Goal: Task Accomplishment & Management: Complete application form

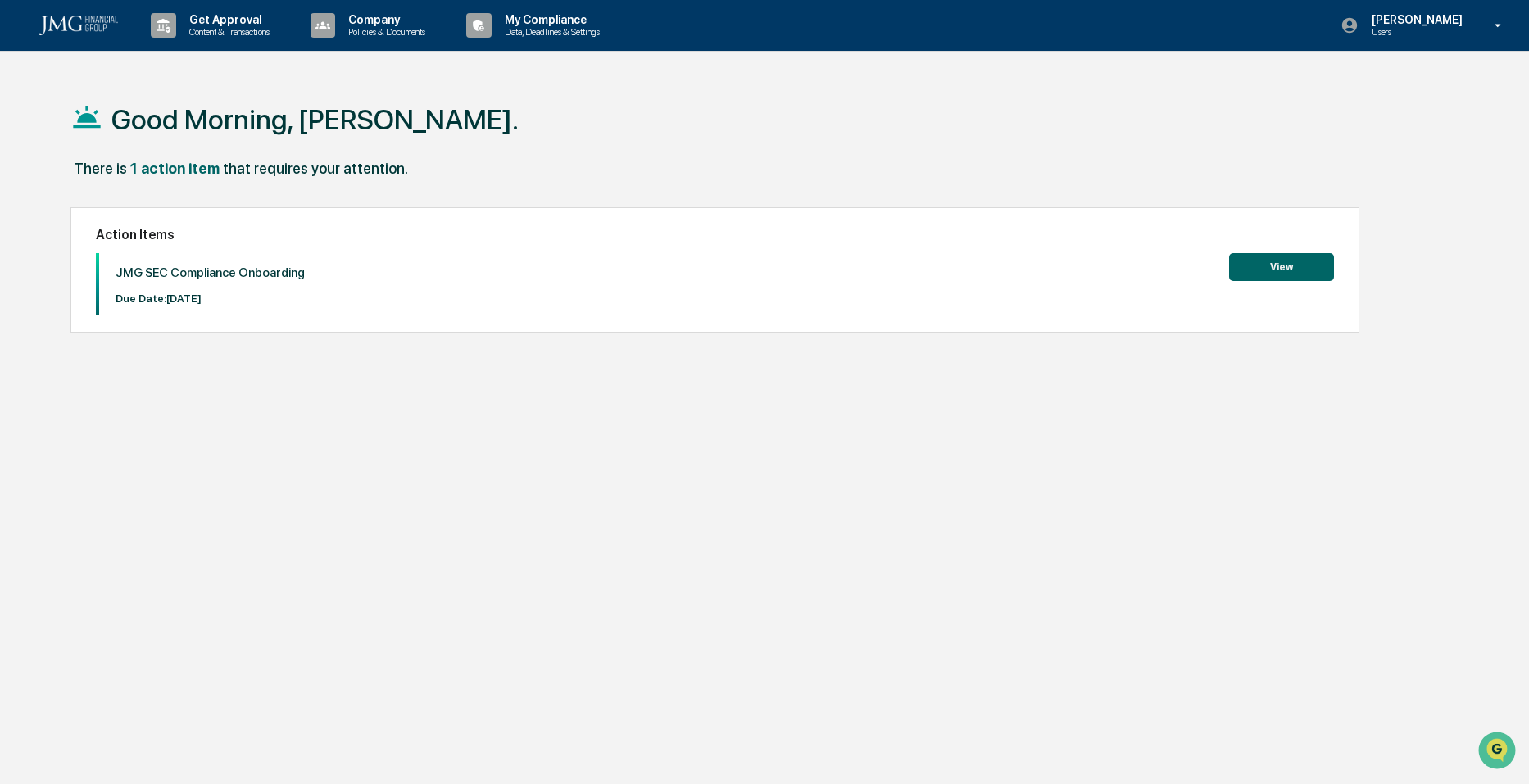
click at [1277, 266] on button "View" at bounding box center [1281, 268] width 104 height 28
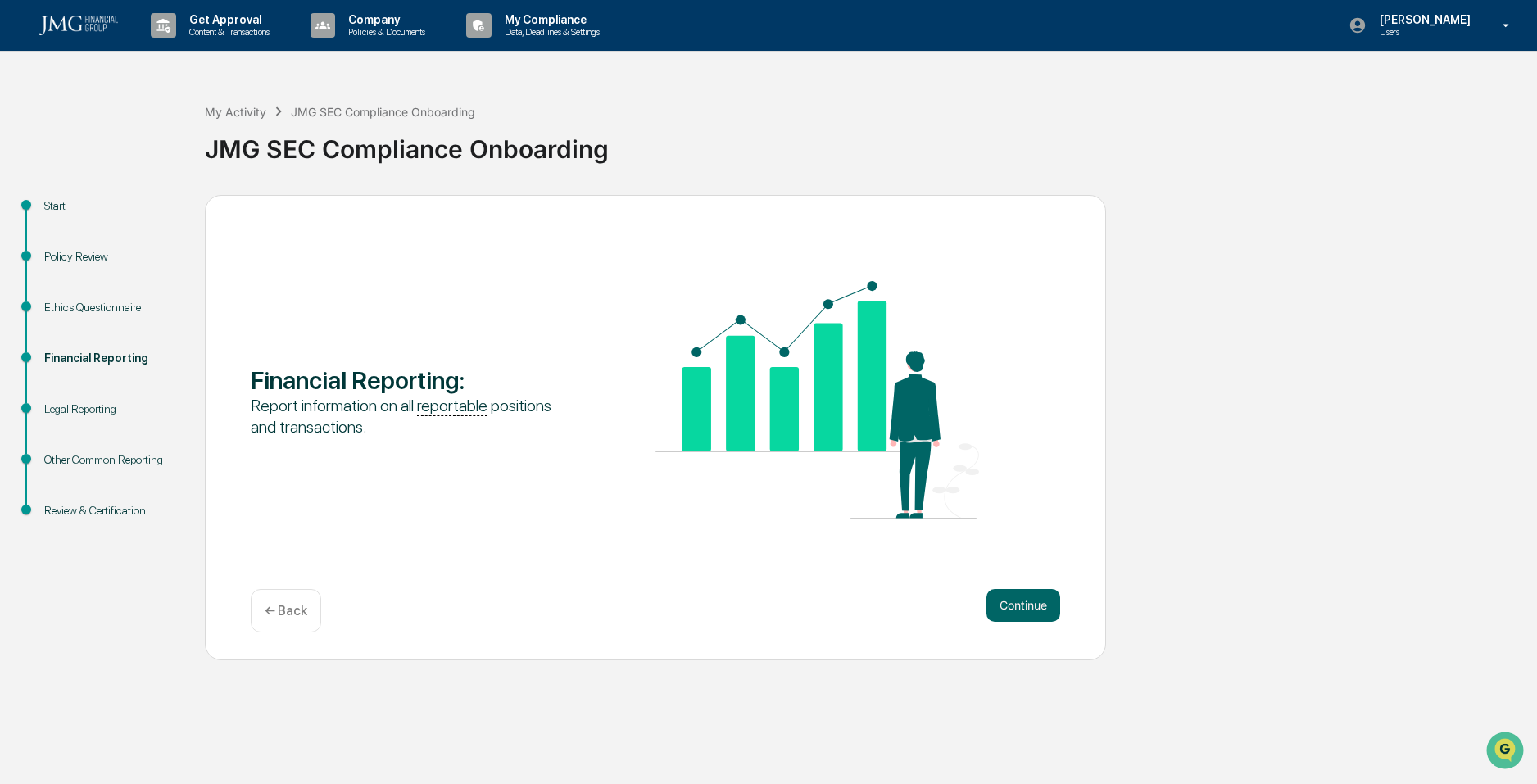
click at [283, 599] on div "← Back" at bounding box center [286, 611] width 71 height 44
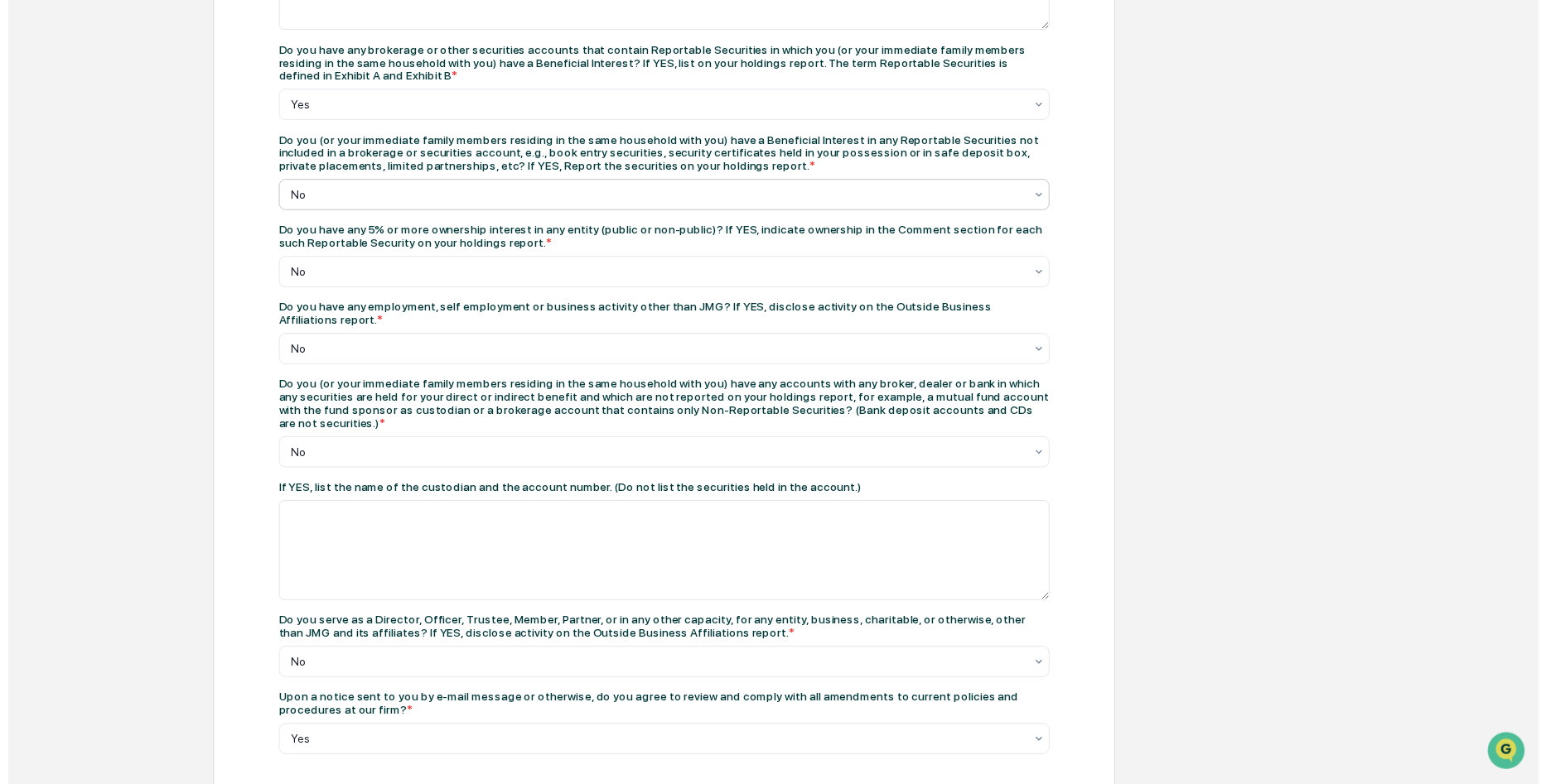
scroll to position [703, 0]
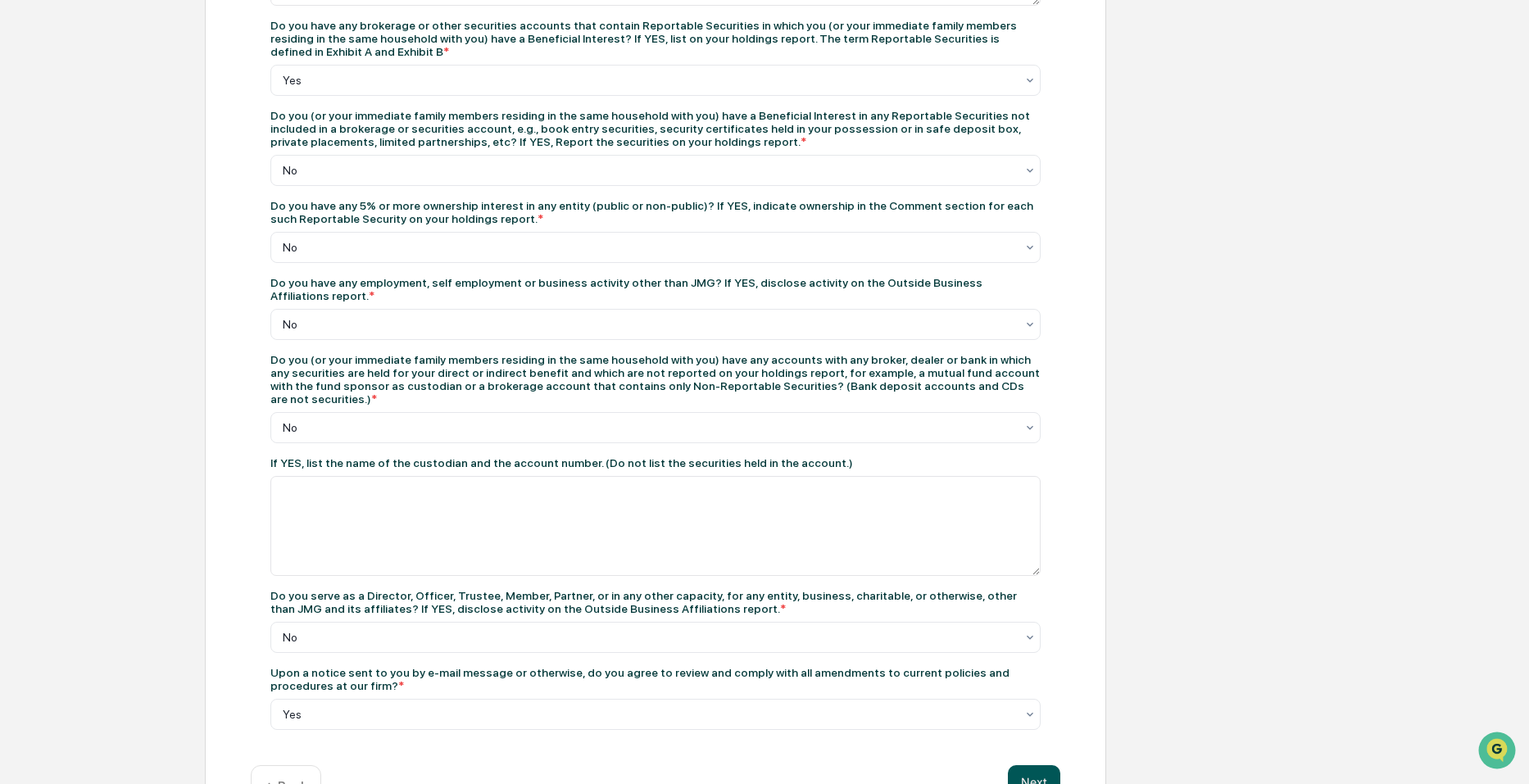
click at [1011, 765] on button "Next" at bounding box center [1034, 781] width 52 height 33
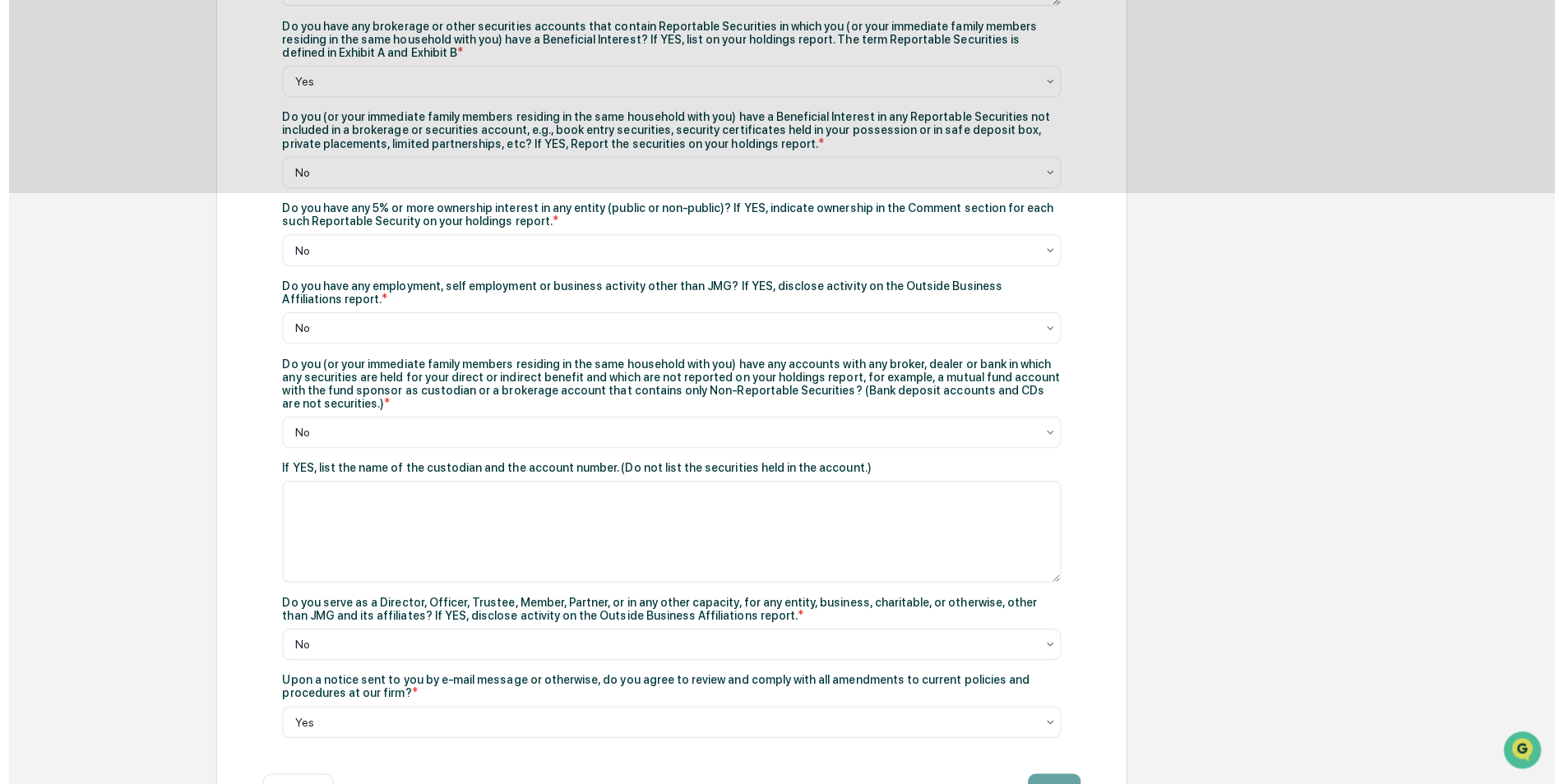
scroll to position [0, 0]
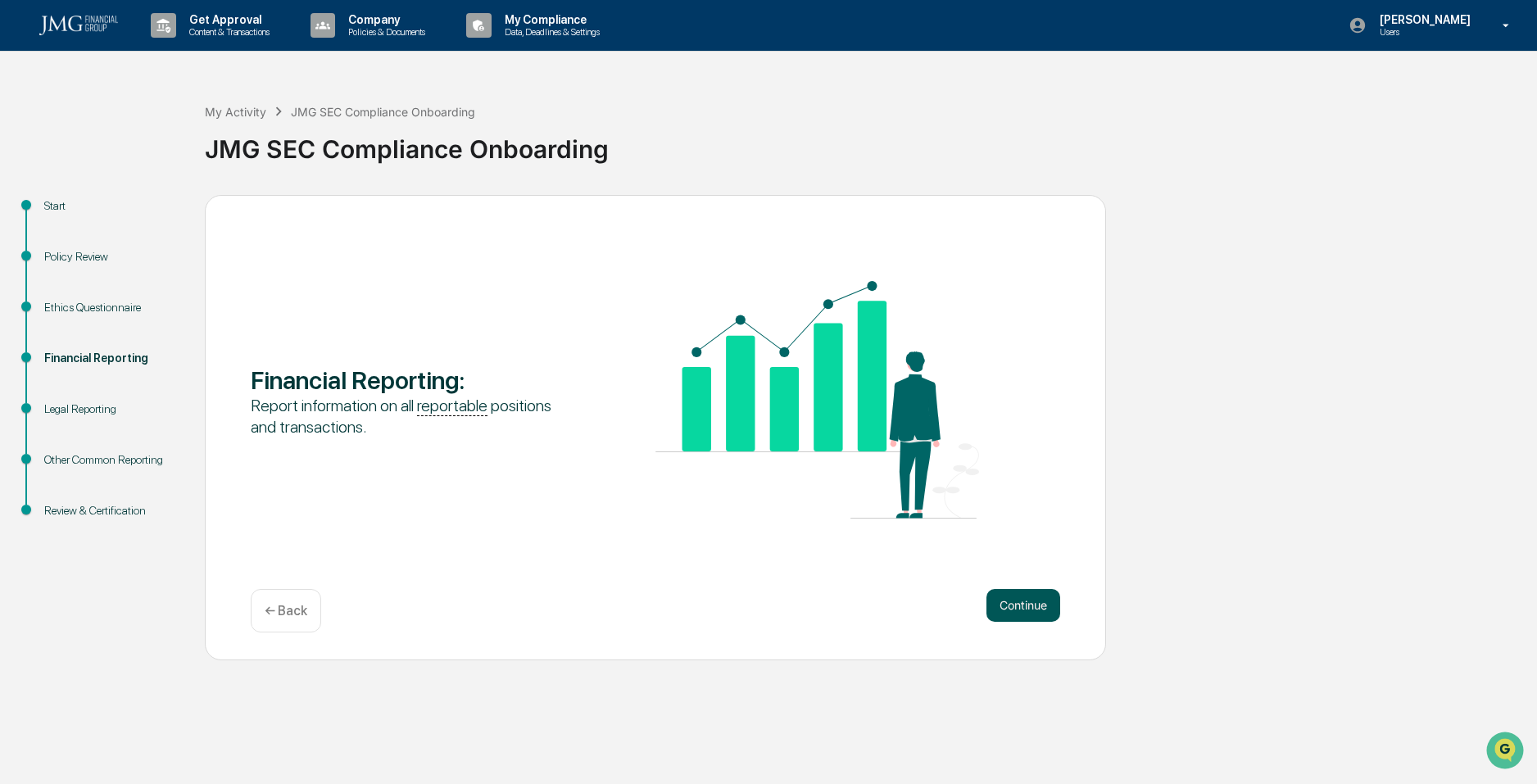
click at [993, 597] on button "Continue" at bounding box center [1023, 605] width 74 height 33
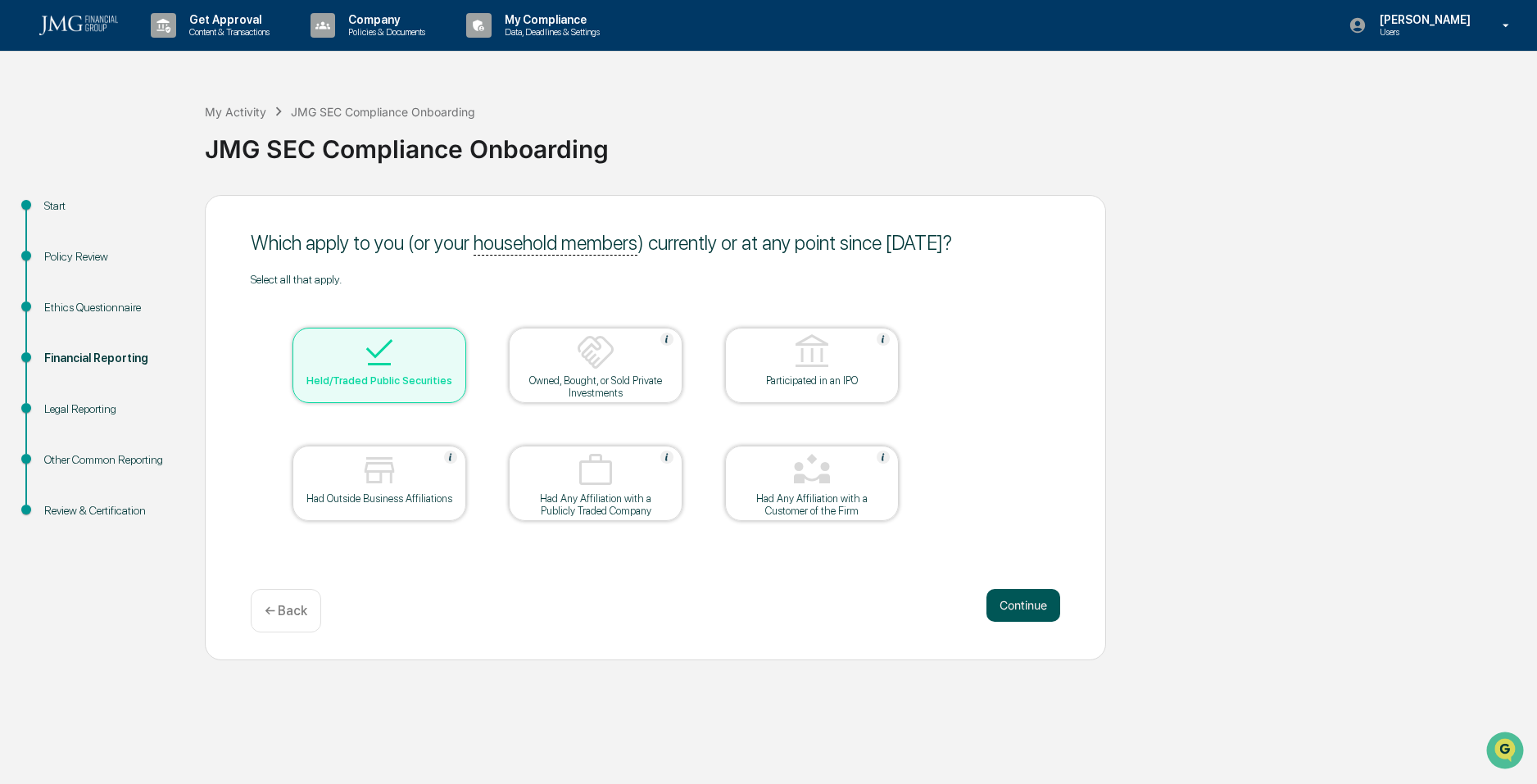
click at [1027, 598] on button "Continue" at bounding box center [1023, 605] width 74 height 33
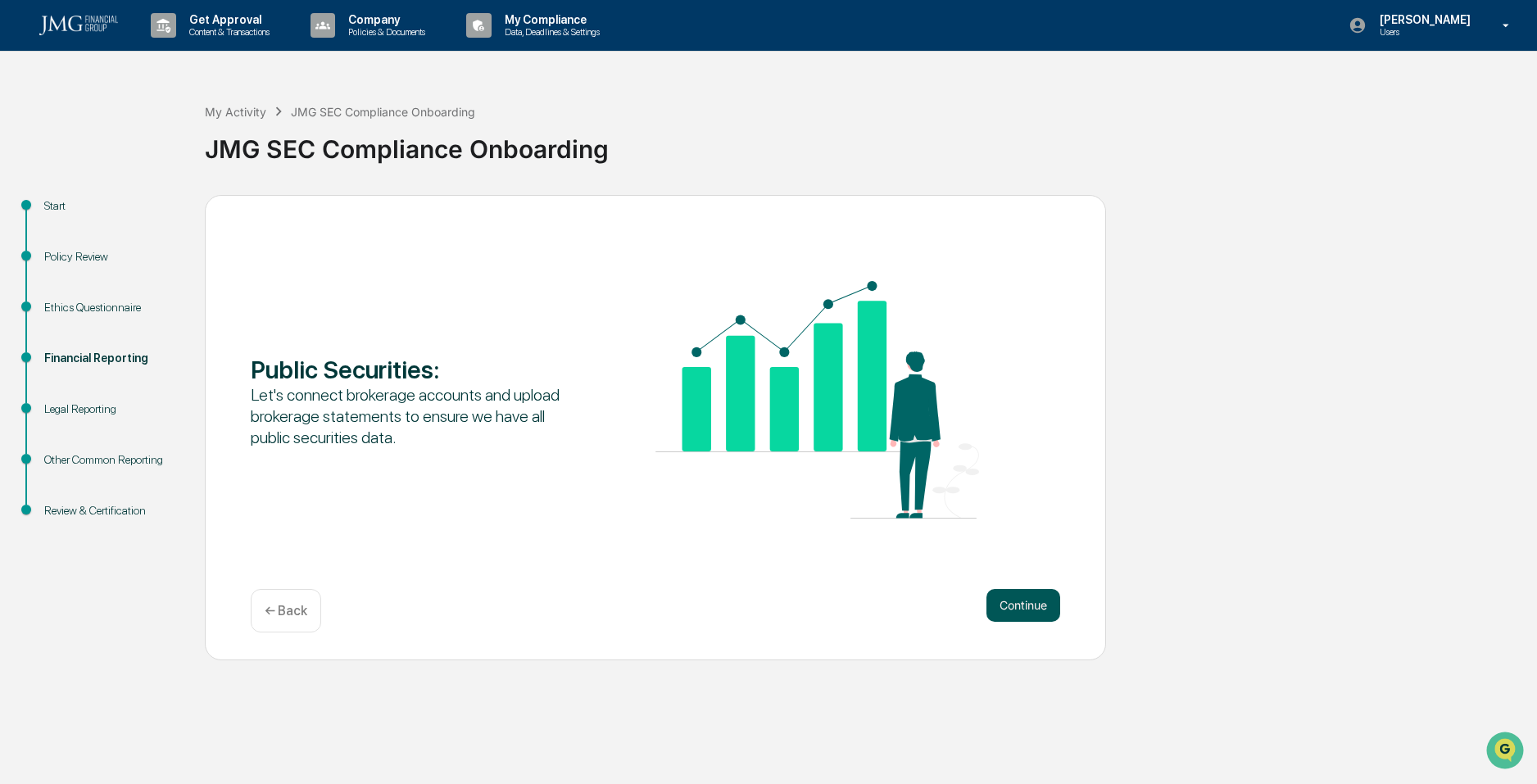
click at [1010, 608] on button "Continue" at bounding box center [1023, 605] width 74 height 33
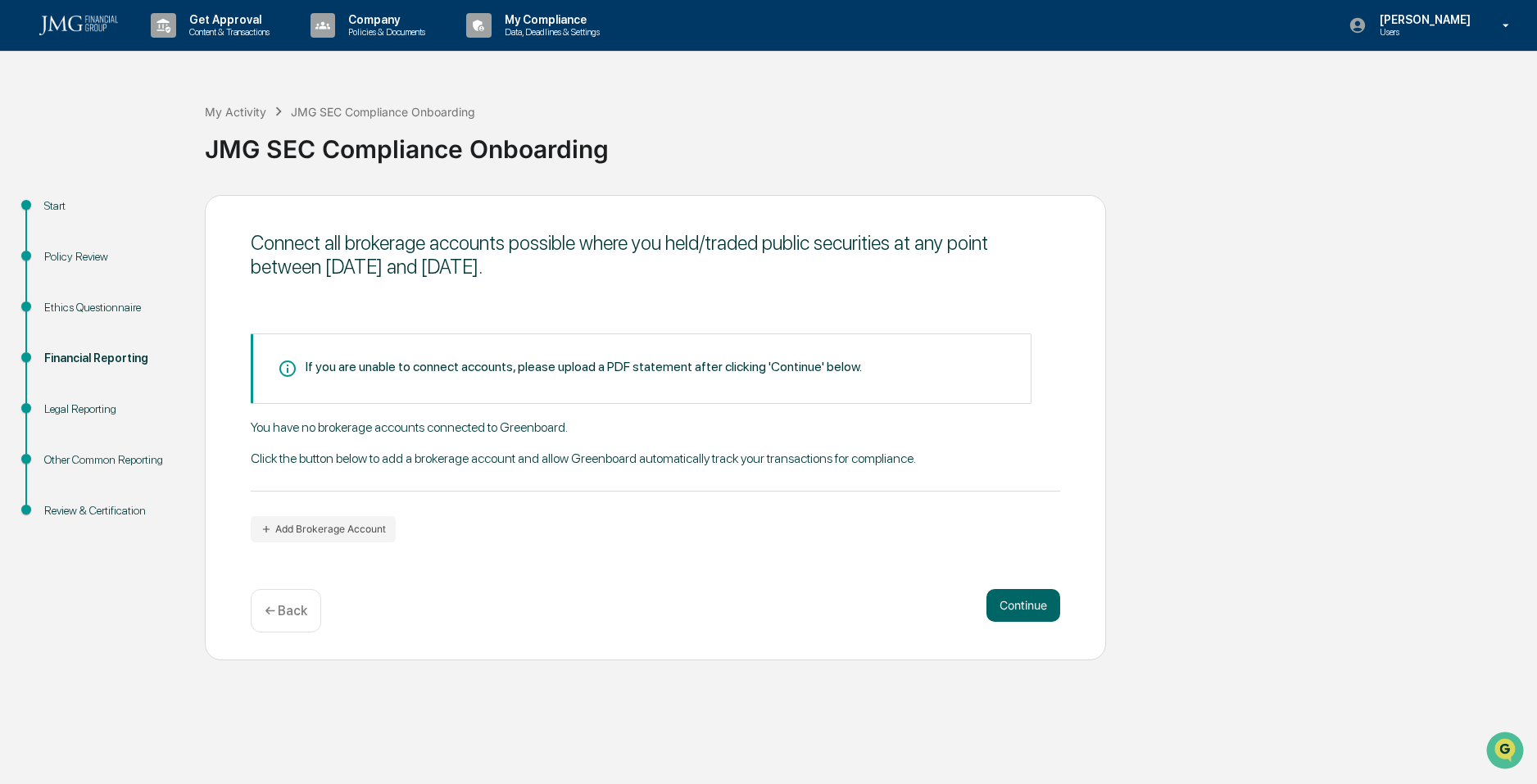
drag, startPoint x: 483, startPoint y: 381, endPoint x: 474, endPoint y: 408, distance: 28.5
click at [483, 382] on div "If you are unable to connect accounts, please upload a PDF statement after clic…" at bounding box center [641, 369] width 781 height 71
click at [1040, 600] on button "Continue" at bounding box center [1023, 605] width 74 height 33
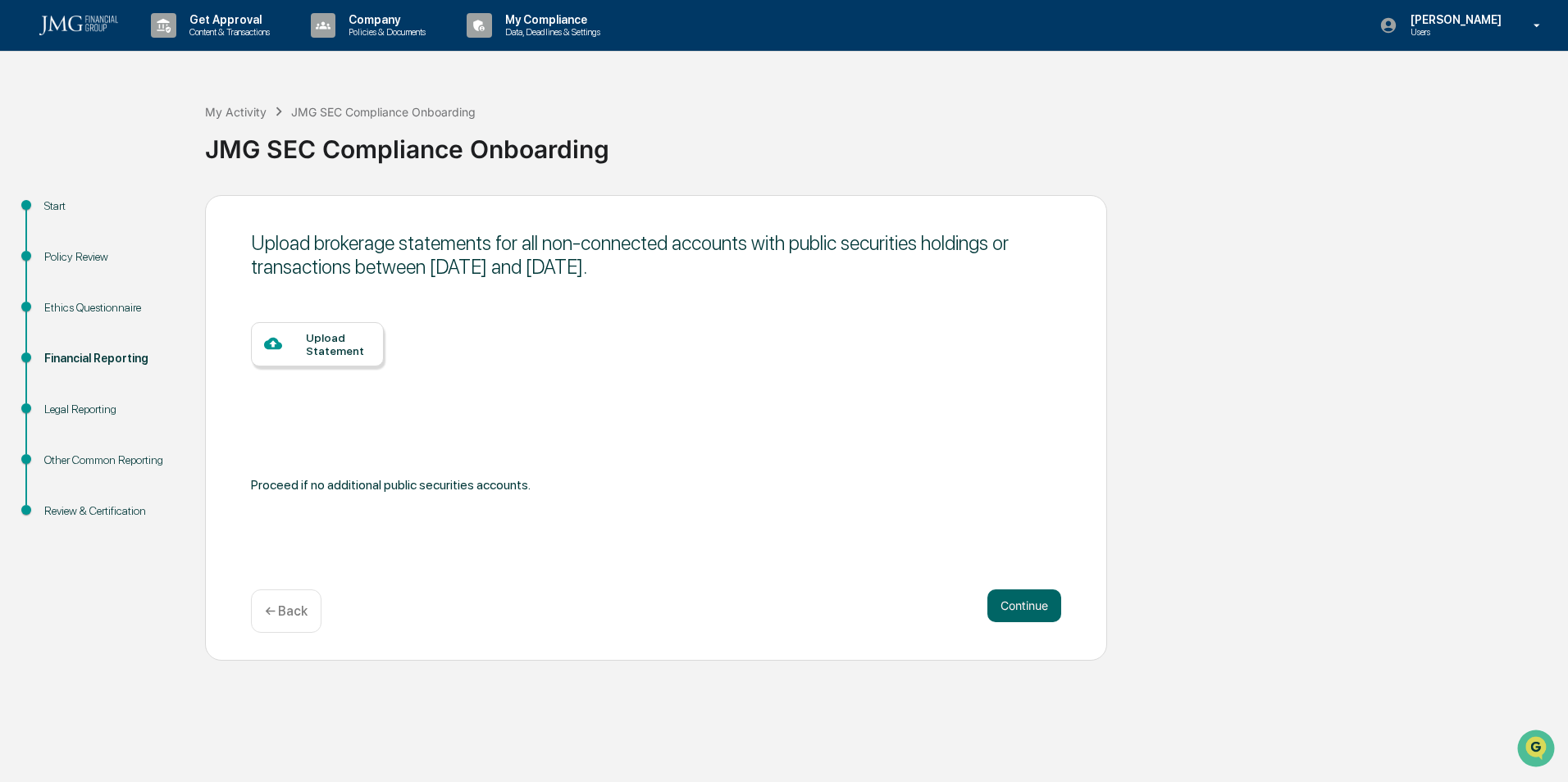
click at [334, 345] on div "Upload Statement" at bounding box center [338, 344] width 64 height 26
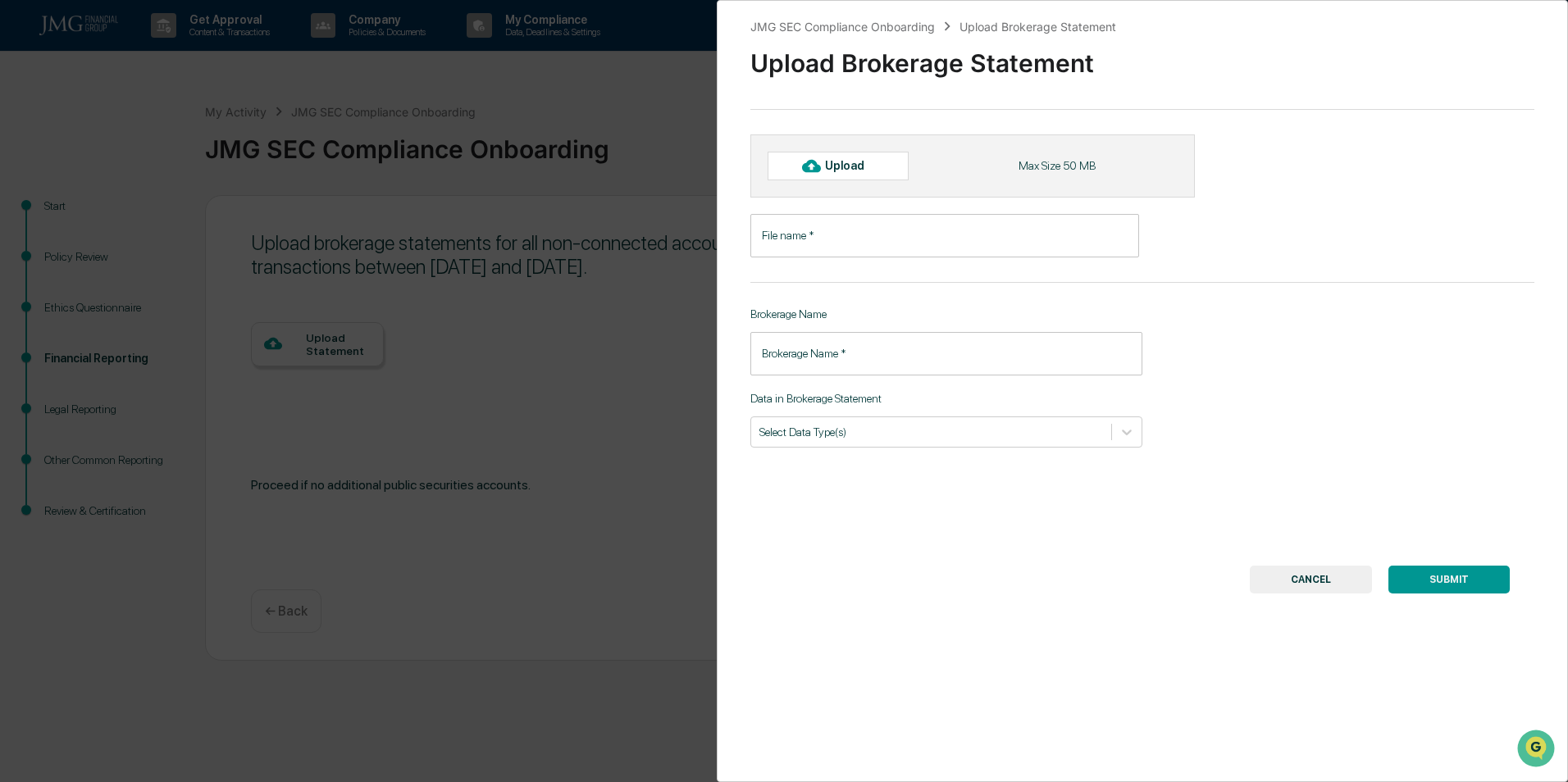
click at [901, 220] on input "File name   *" at bounding box center [945, 235] width 389 height 44
click at [913, 357] on input "Brokerage Name   *" at bounding box center [946, 354] width 392 height 44
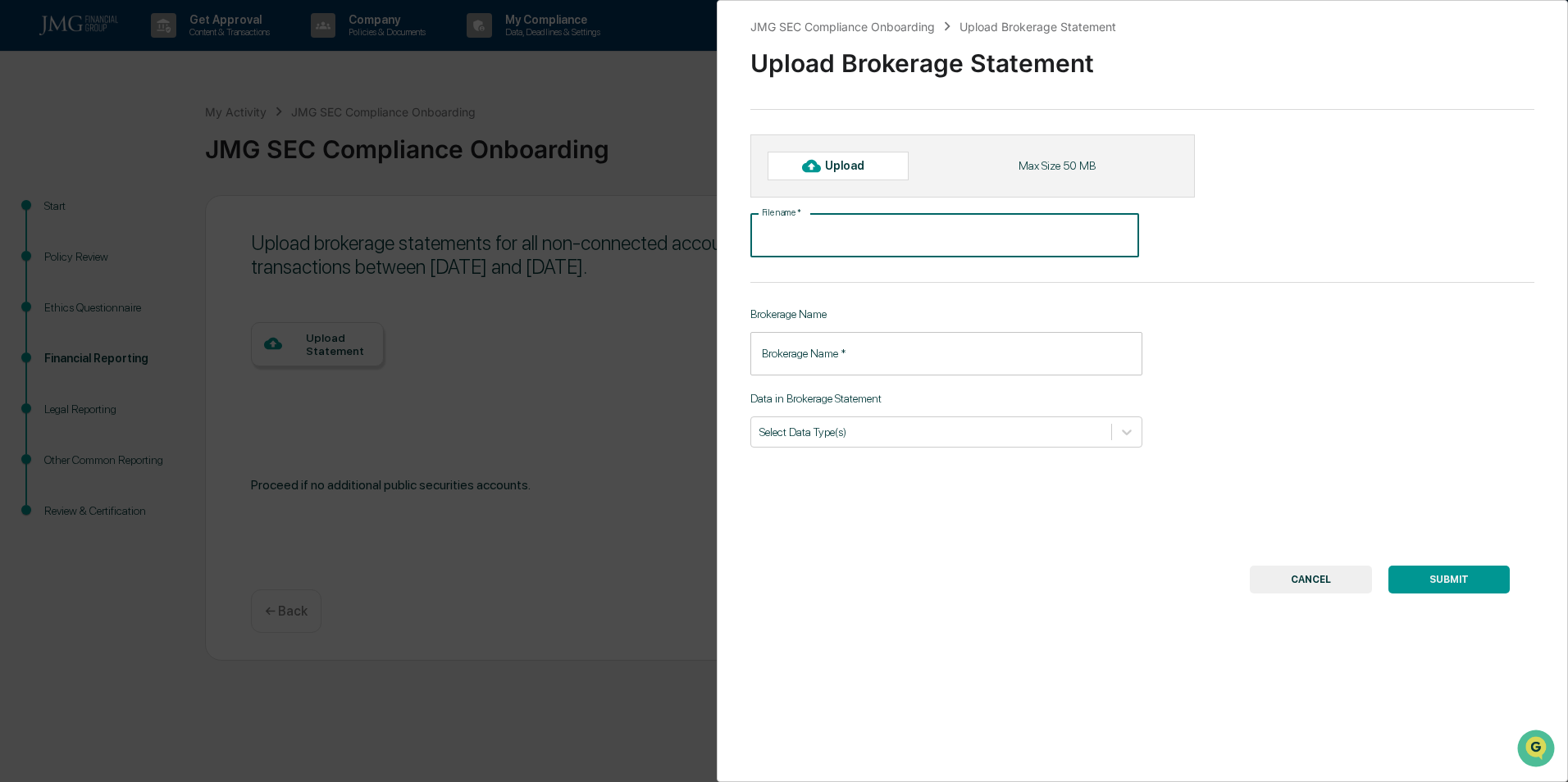
click at [870, 243] on input "File name   *" at bounding box center [945, 235] width 389 height 44
click at [924, 440] on div "Select Data Type(s)" at bounding box center [931, 432] width 360 height 22
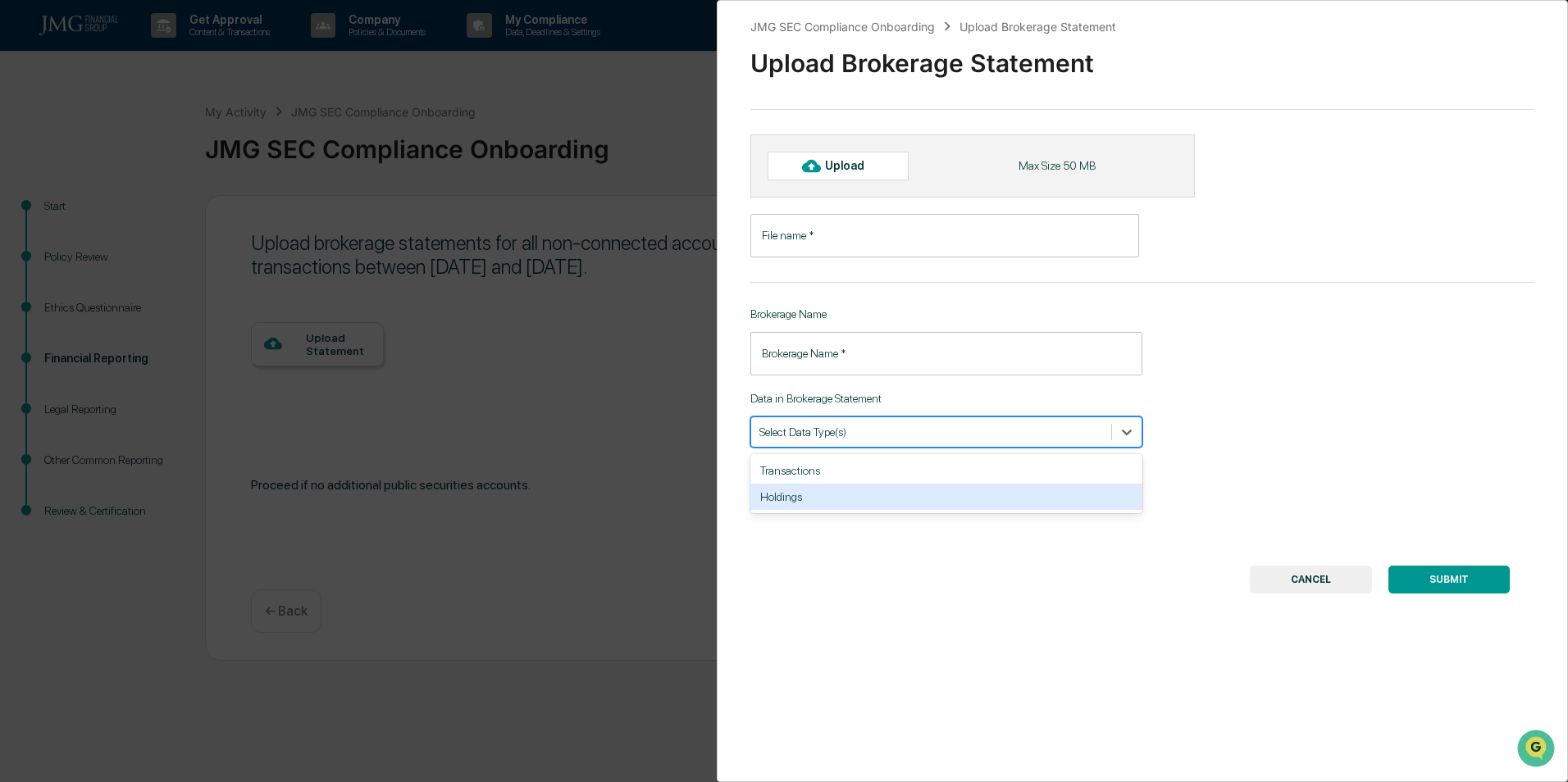
drag, startPoint x: 858, startPoint y: 503, endPoint x: 835, endPoint y: 459, distance: 49.6
click at [858, 504] on div "Holdings" at bounding box center [946, 496] width 392 height 26
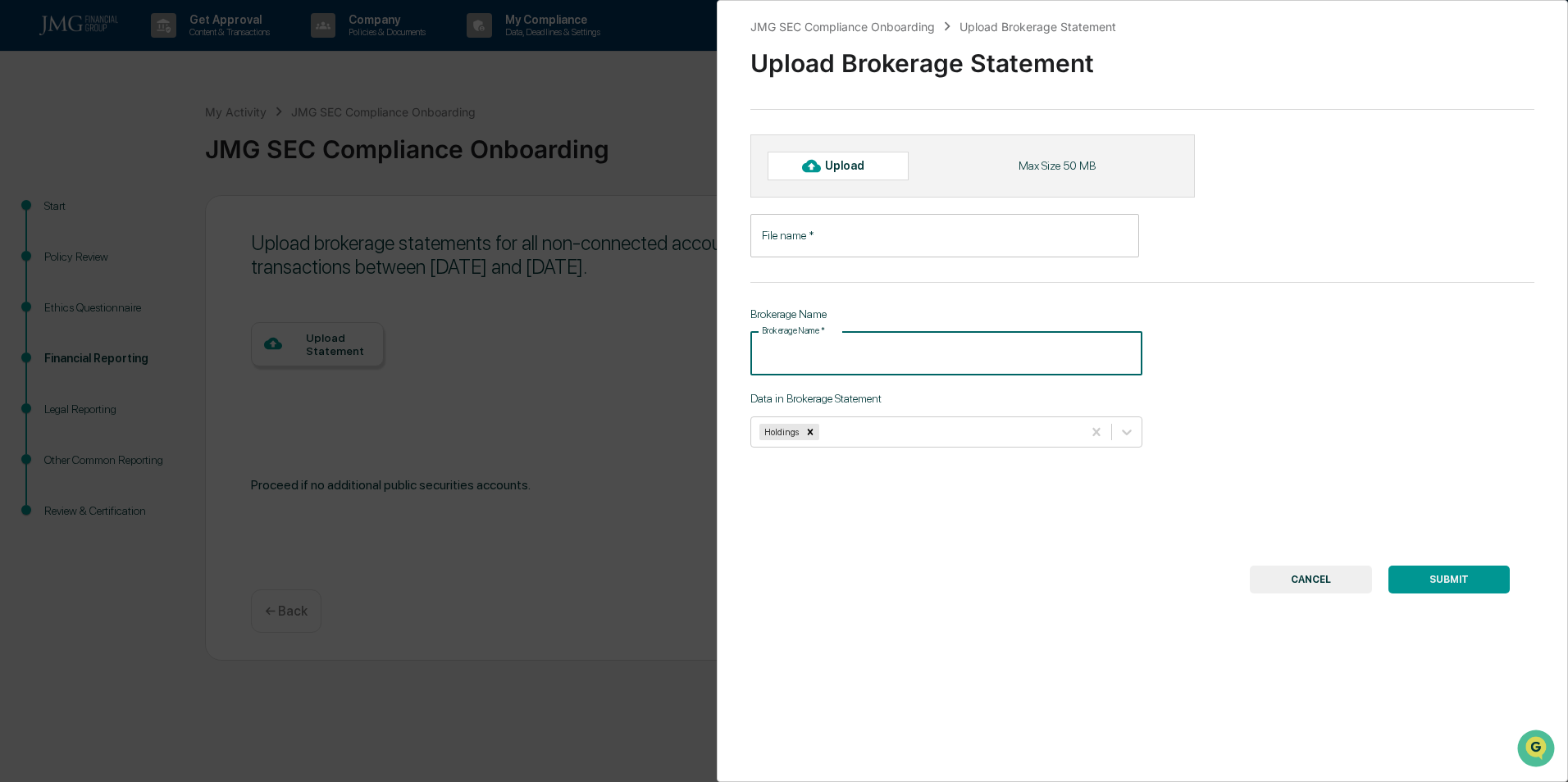
click at [856, 345] on input "Brokerage Name   *" at bounding box center [946, 354] width 392 height 44
click at [791, 239] on input "File name   *" at bounding box center [945, 235] width 389 height 44
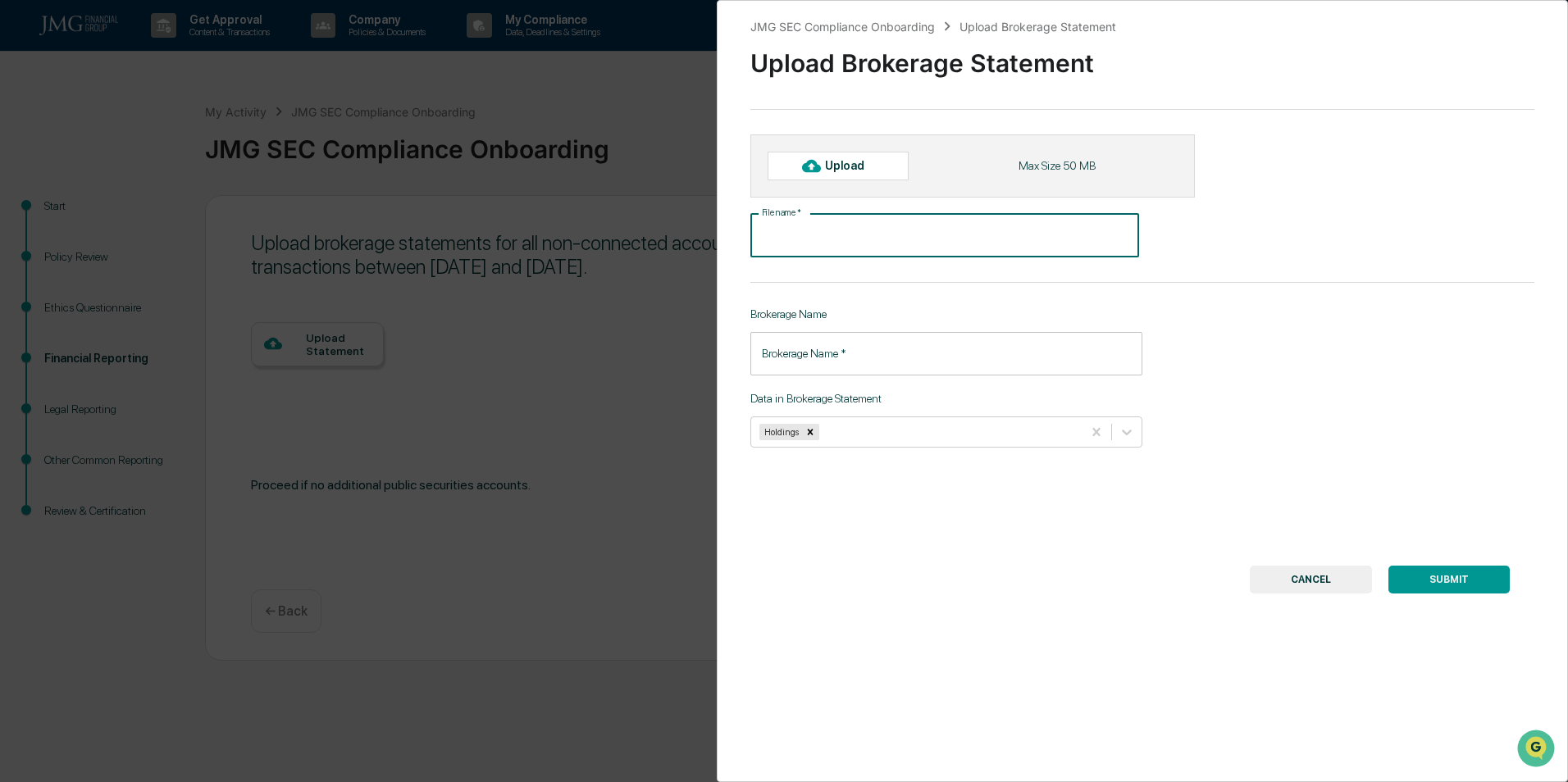
click at [859, 176] on div "Upload" at bounding box center [837, 166] width 141 height 28
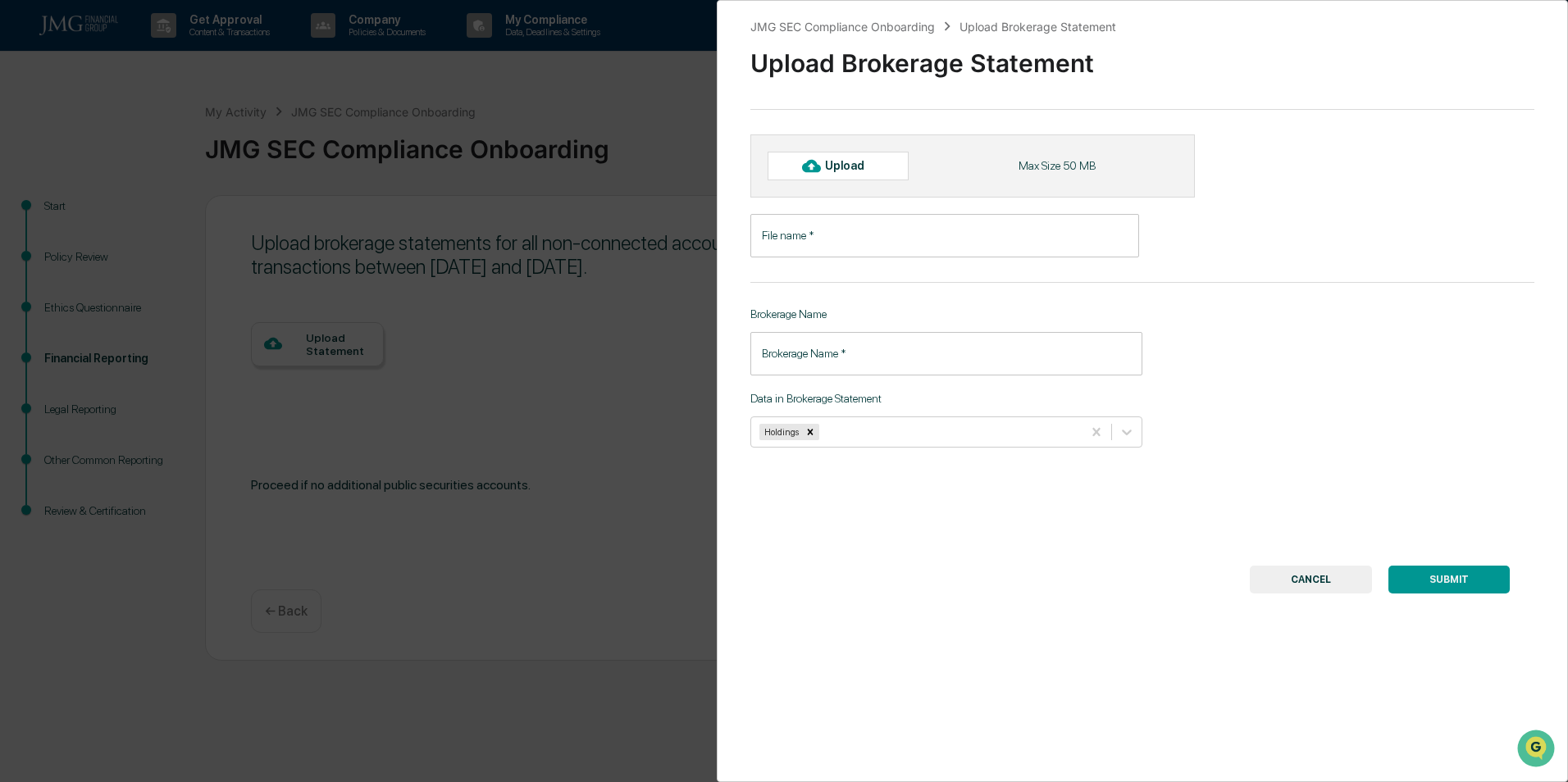
type input "**********"
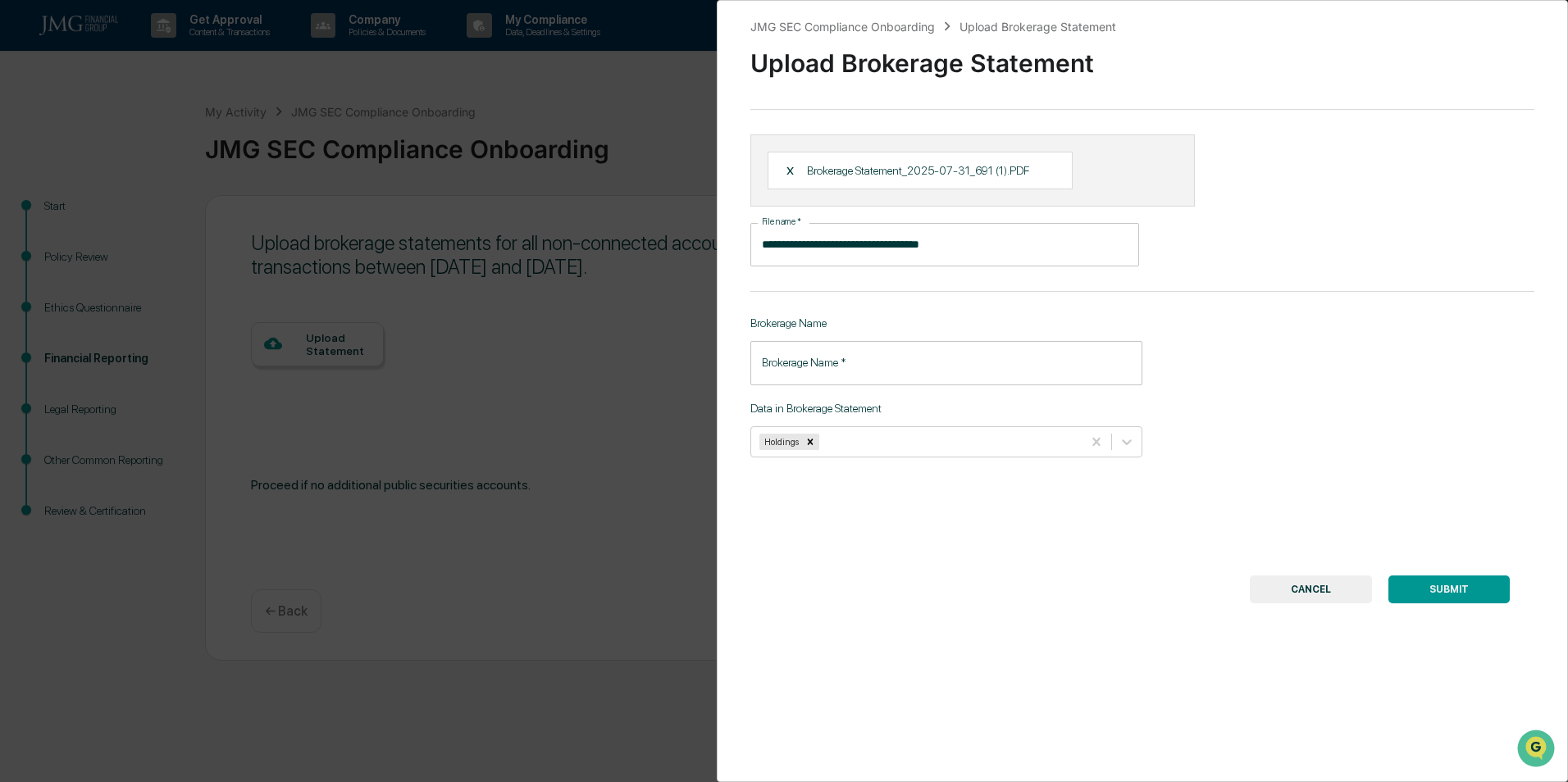
click at [855, 356] on input "Brokerage Name   *" at bounding box center [946, 363] width 392 height 44
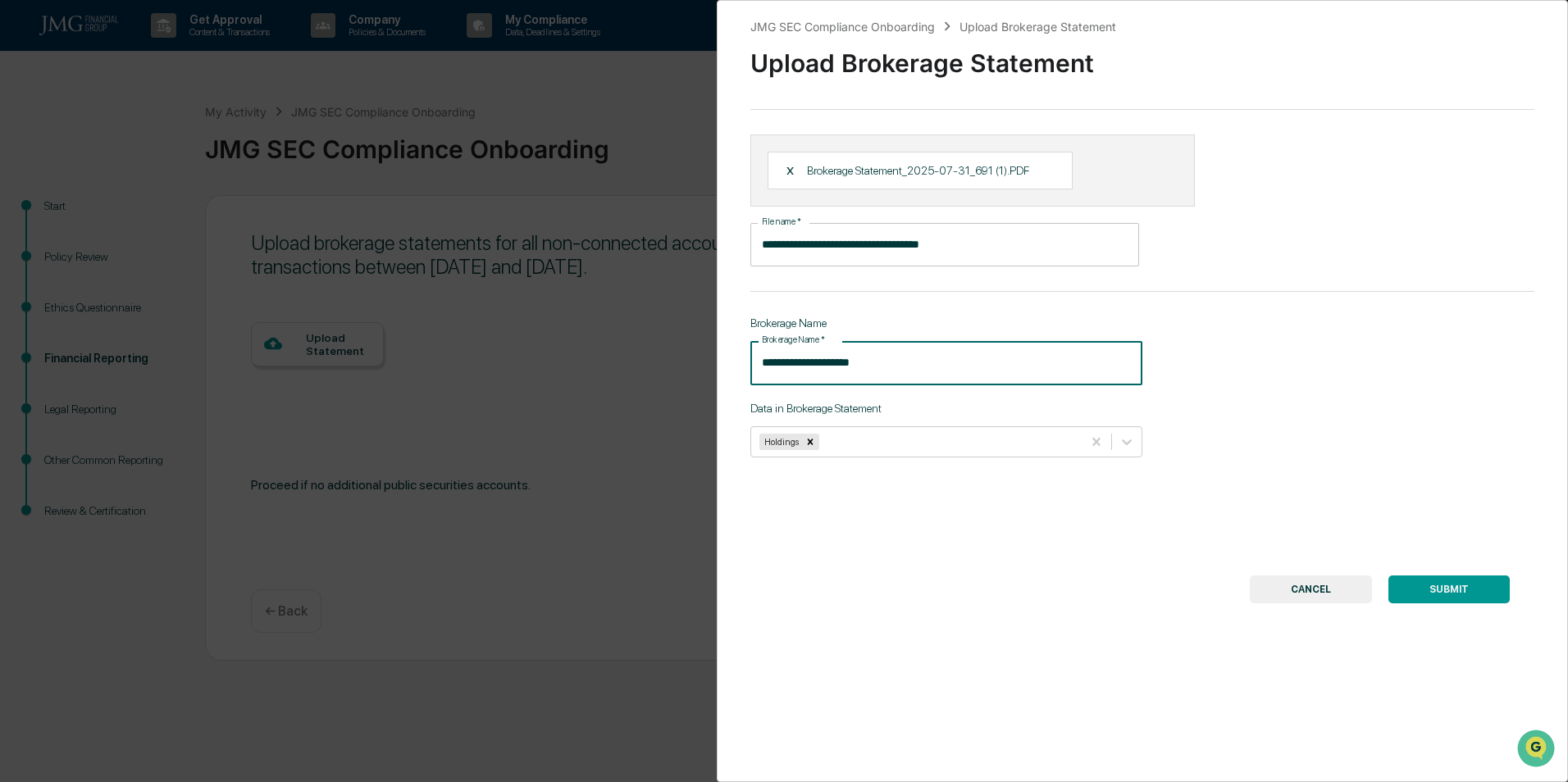
type input "**********"
click at [1474, 588] on button "SUBMIT" at bounding box center [1449, 590] width 121 height 28
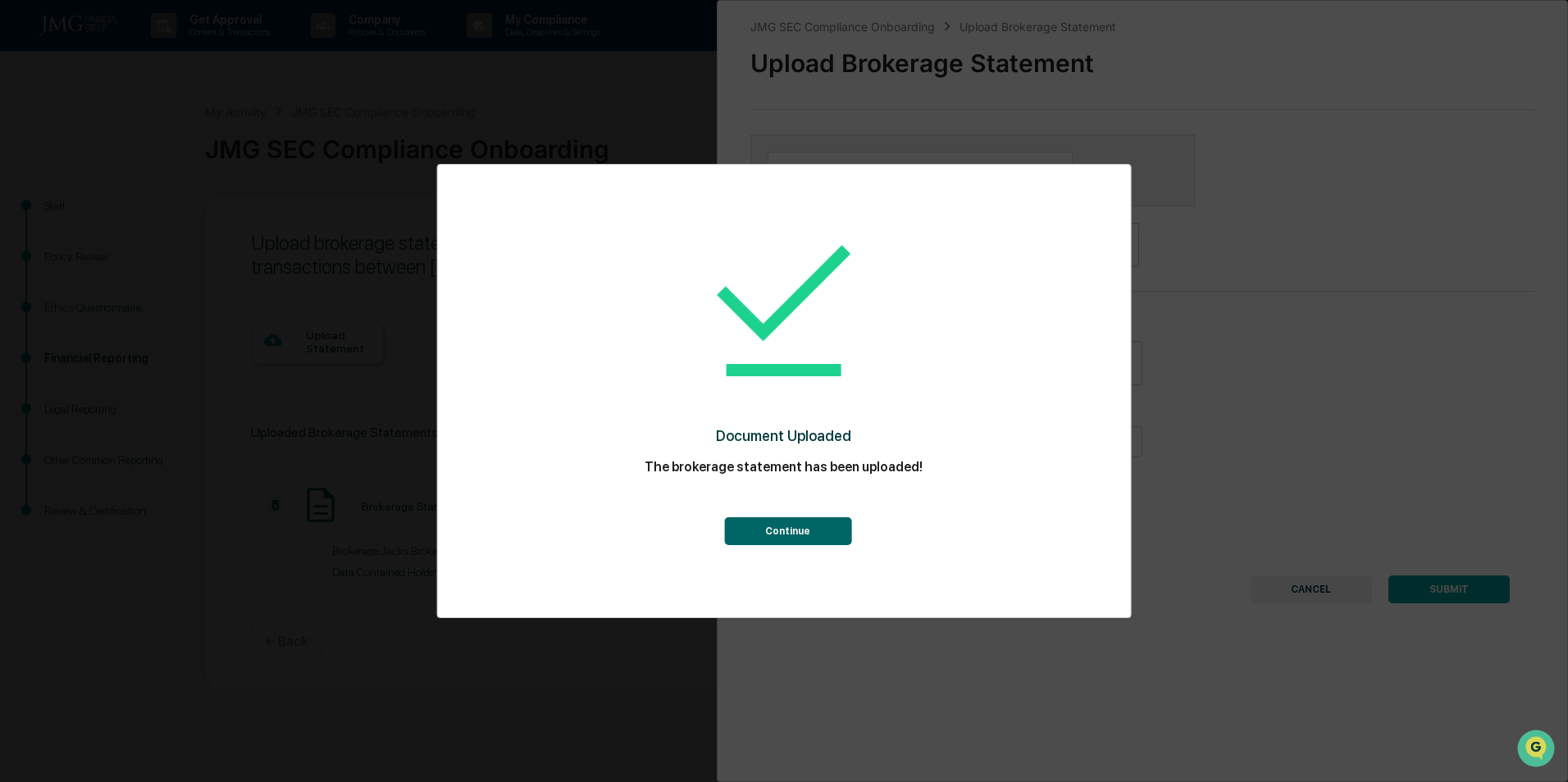
click at [814, 527] on button "Continue" at bounding box center [788, 531] width 127 height 28
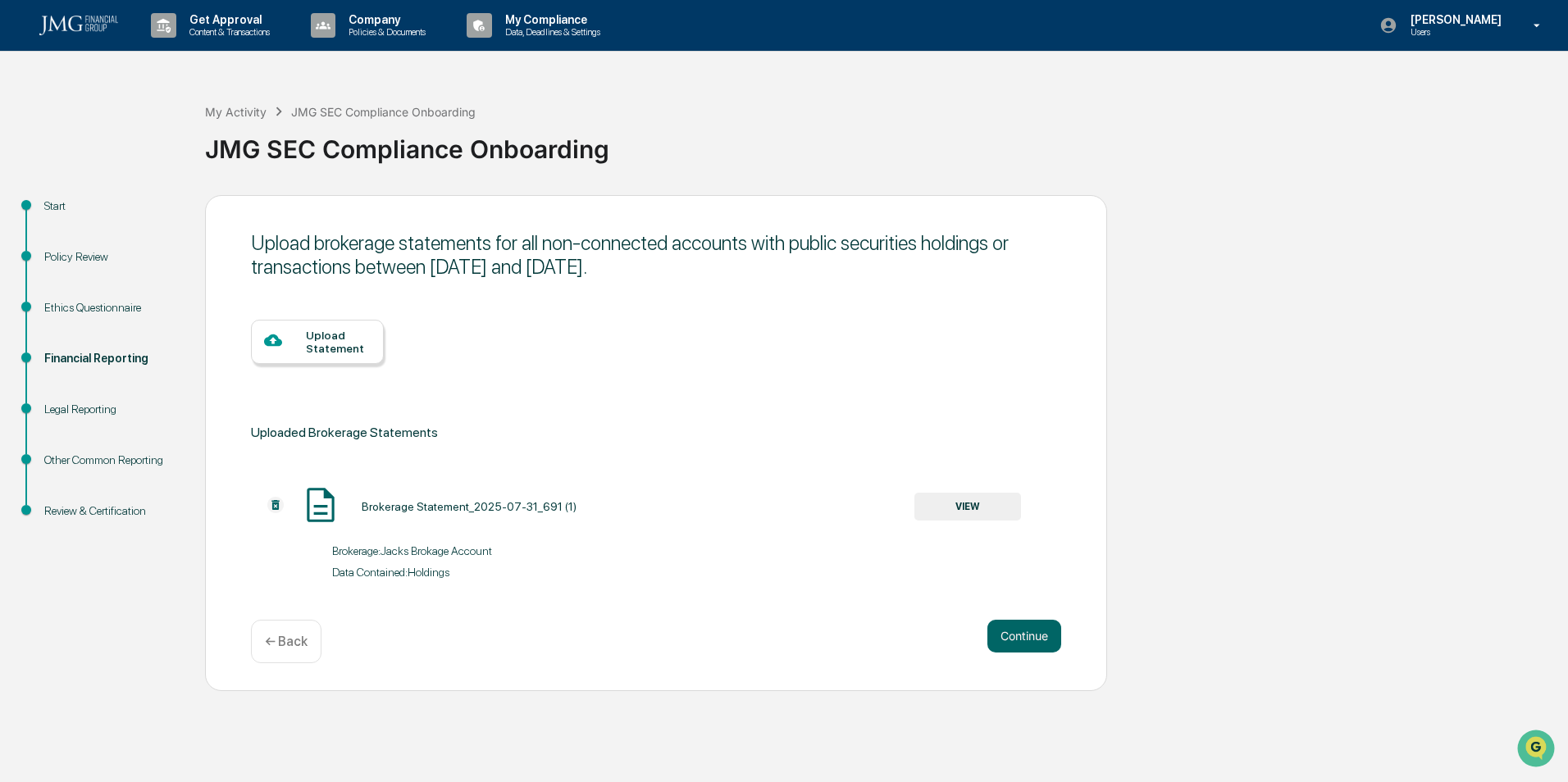
click at [348, 350] on div "Upload Statement" at bounding box center [338, 342] width 64 height 26
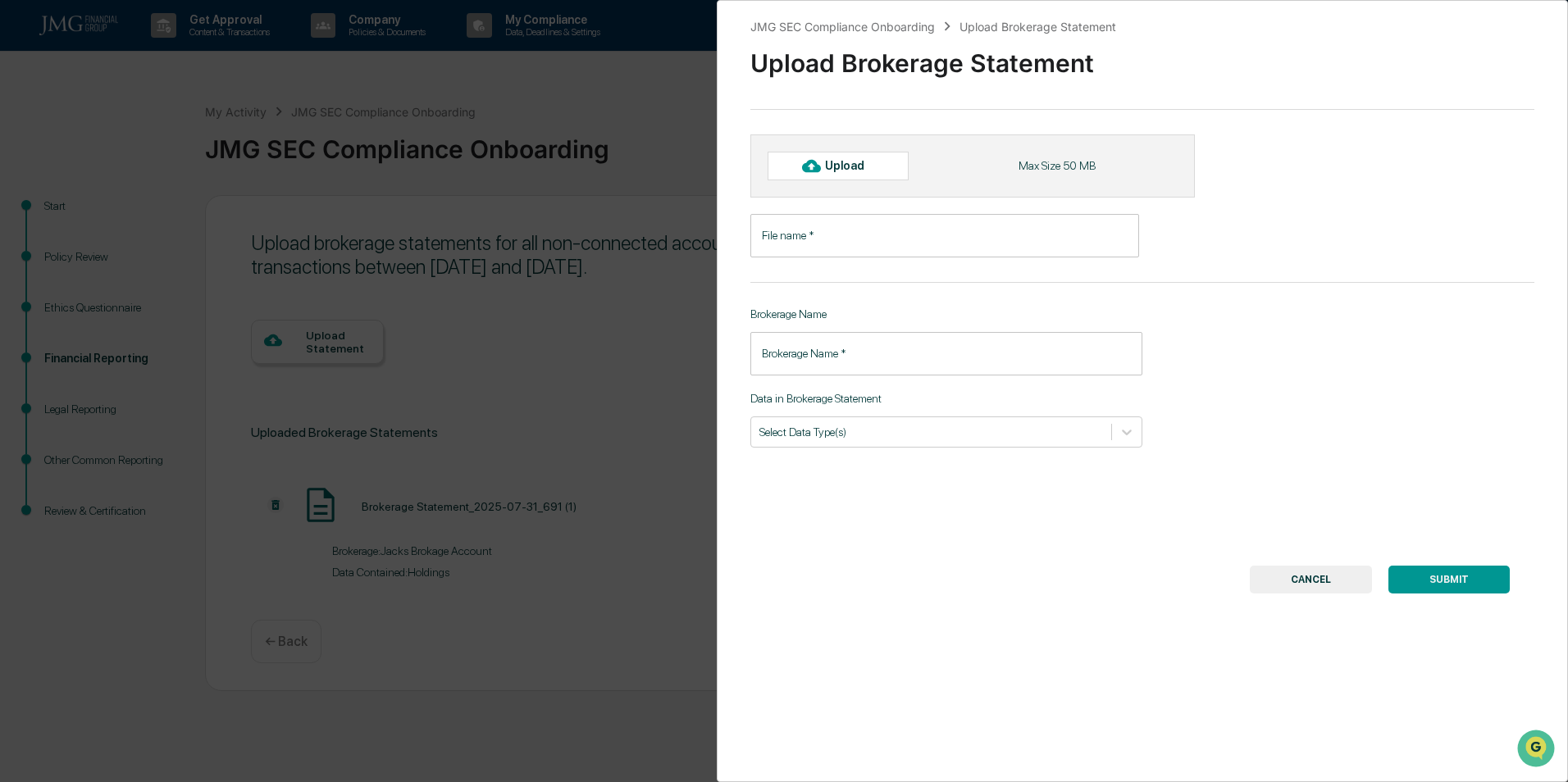
click at [863, 246] on input "File name   *" at bounding box center [945, 235] width 389 height 44
click at [869, 174] on div "Upload" at bounding box center [837, 166] width 141 height 28
type input "**********"
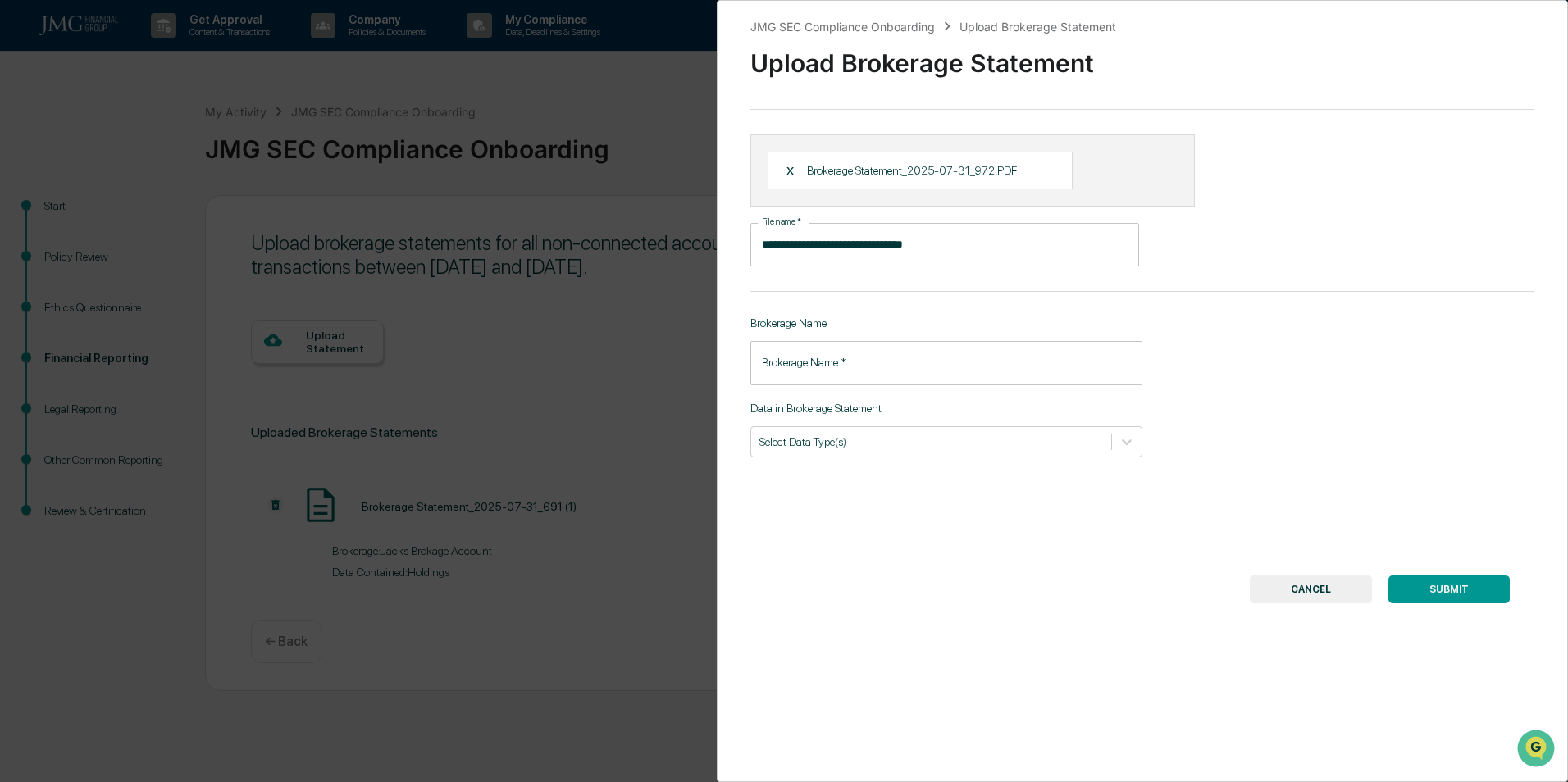
click at [917, 363] on input "Brokerage Name   *" at bounding box center [946, 363] width 392 height 44
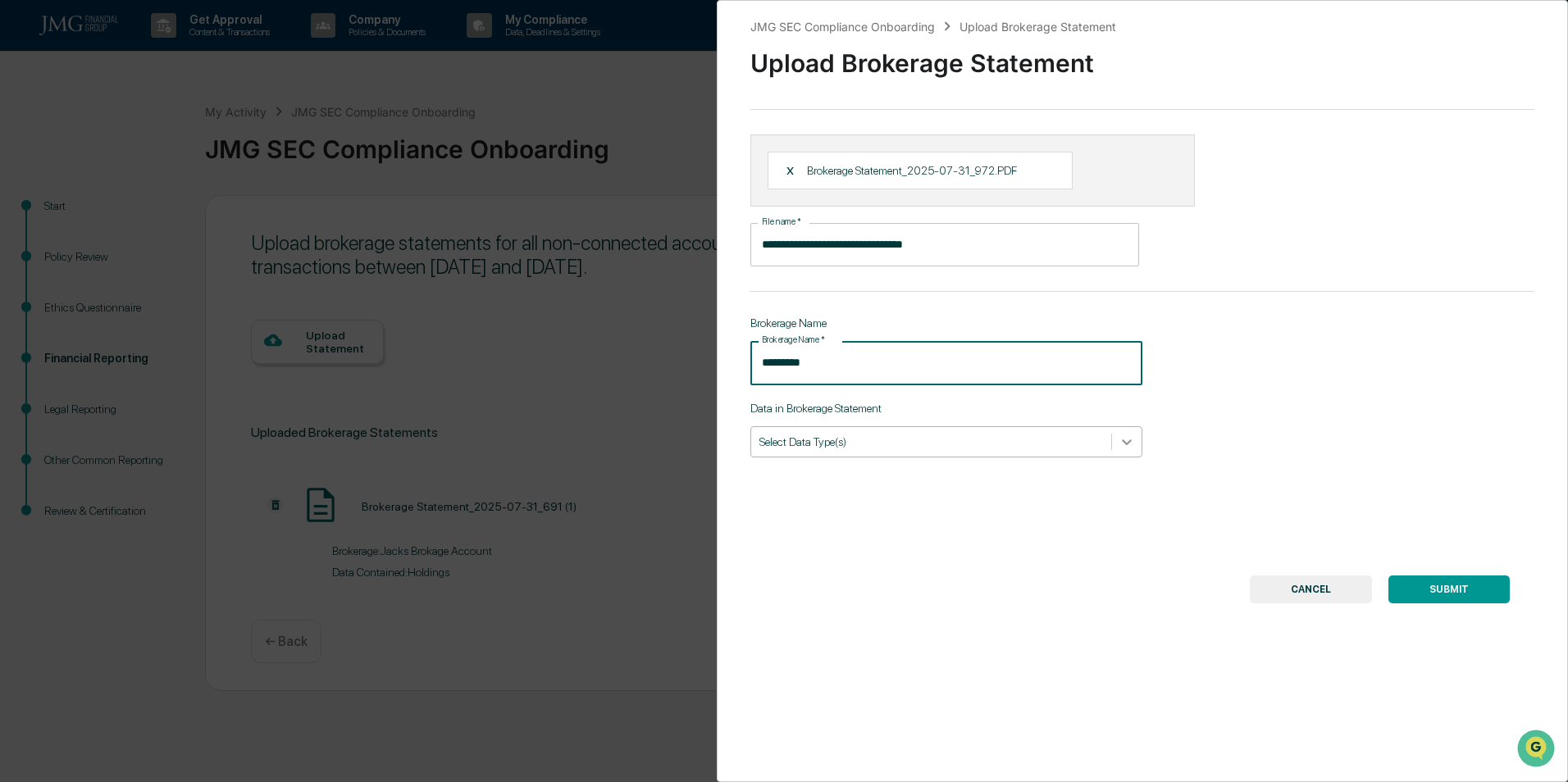
type input "*********"
click at [1129, 450] on div at bounding box center [1127, 442] width 30 height 30
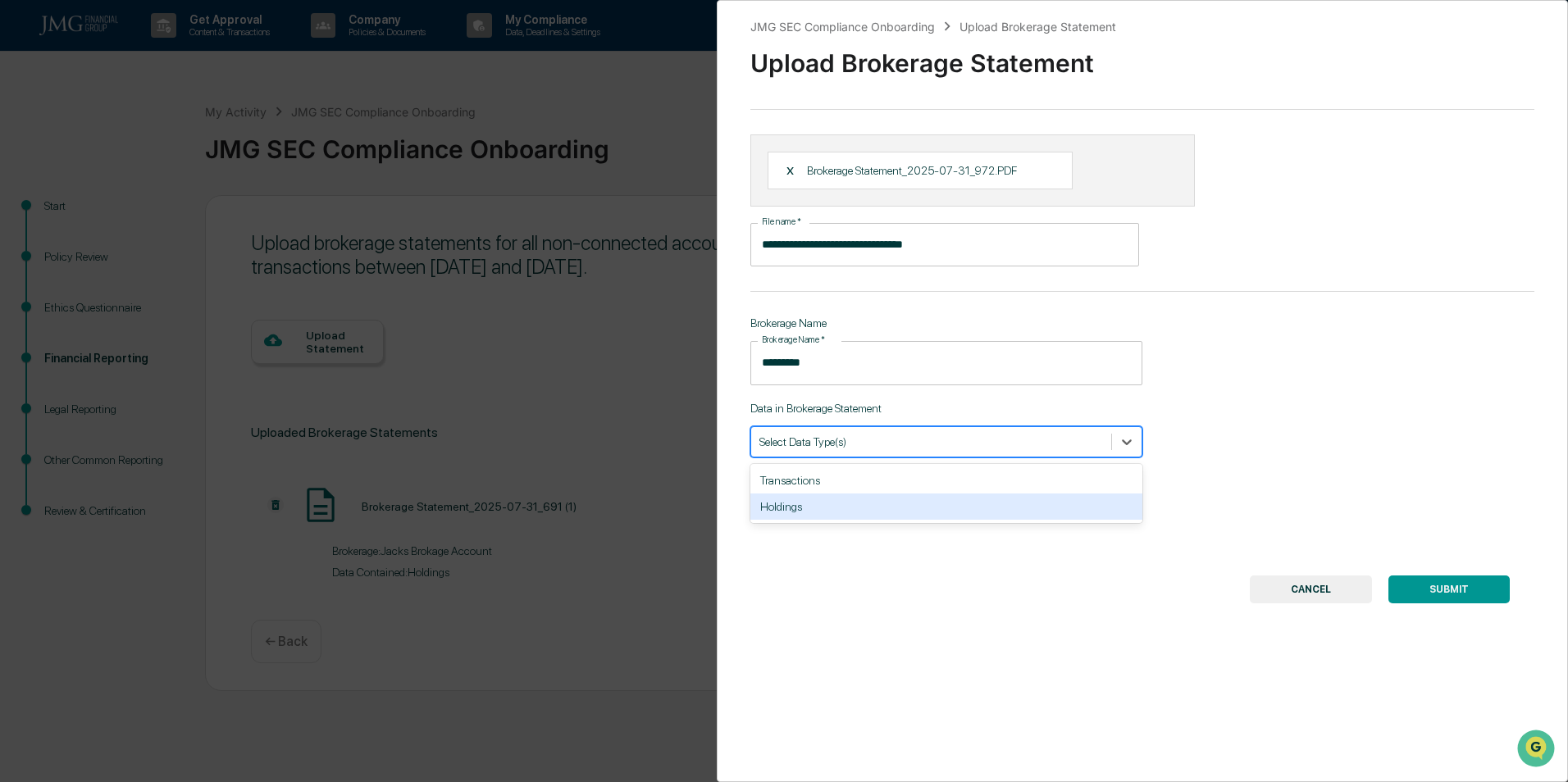
click at [961, 496] on div "Holdings" at bounding box center [946, 507] width 392 height 26
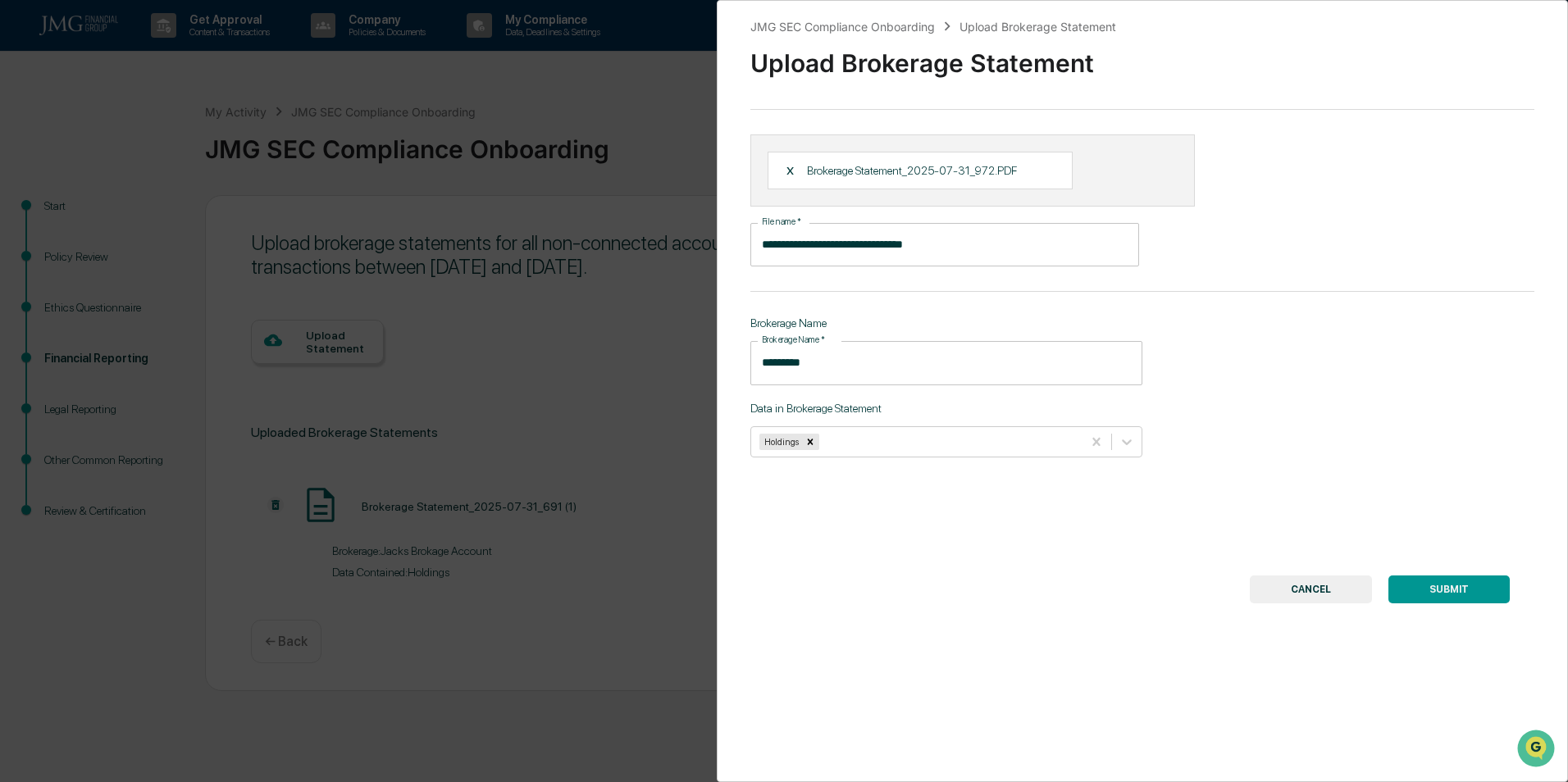
click at [1461, 591] on button "SUBMIT" at bounding box center [1449, 590] width 121 height 28
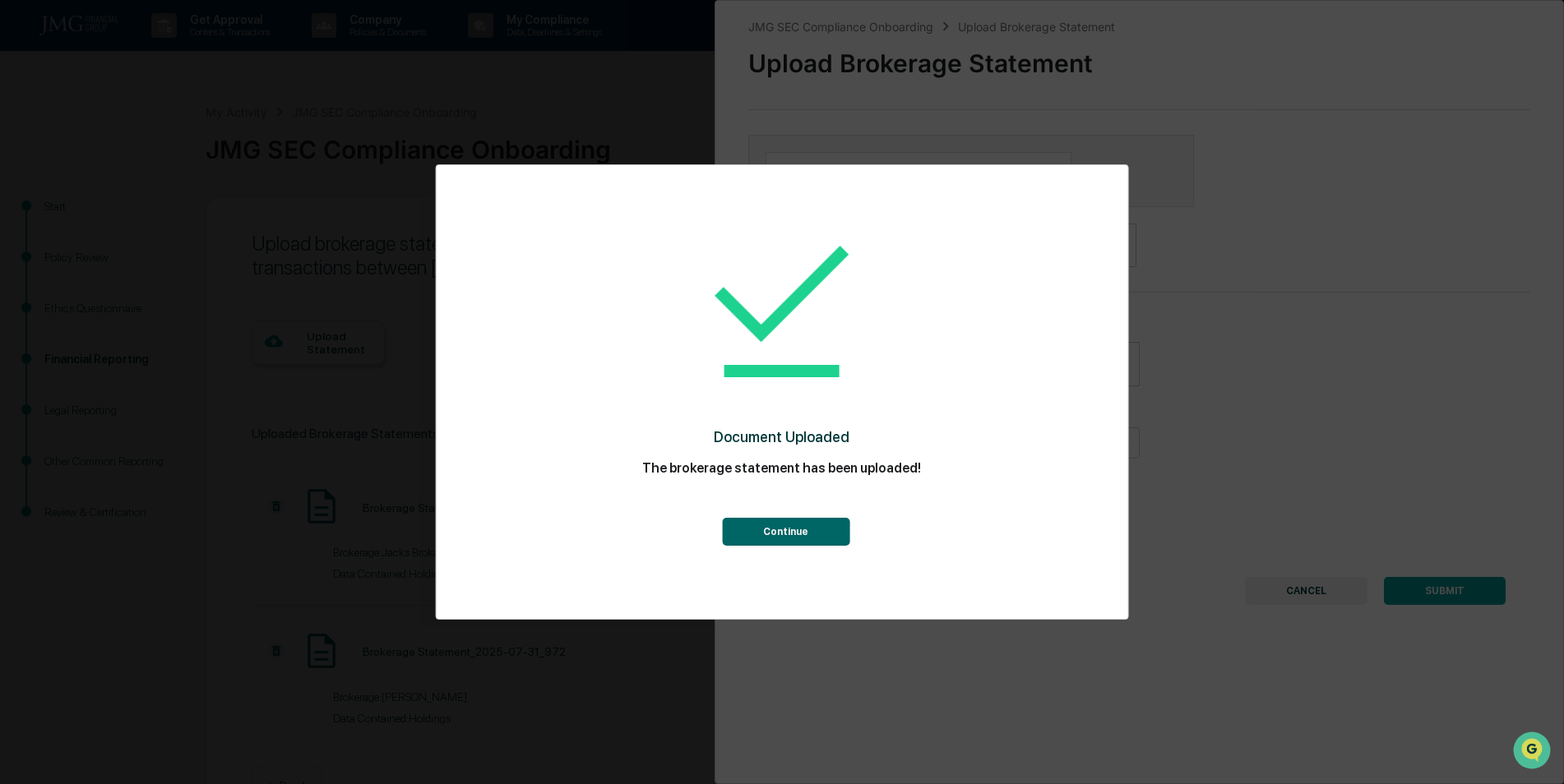
click at [796, 540] on button "Continue" at bounding box center [786, 532] width 127 height 28
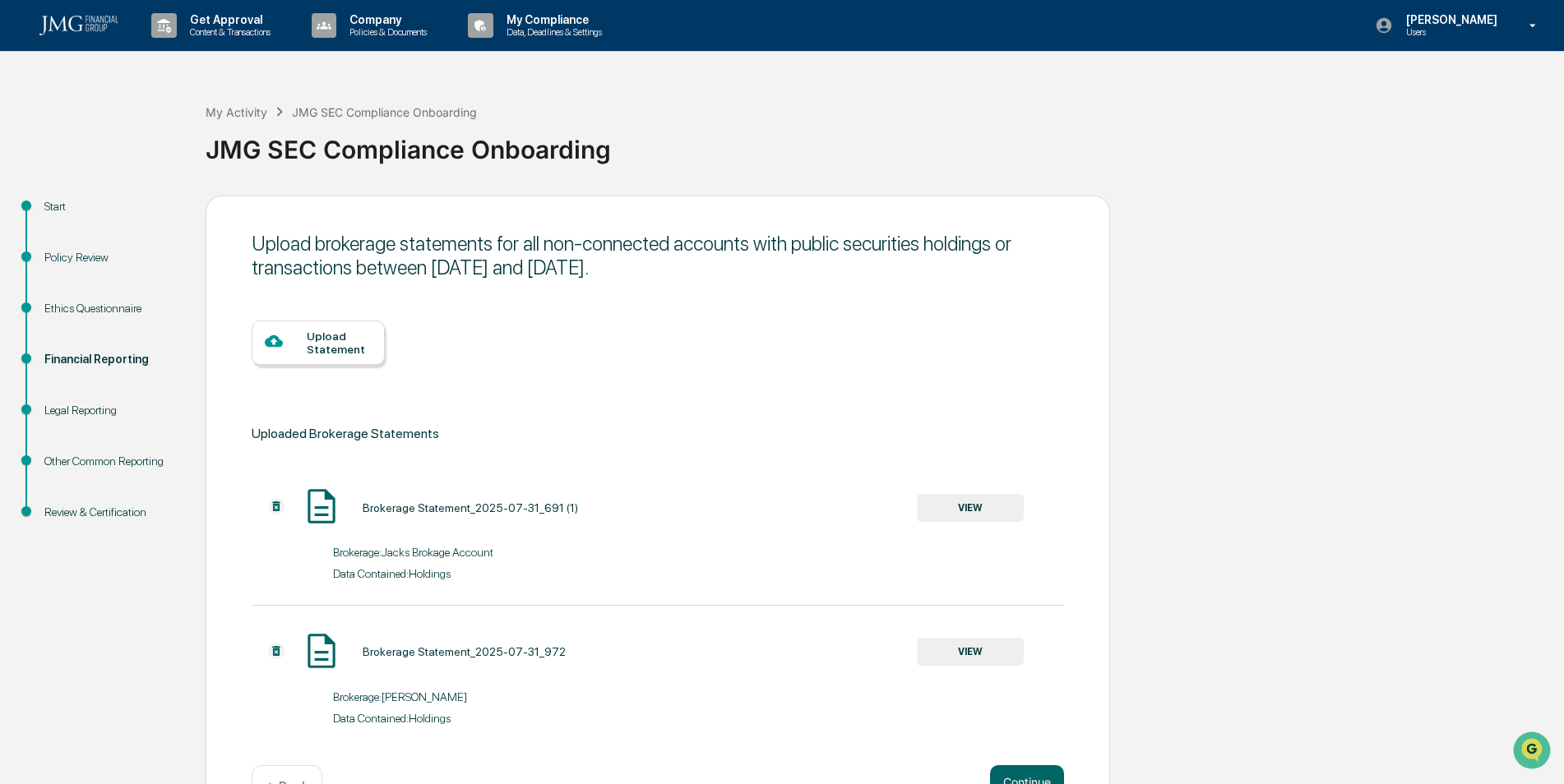
scroll to position [52, 0]
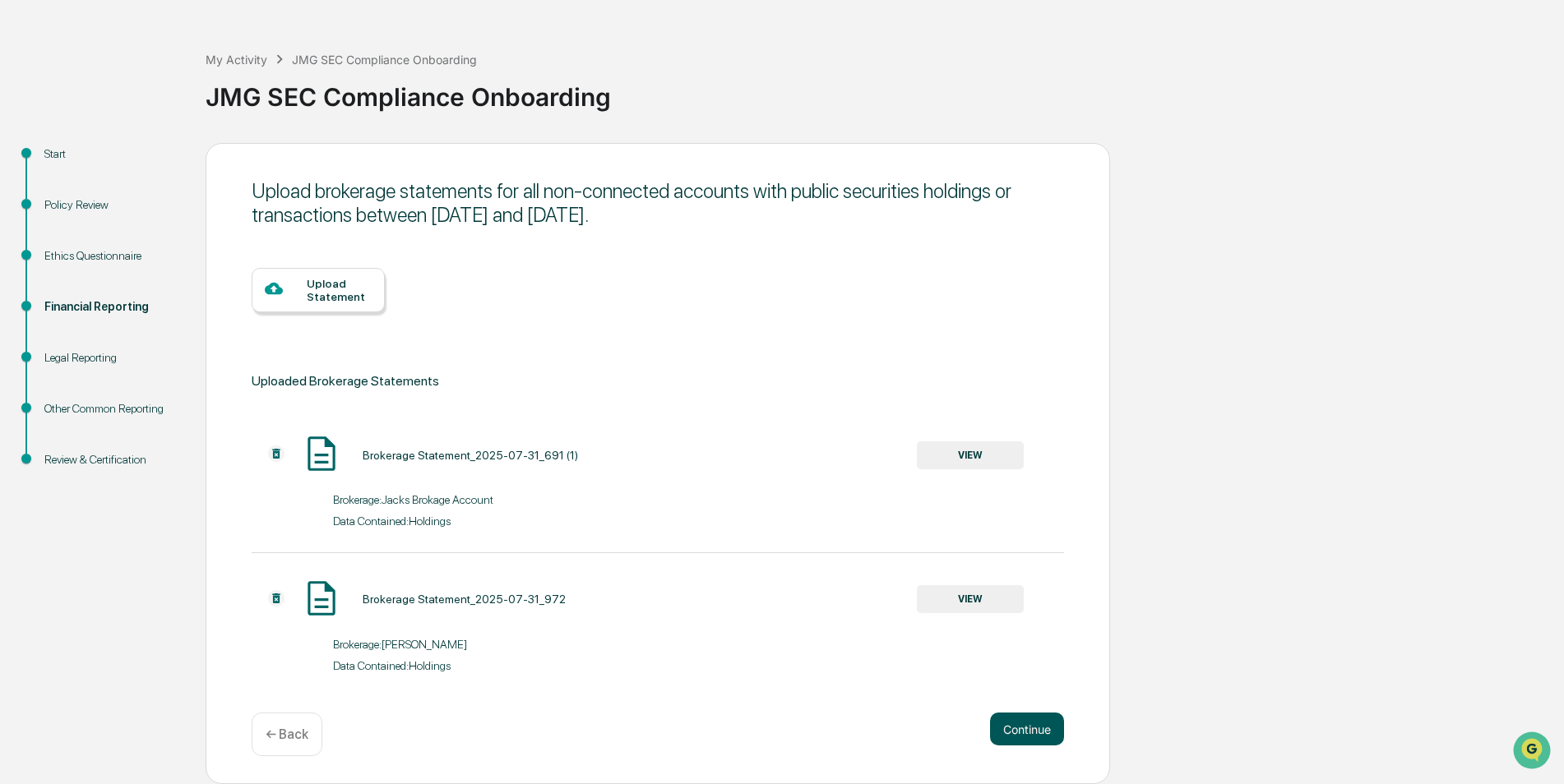
click at [1038, 726] on button "Continue" at bounding box center [1027, 729] width 74 height 33
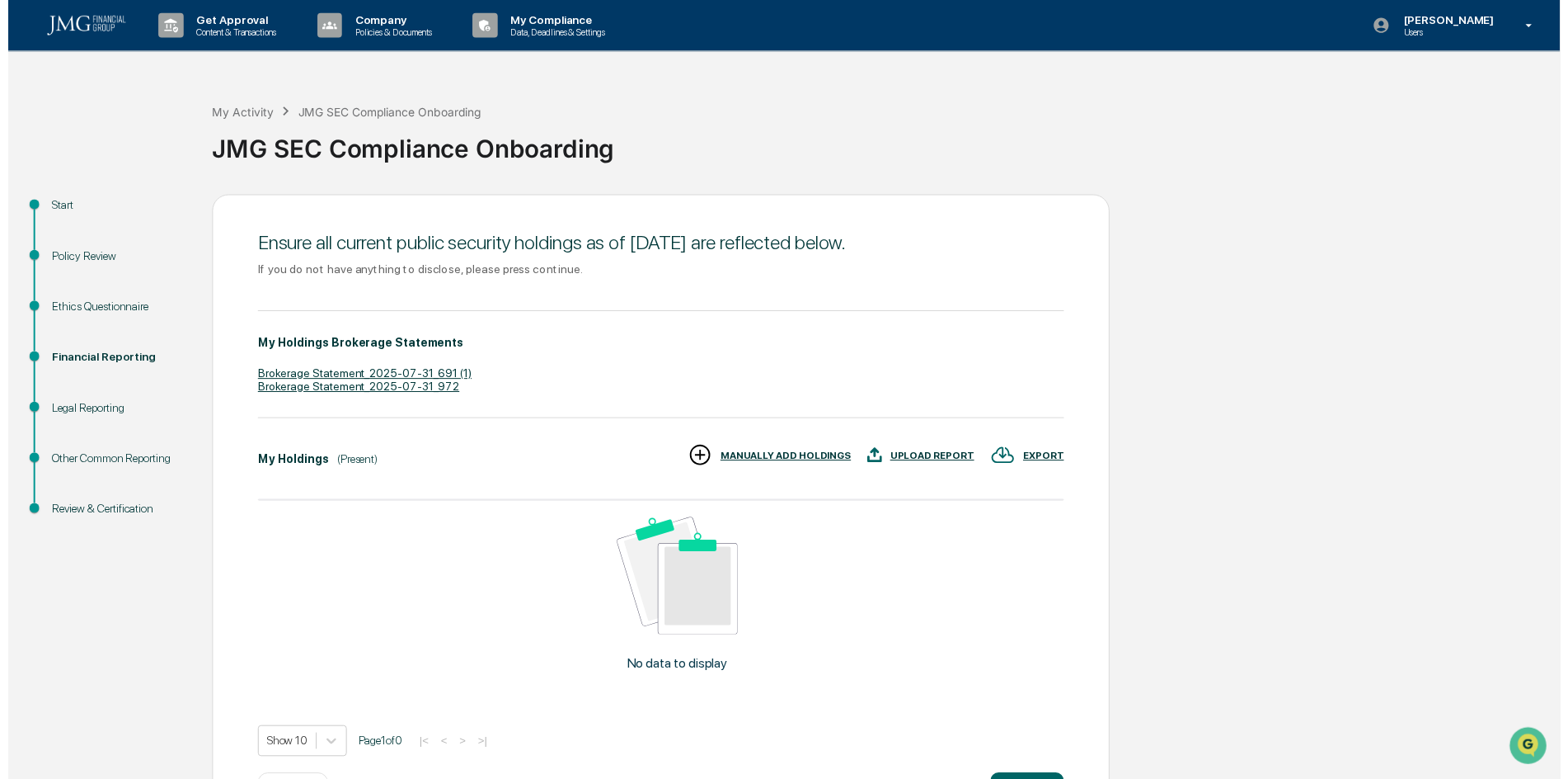
scroll to position [65, 0]
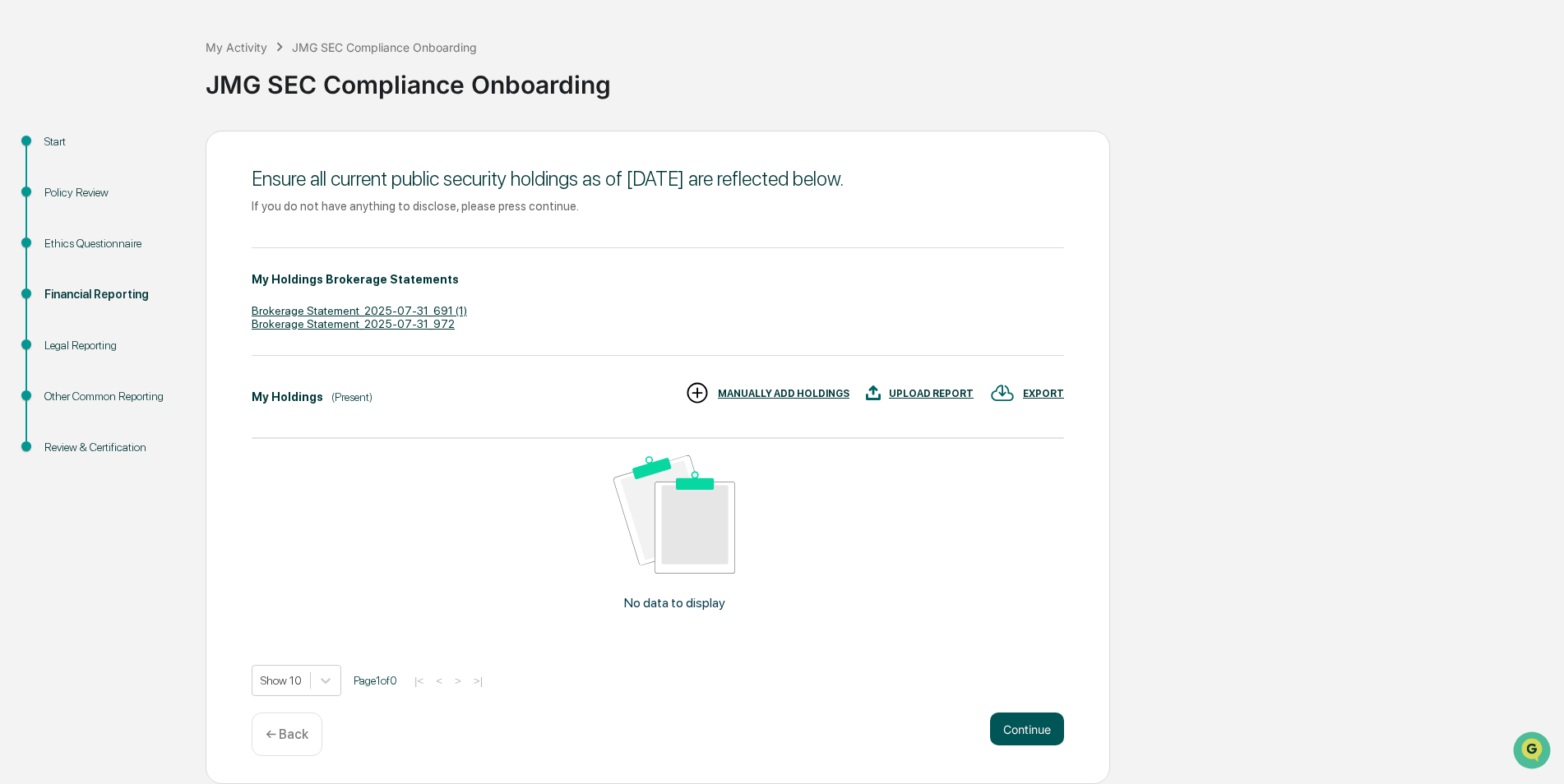
click at [1026, 733] on button "Continue" at bounding box center [1027, 729] width 74 height 33
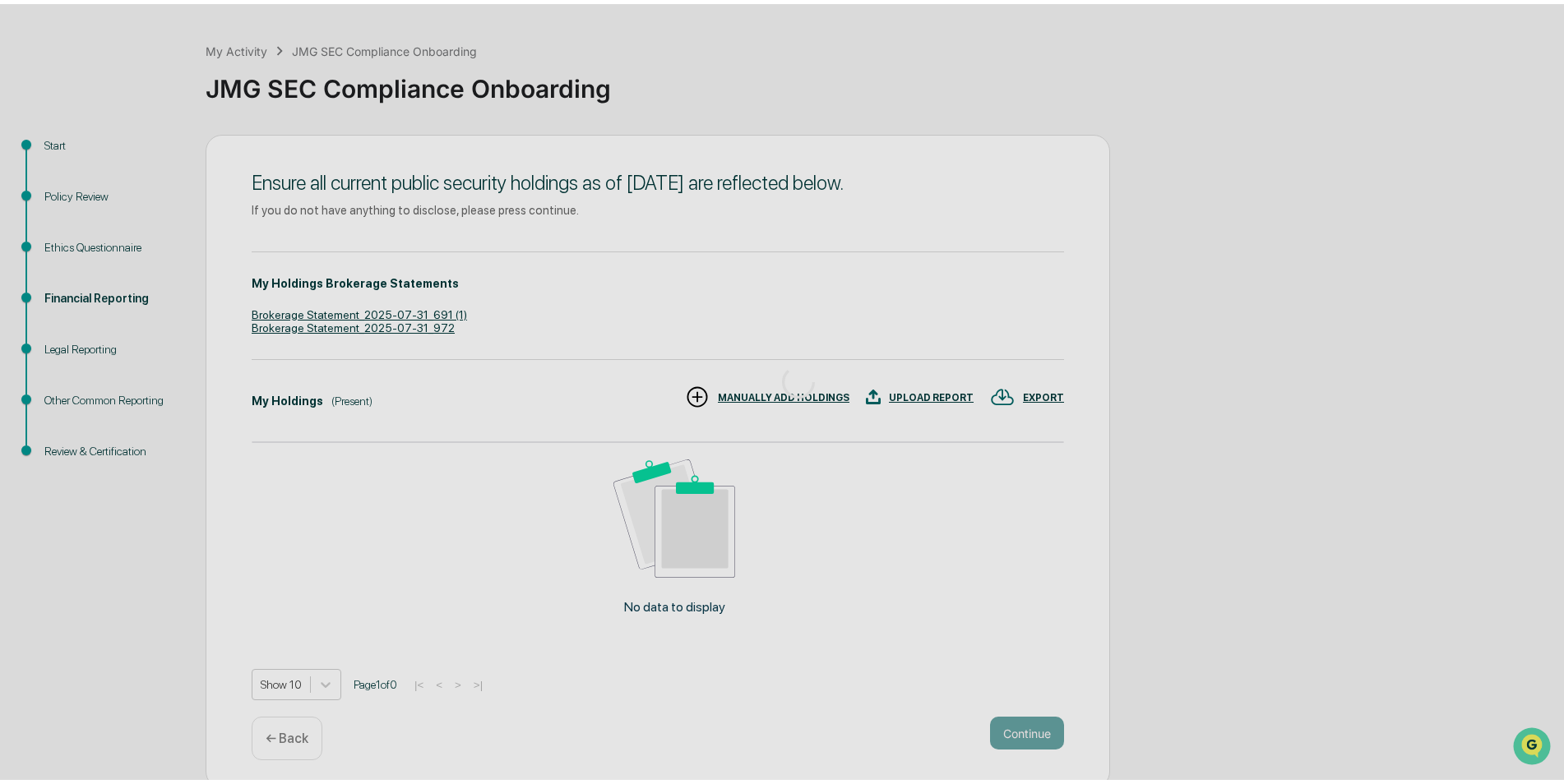
scroll to position [0, 0]
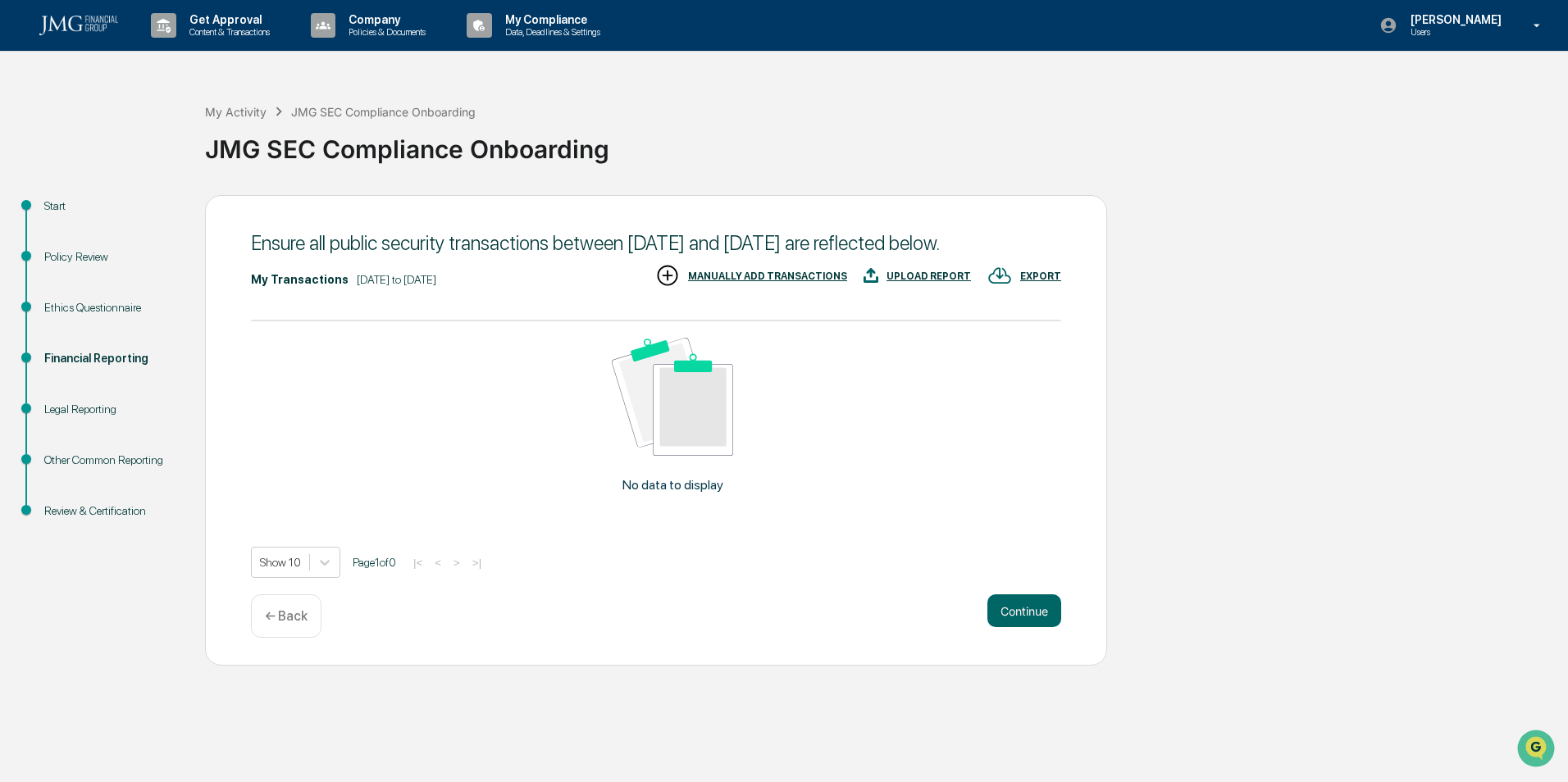
click at [307, 608] on div "← Back" at bounding box center [287, 616] width 71 height 44
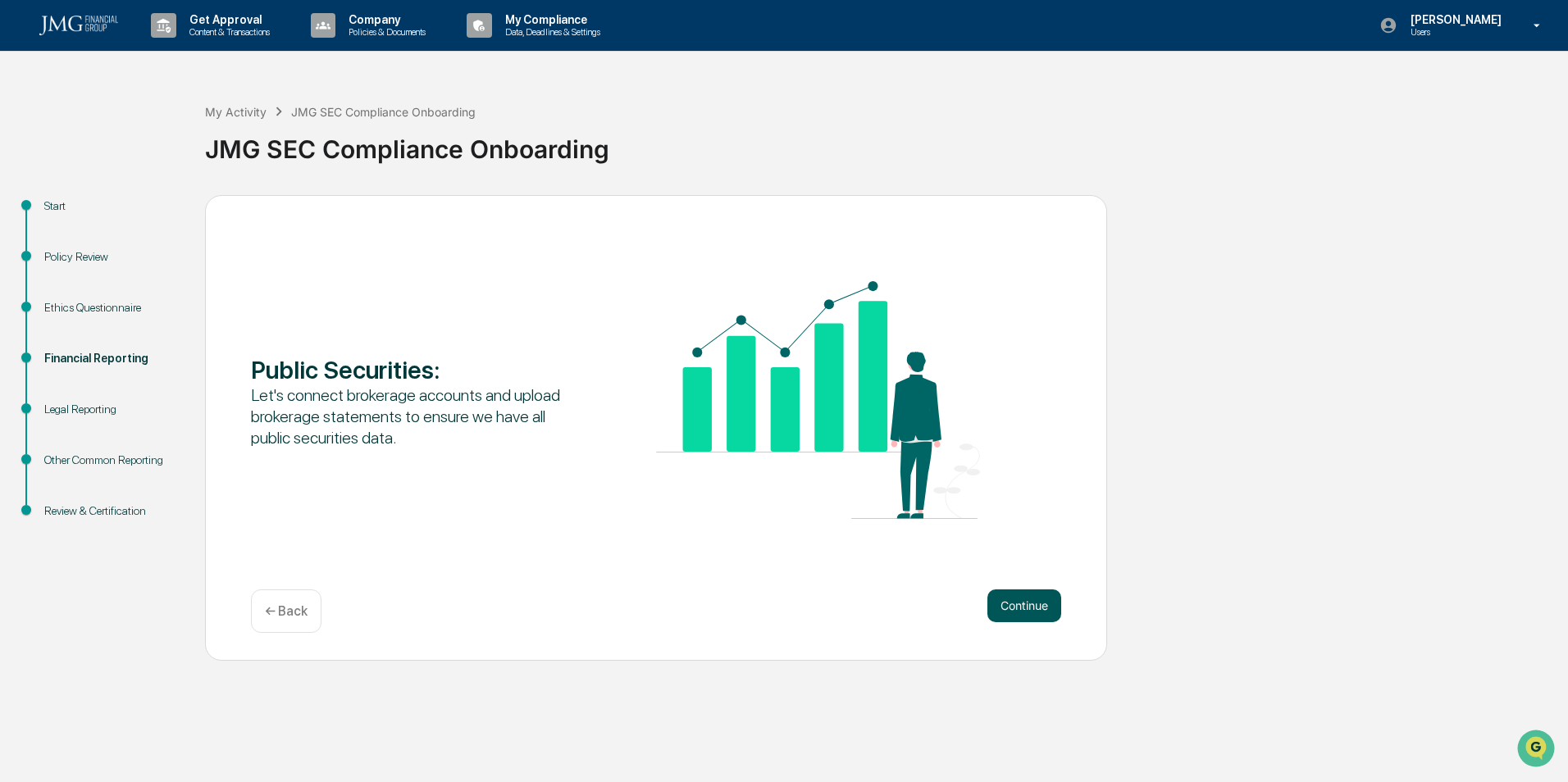
click at [1032, 598] on button "Continue" at bounding box center [1024, 606] width 74 height 33
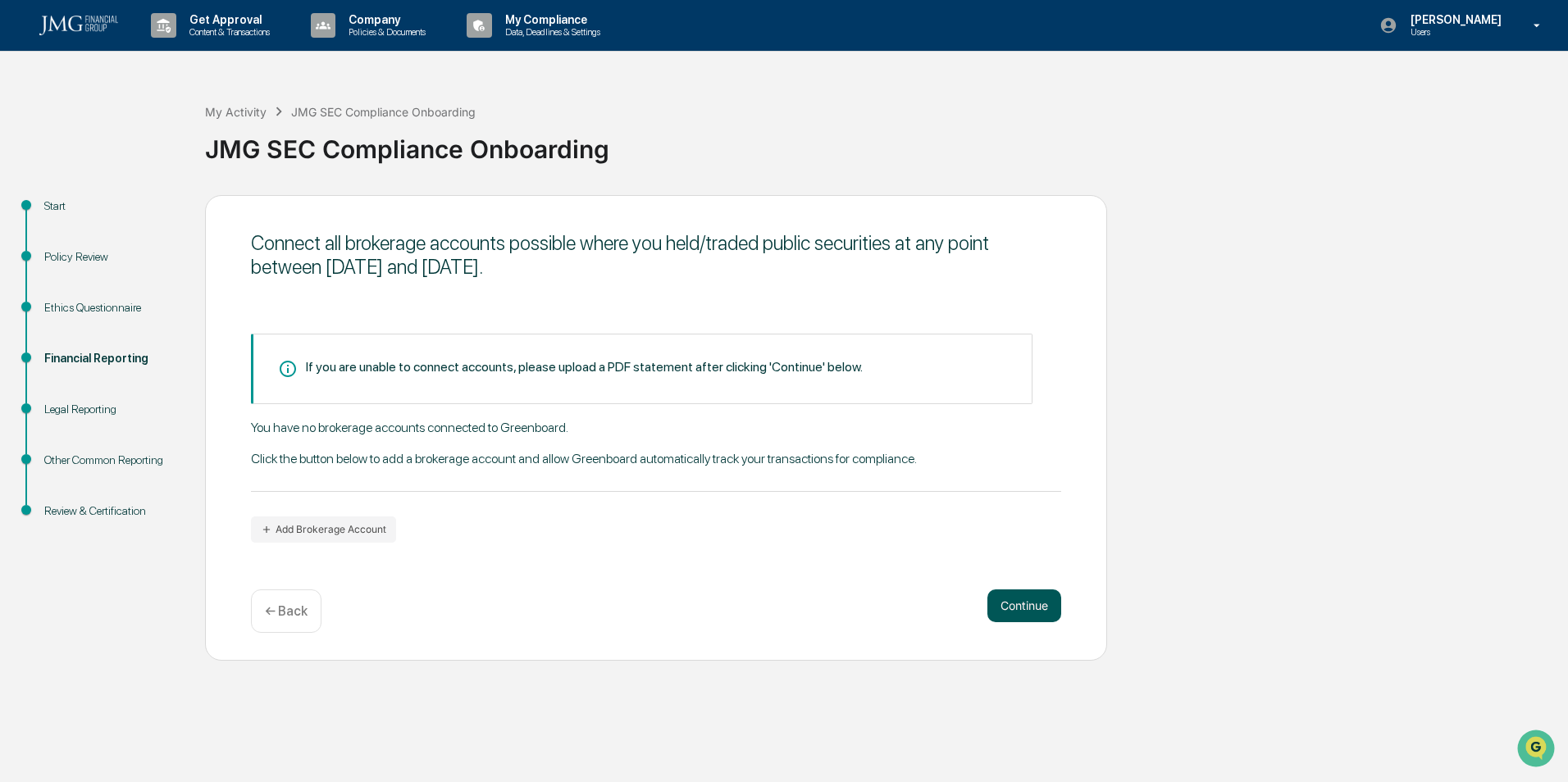
click at [1028, 598] on button "Continue" at bounding box center [1024, 606] width 74 height 33
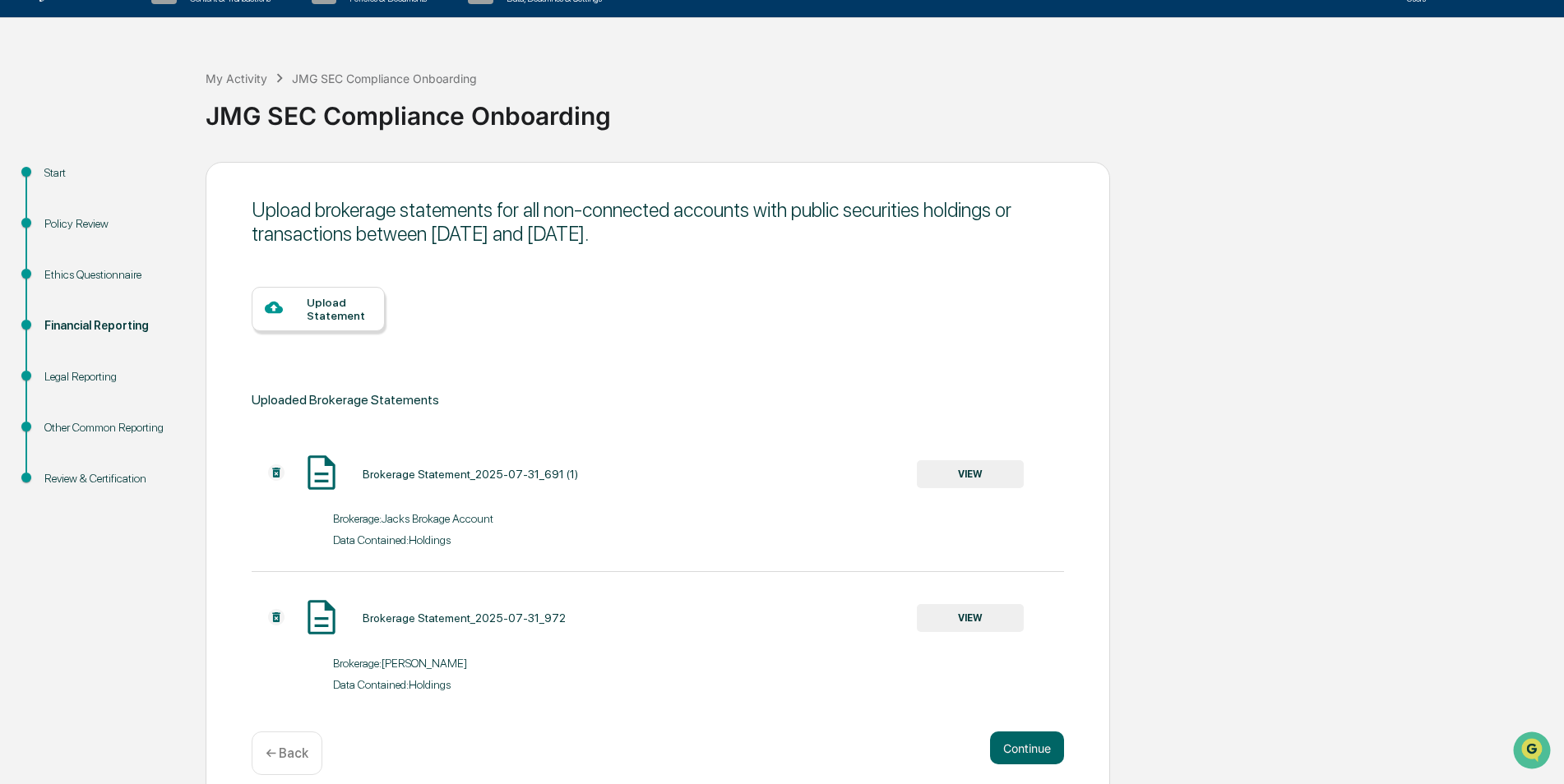
scroll to position [52, 0]
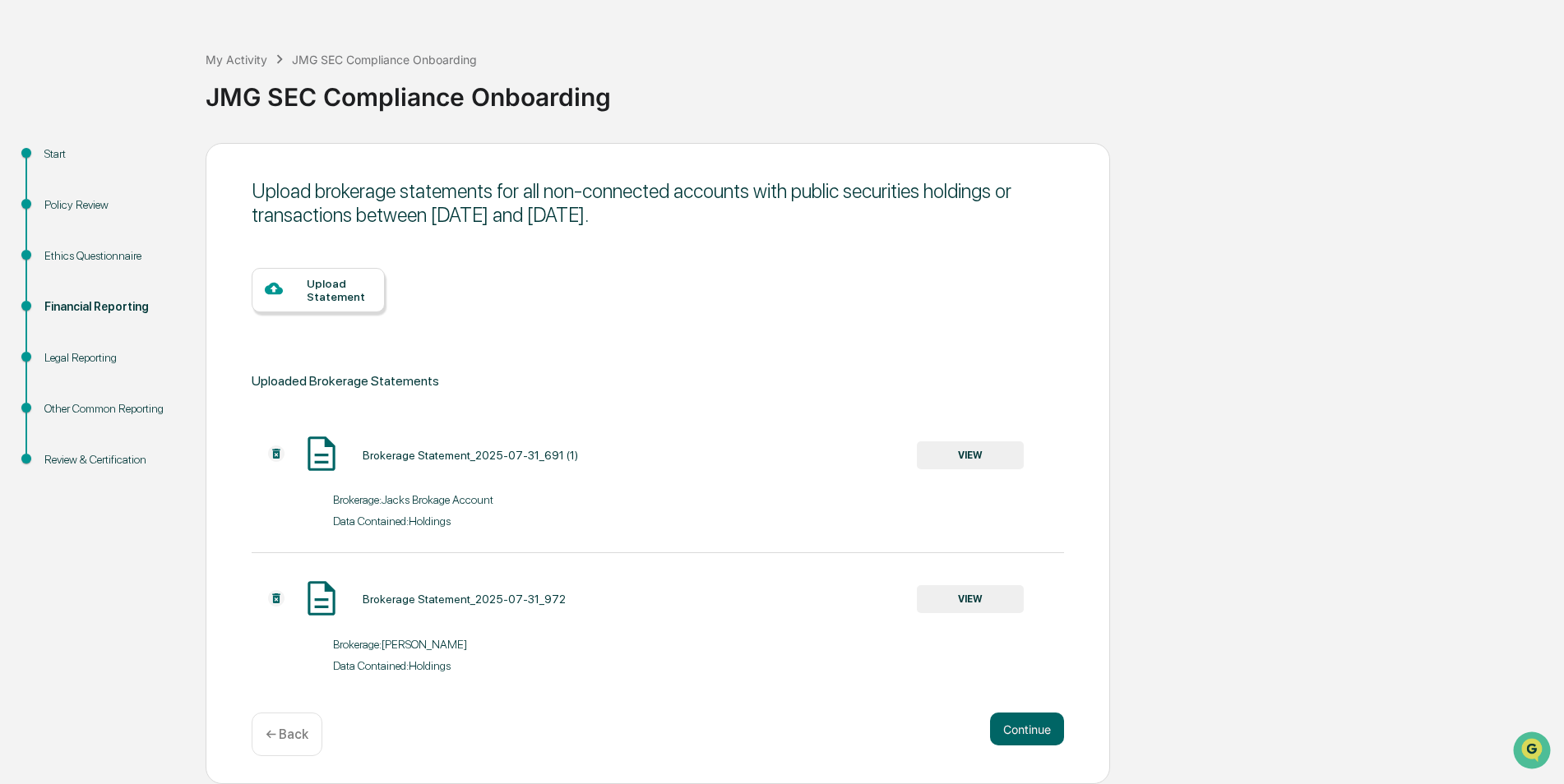
click at [417, 651] on div "Data Contained: Holdings" at bounding box center [658, 661] width 812 height 22
click at [416, 641] on div "Brokerage: [PERSON_NAME]" at bounding box center [495, 645] width 325 height 13
click at [416, 634] on div "Brokerage: [PERSON_NAME]" at bounding box center [658, 640] width 812 height 22
click at [928, 593] on button "VIEW" at bounding box center [971, 600] width 107 height 28
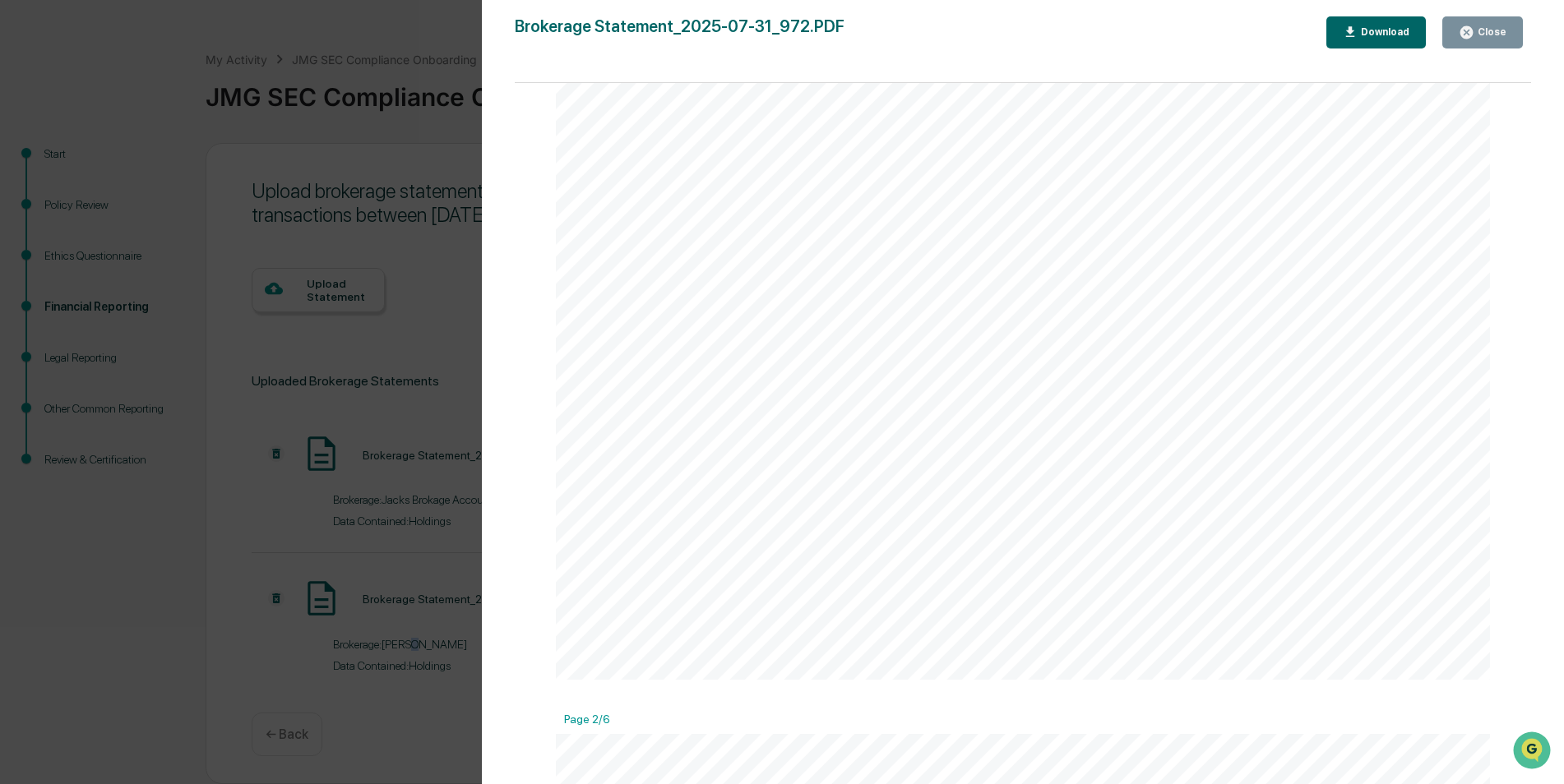
scroll to position [165, 0]
click at [1482, 28] on div "Close" at bounding box center [1491, 32] width 32 height 11
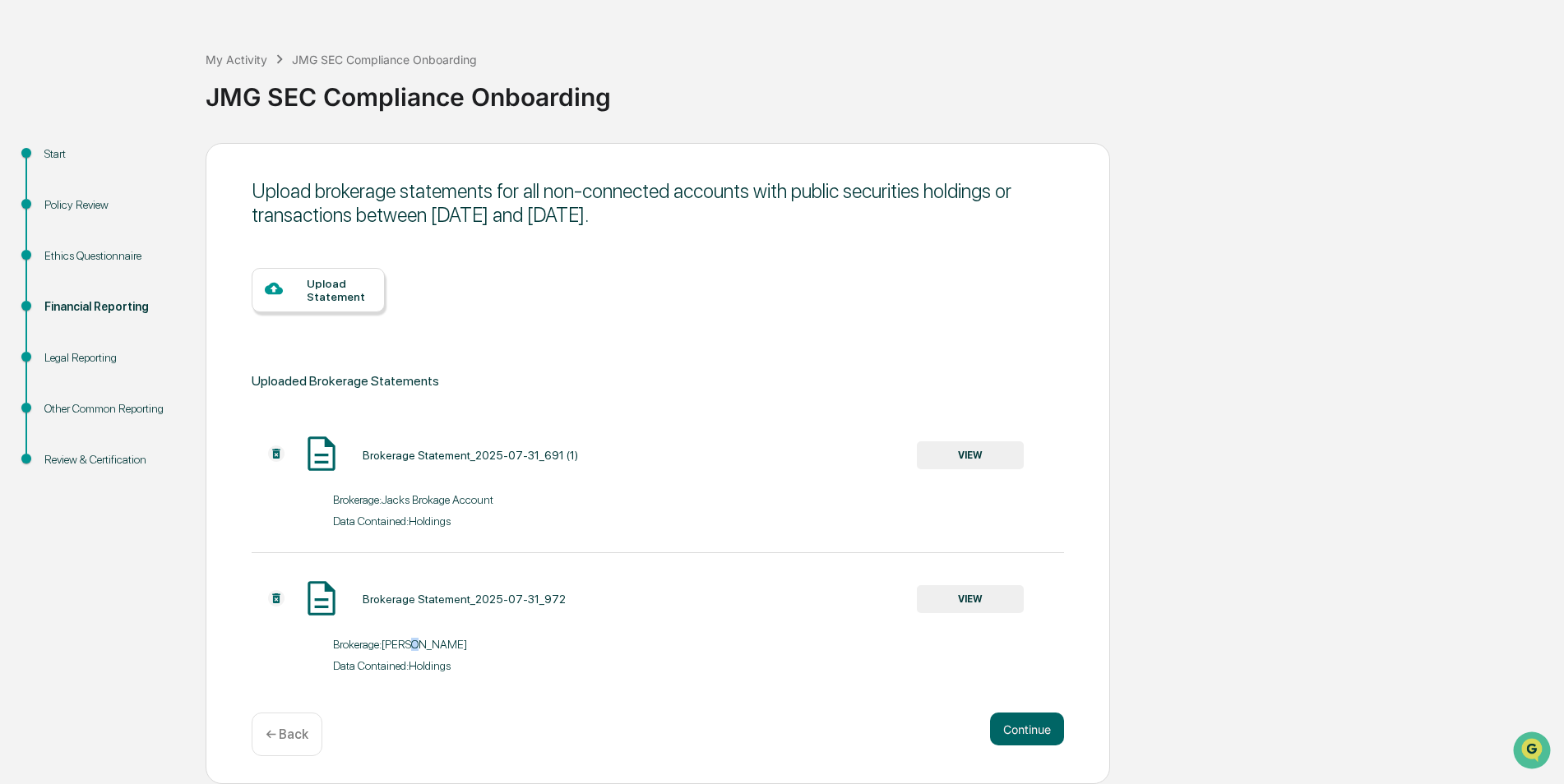
click at [951, 447] on button "VIEW" at bounding box center [971, 456] width 107 height 28
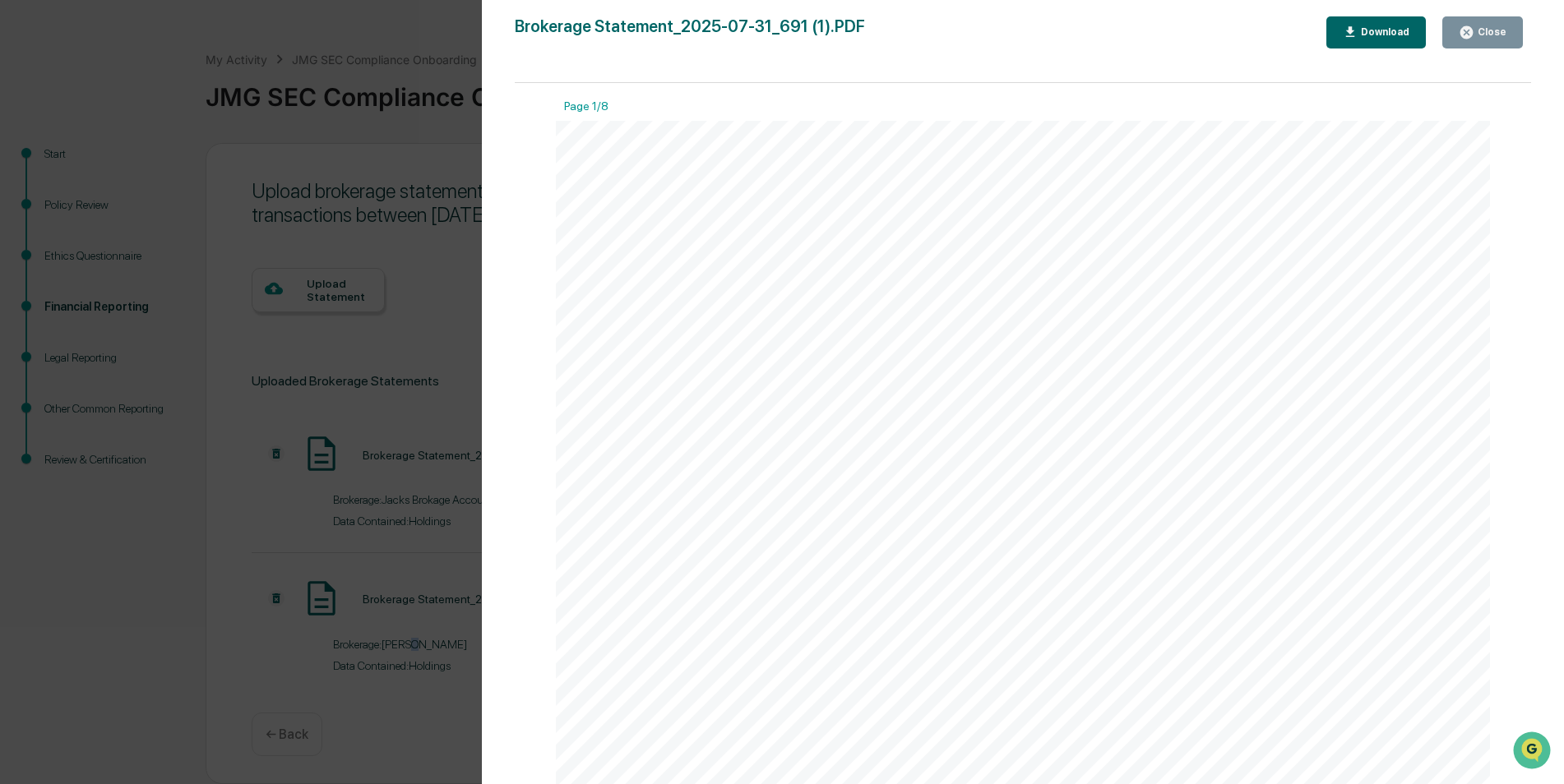
click at [1485, 23] on button "Close" at bounding box center [1483, 33] width 80 height 32
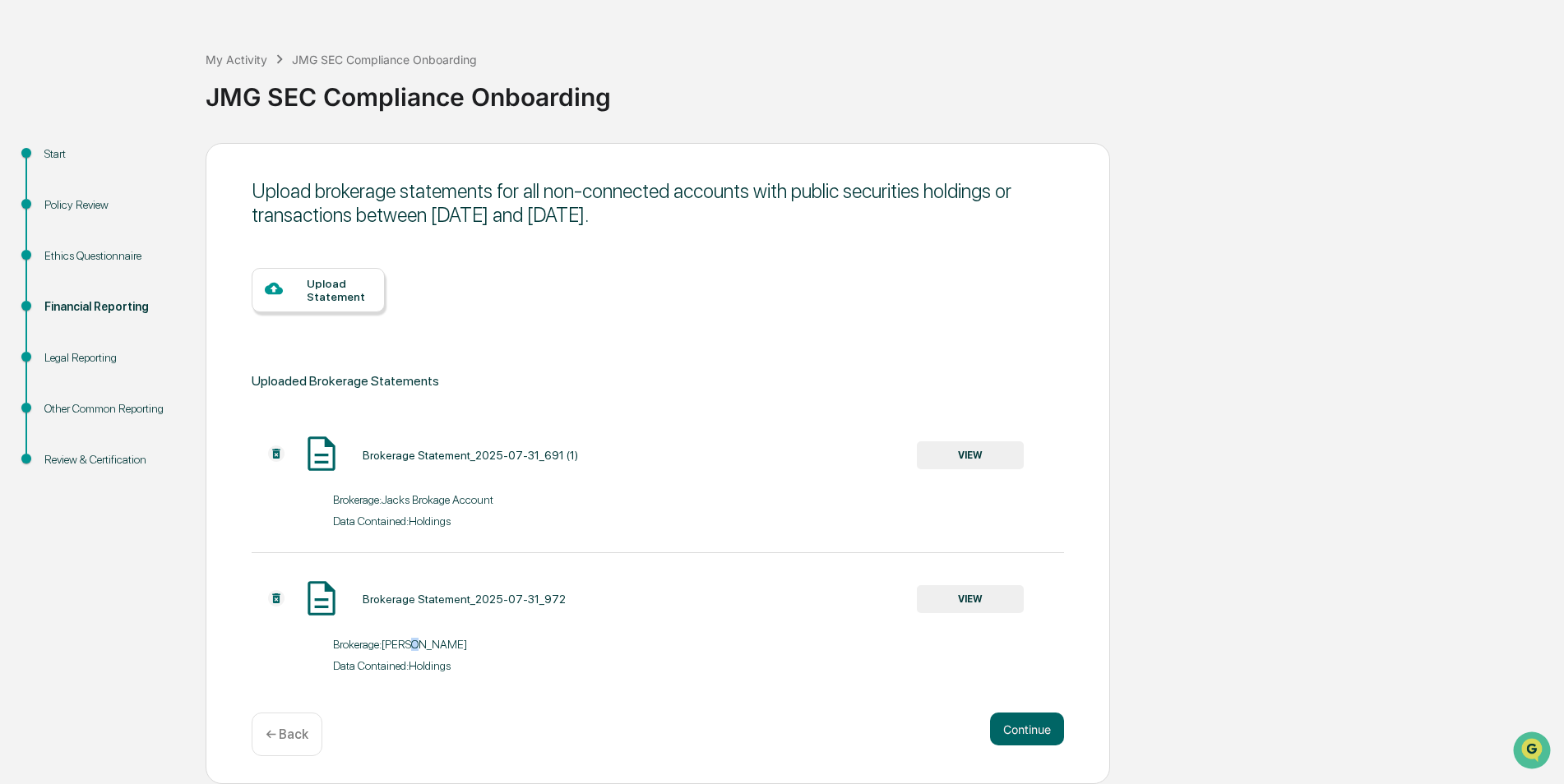
click at [987, 601] on button "VIEW" at bounding box center [971, 600] width 107 height 28
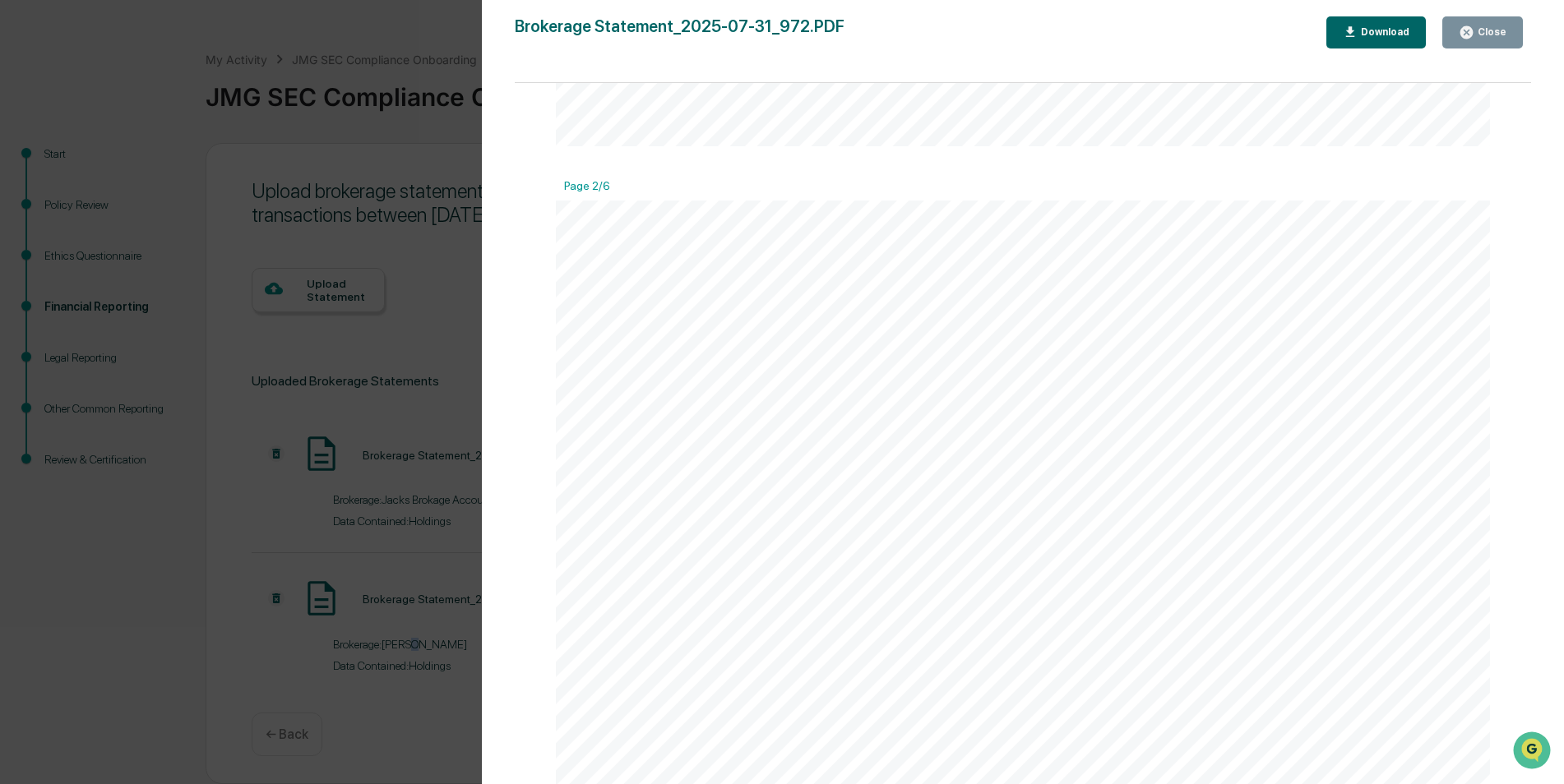
scroll to position [740, 0]
click at [1470, 29] on icon "button" at bounding box center [1467, 32] width 12 height 12
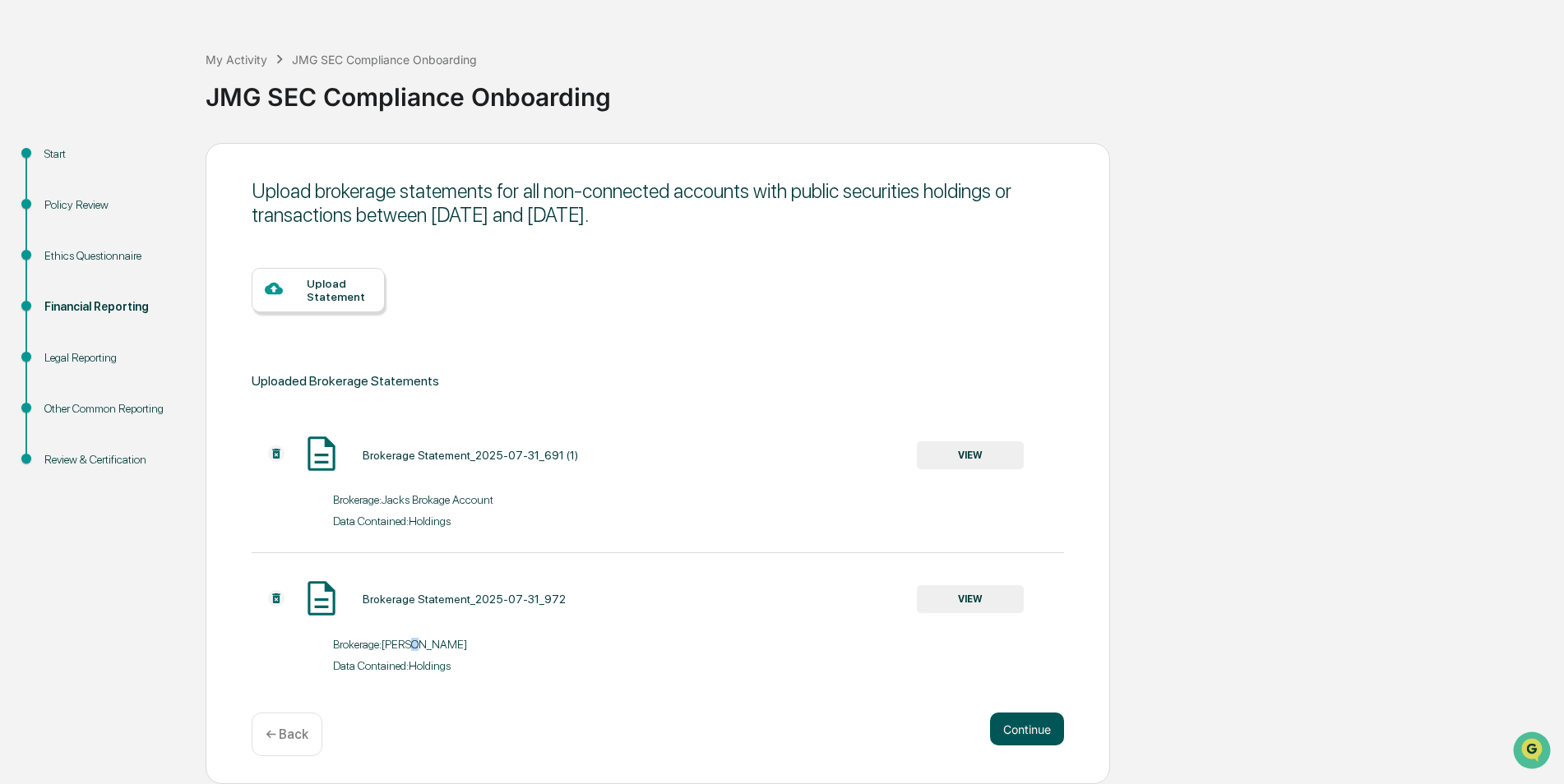
click at [1021, 724] on button "Continue" at bounding box center [1027, 729] width 74 height 33
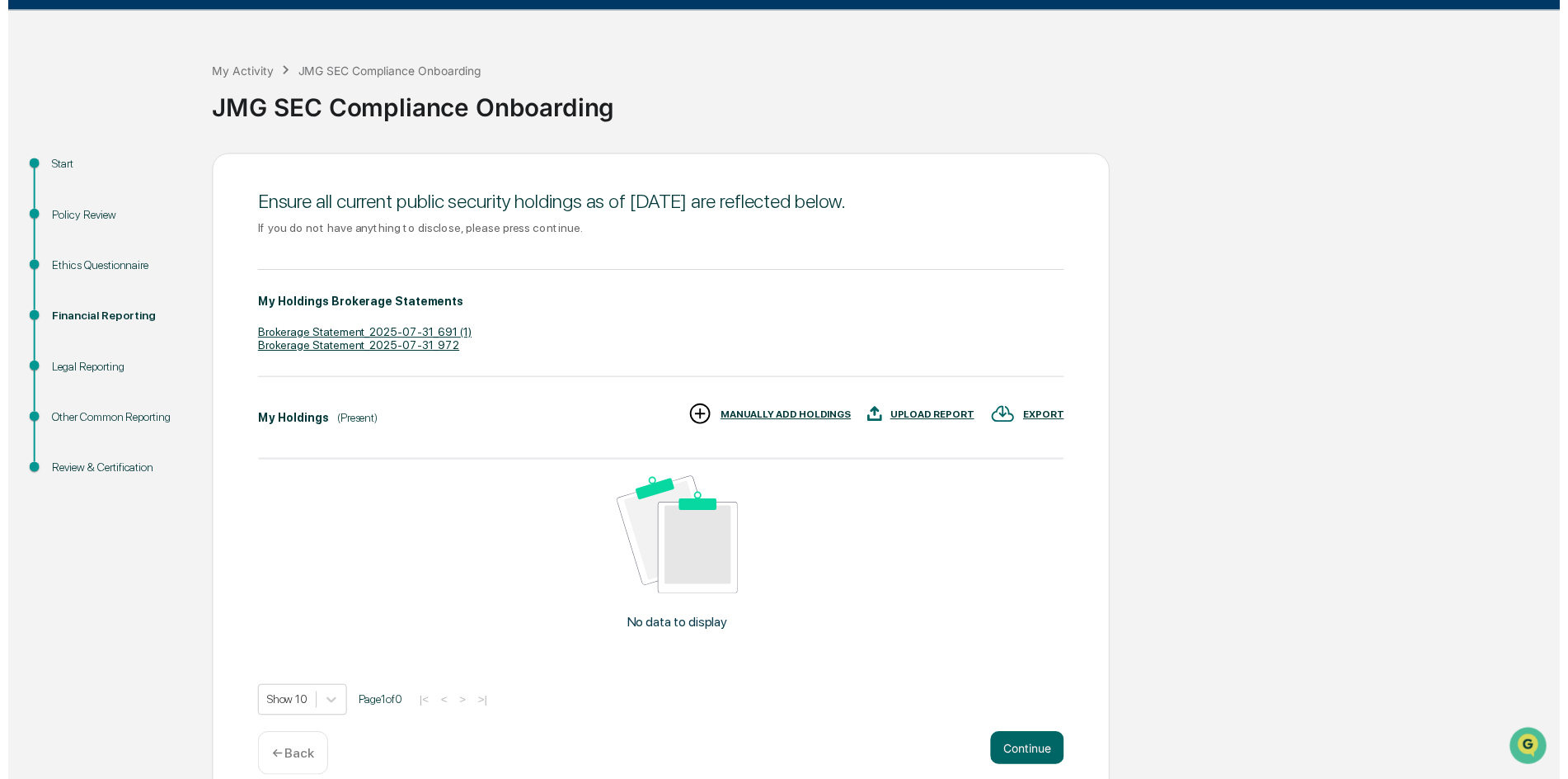
scroll to position [65, 0]
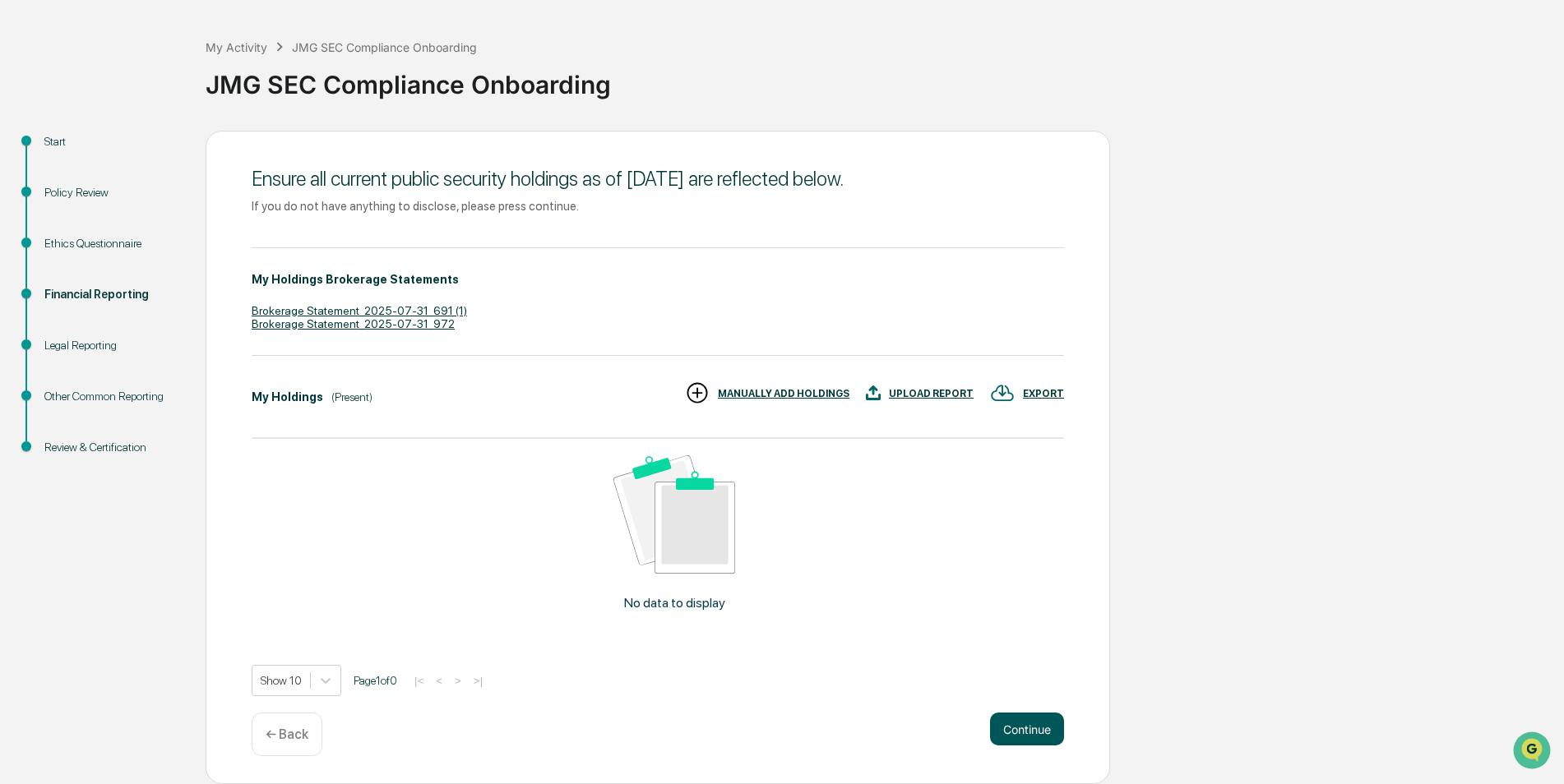
click at [1021, 729] on button "Continue" at bounding box center [1027, 729] width 74 height 33
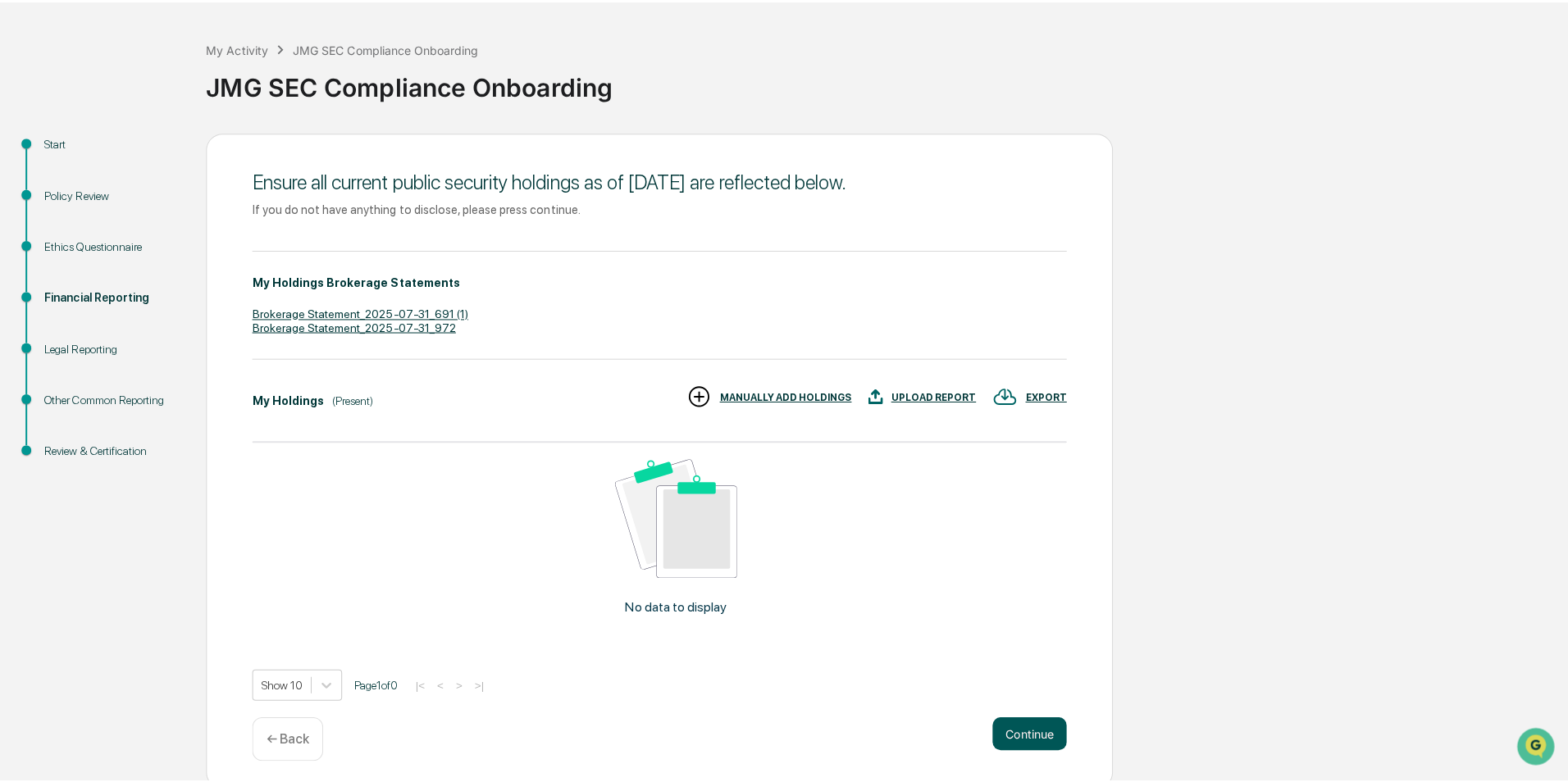
scroll to position [0, 0]
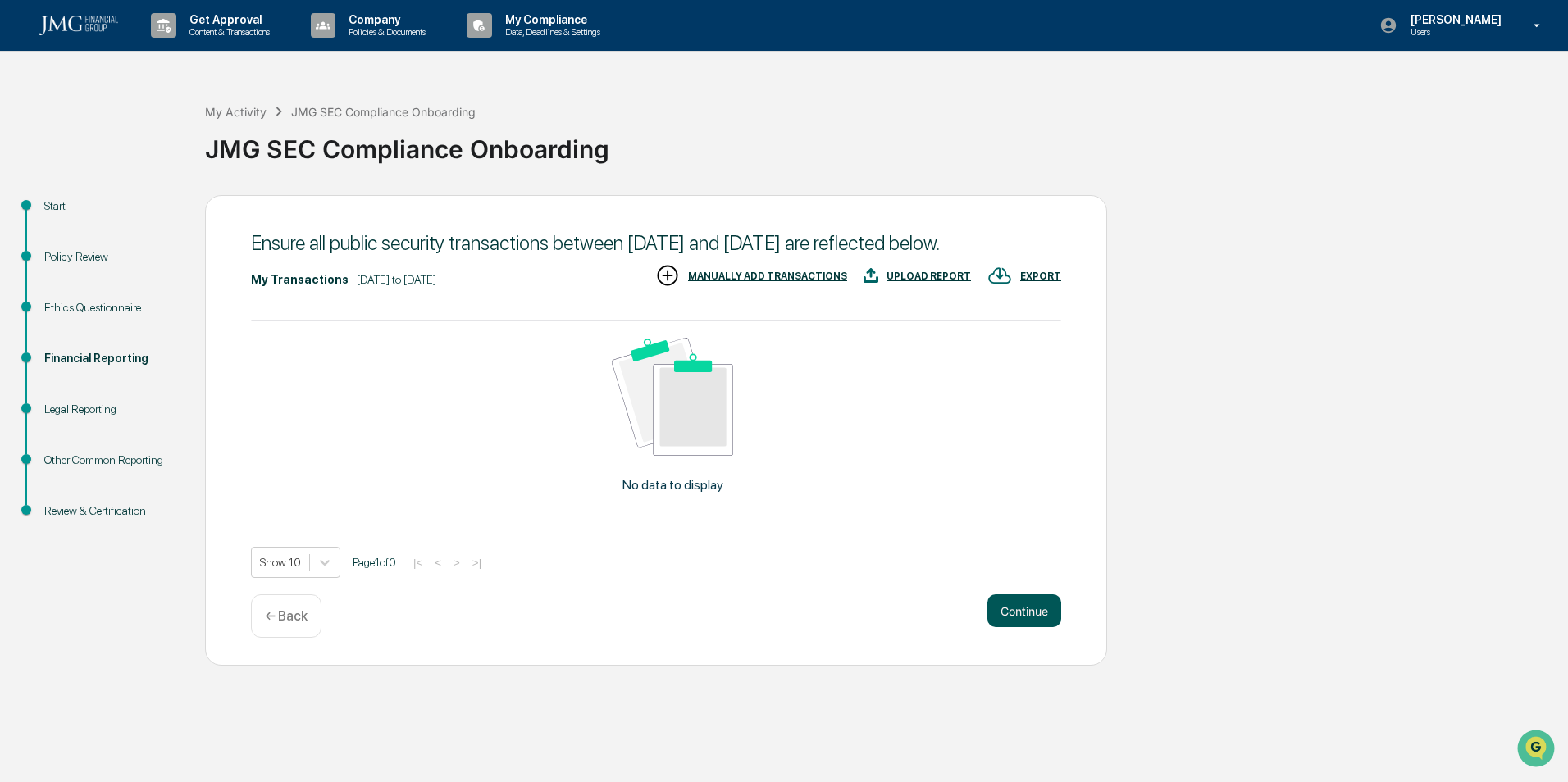
click at [1033, 605] on button "Continue" at bounding box center [1024, 610] width 74 height 33
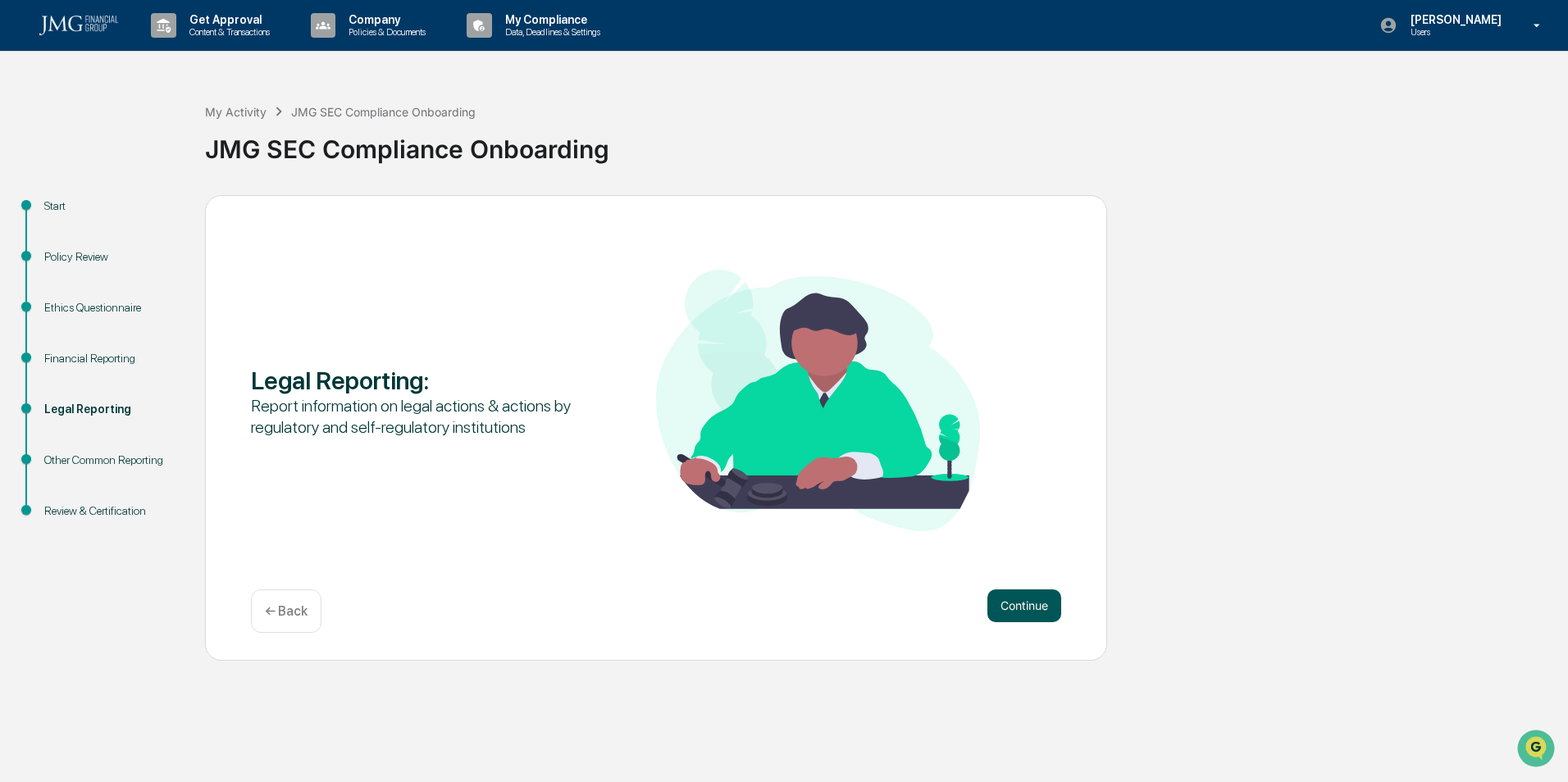
click at [1017, 601] on button "Continue" at bounding box center [1024, 606] width 74 height 33
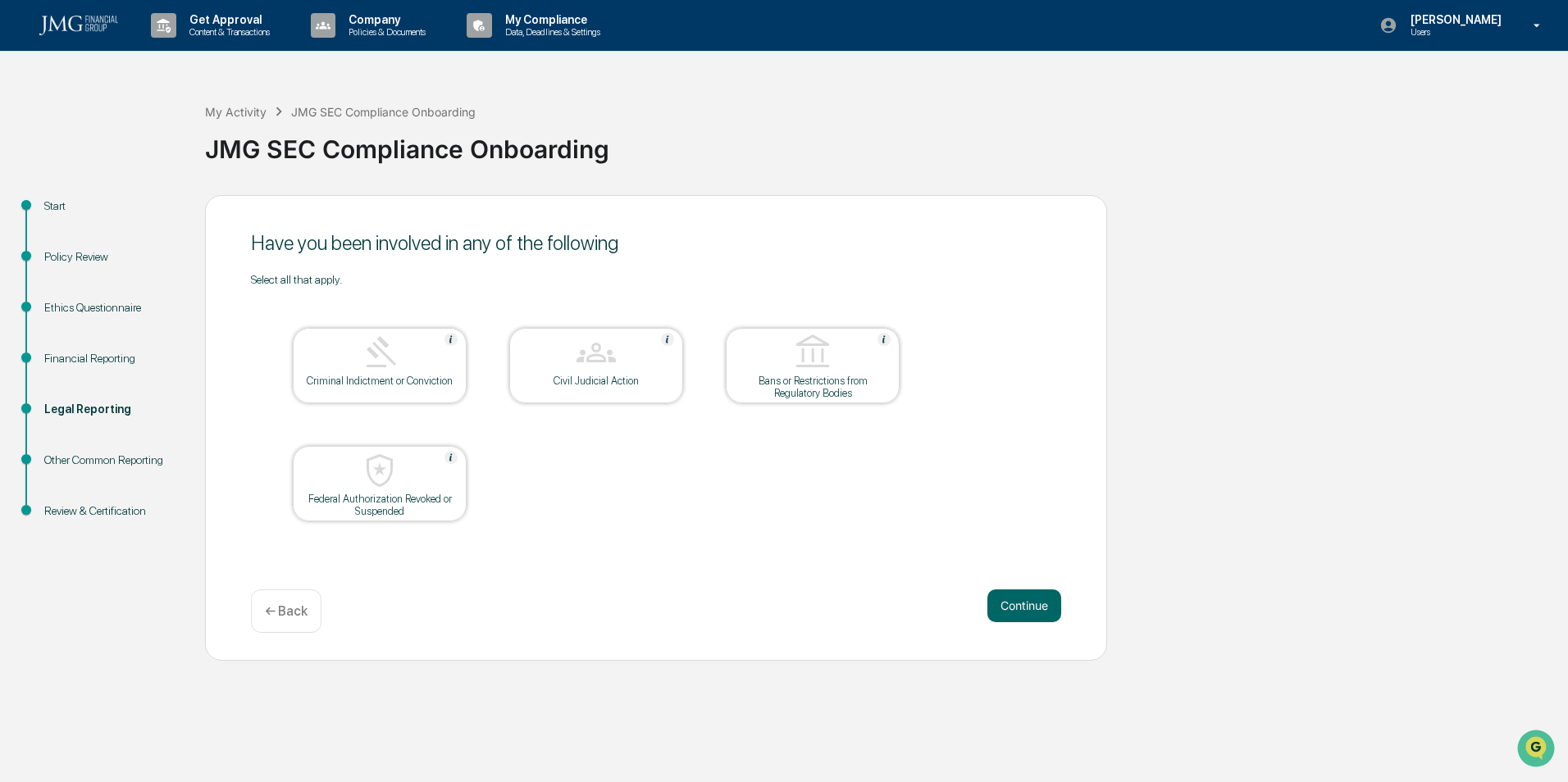
click at [623, 385] on div "Civil Judicial Action" at bounding box center [596, 365] width 174 height 76
click at [623, 384] on div "Civil Judicial Action" at bounding box center [596, 381] width 147 height 12
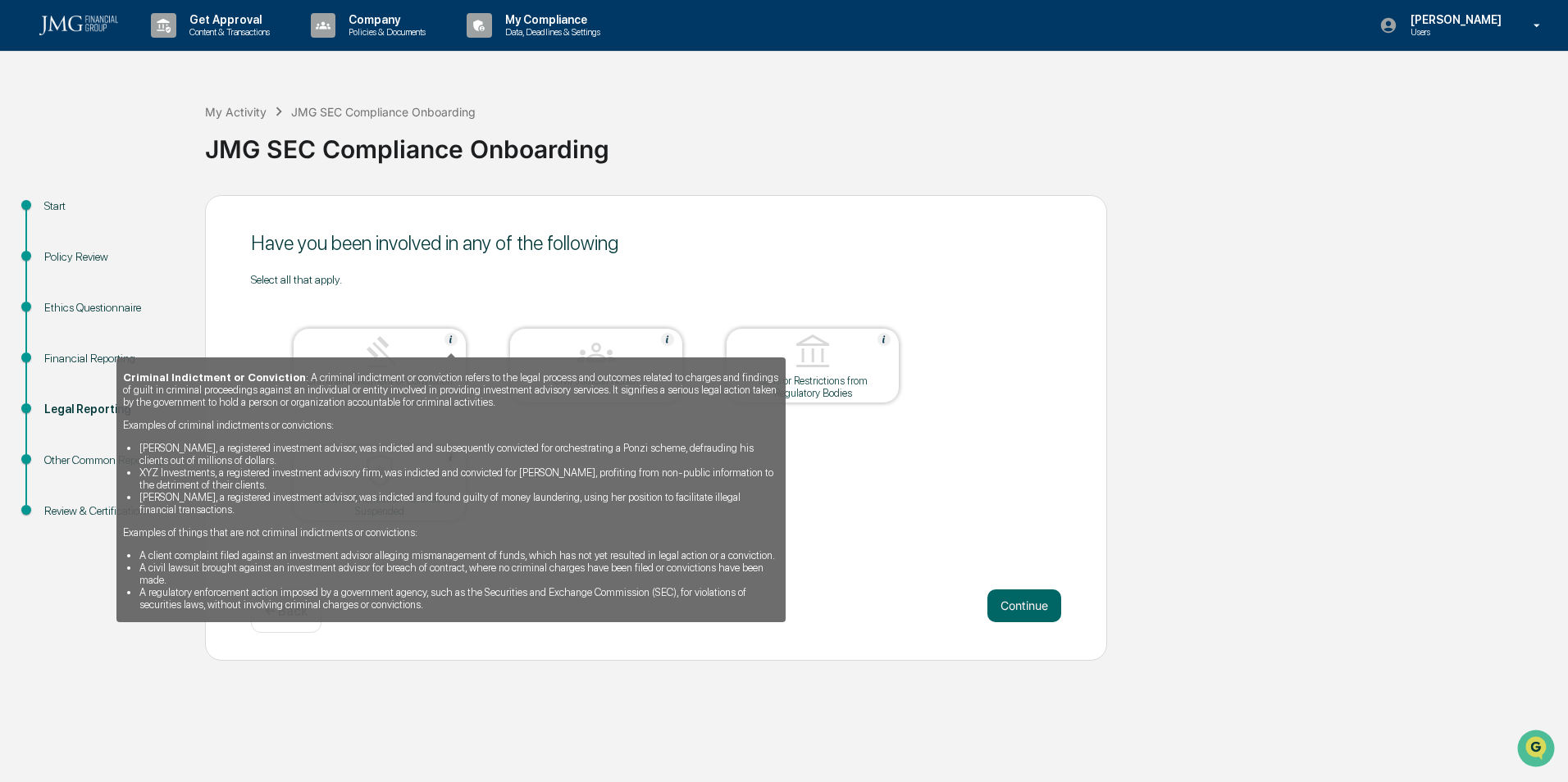
click at [445, 342] on img at bounding box center [451, 340] width 13 height 13
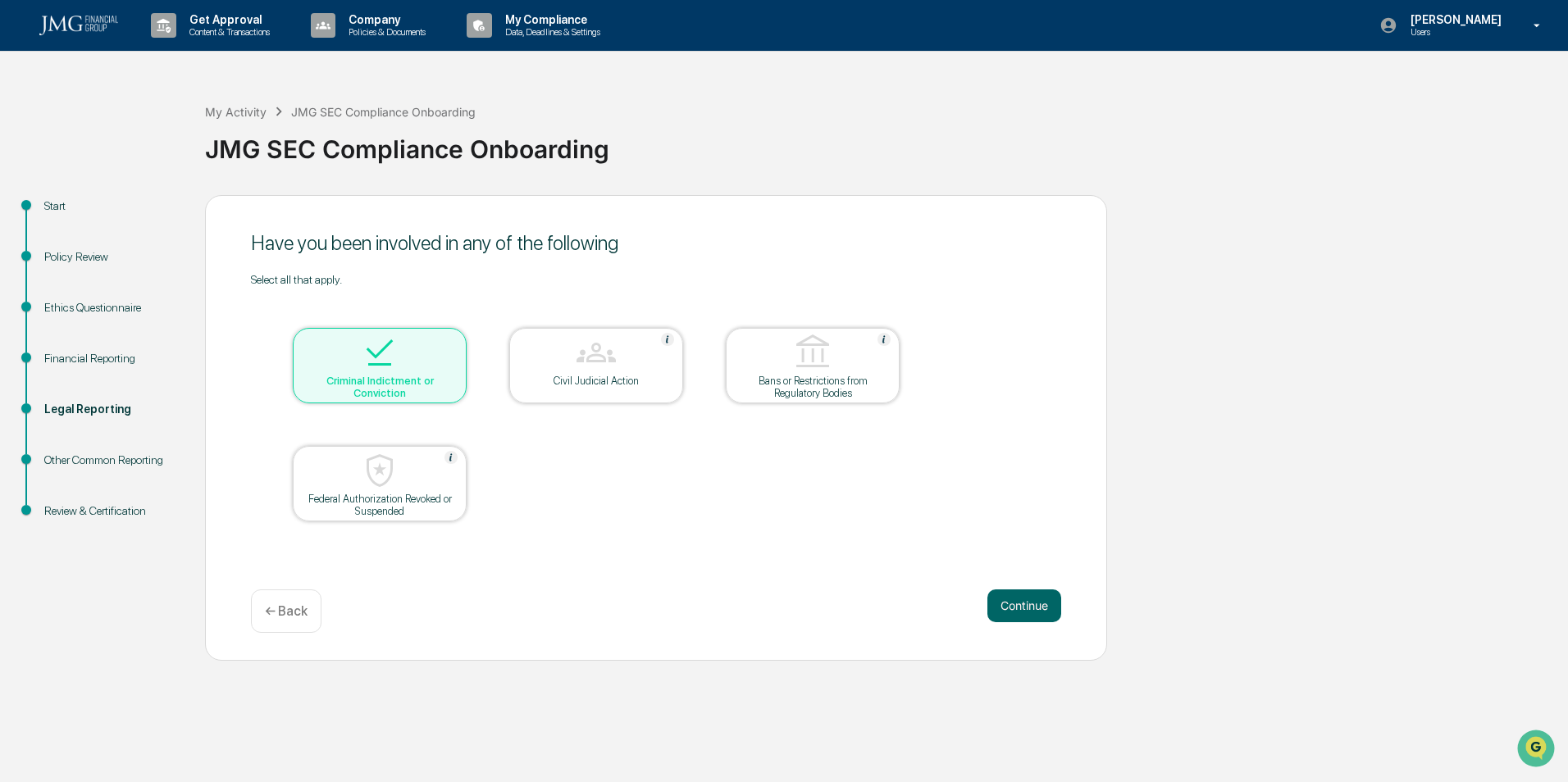
click at [445, 342] on div at bounding box center [380, 354] width 164 height 42
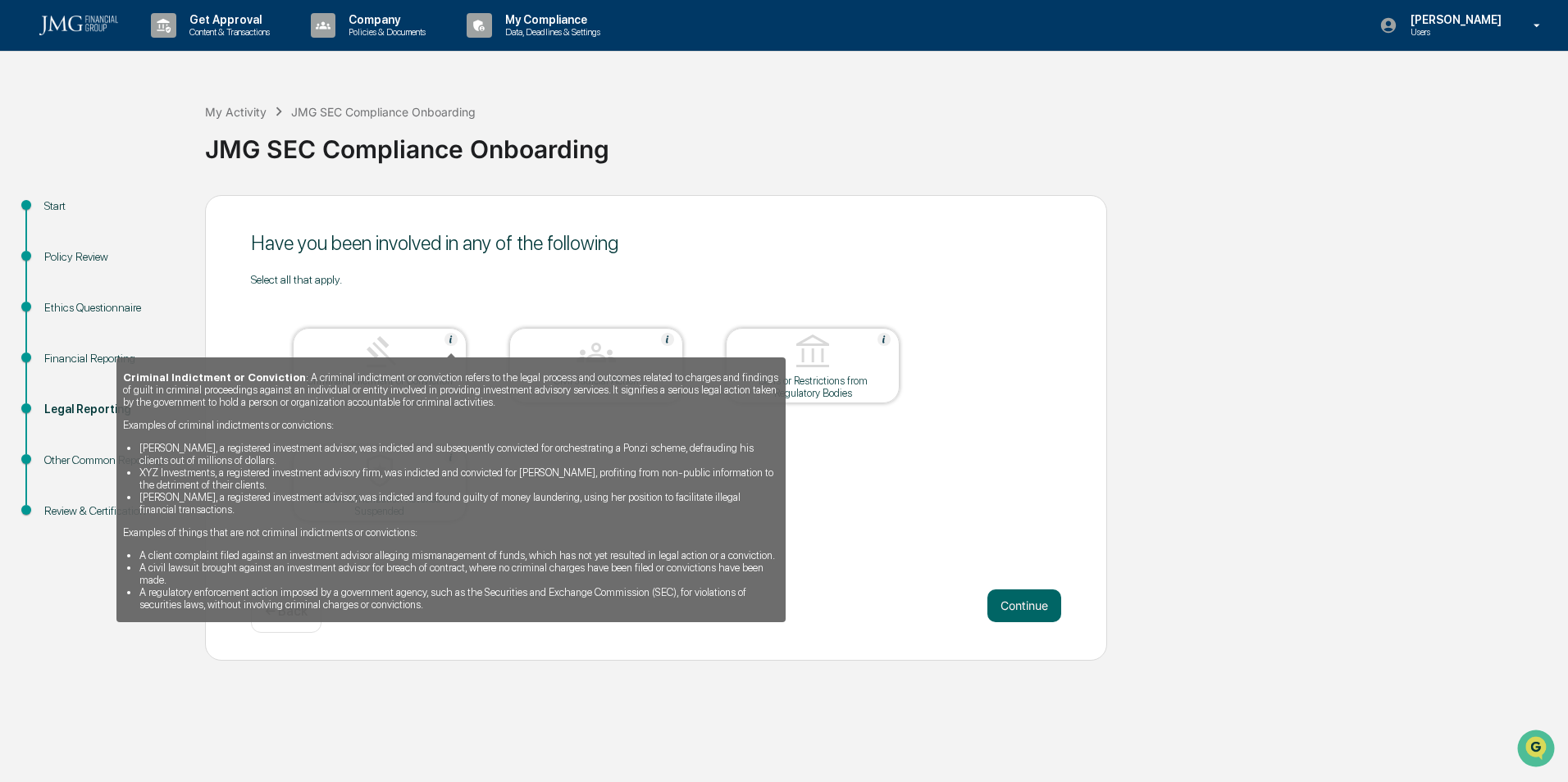
click at [454, 342] on img at bounding box center [451, 340] width 13 height 13
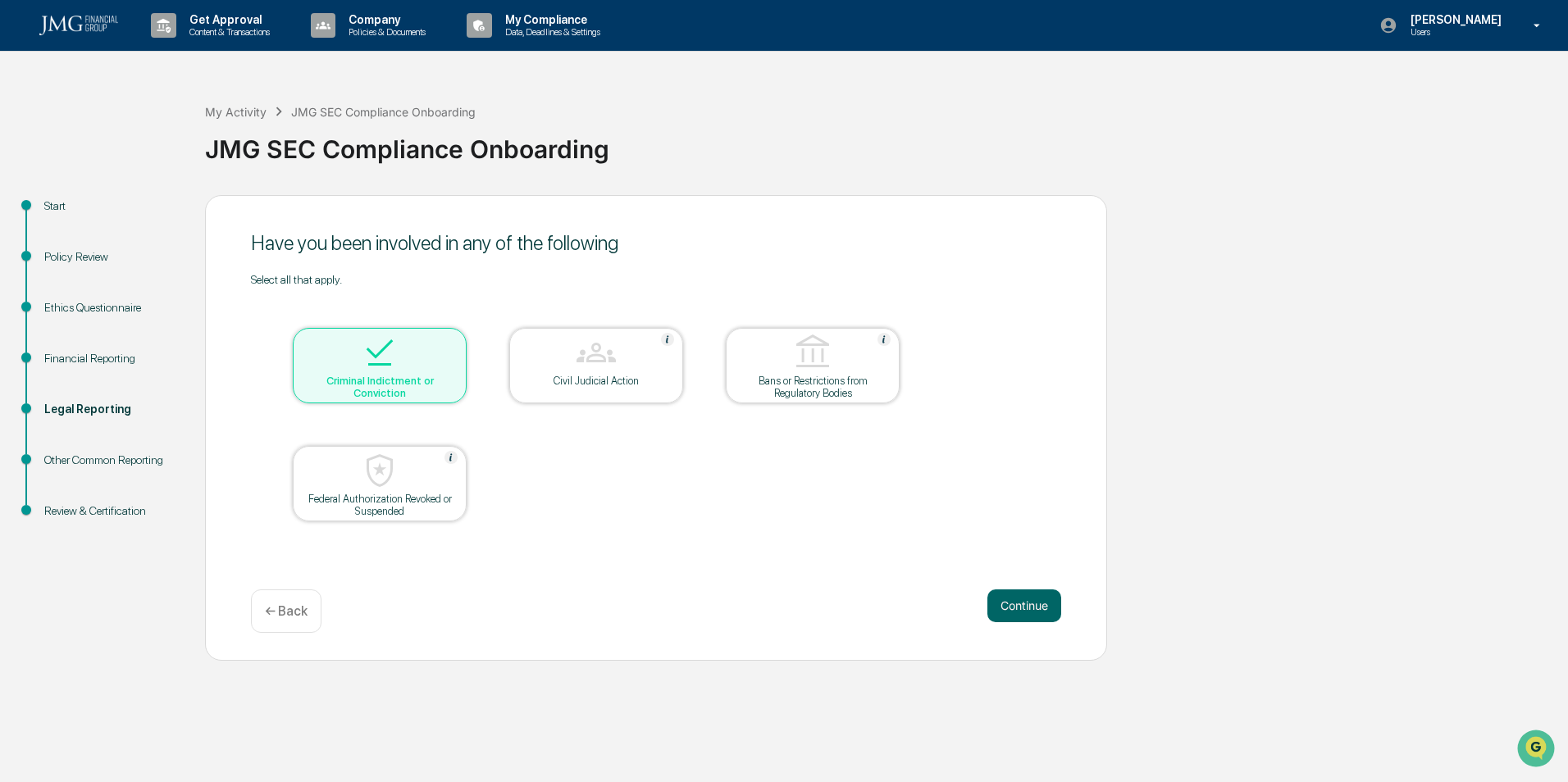
click at [437, 344] on div at bounding box center [380, 354] width 164 height 42
click at [1000, 608] on button "Continue" at bounding box center [1024, 606] width 74 height 33
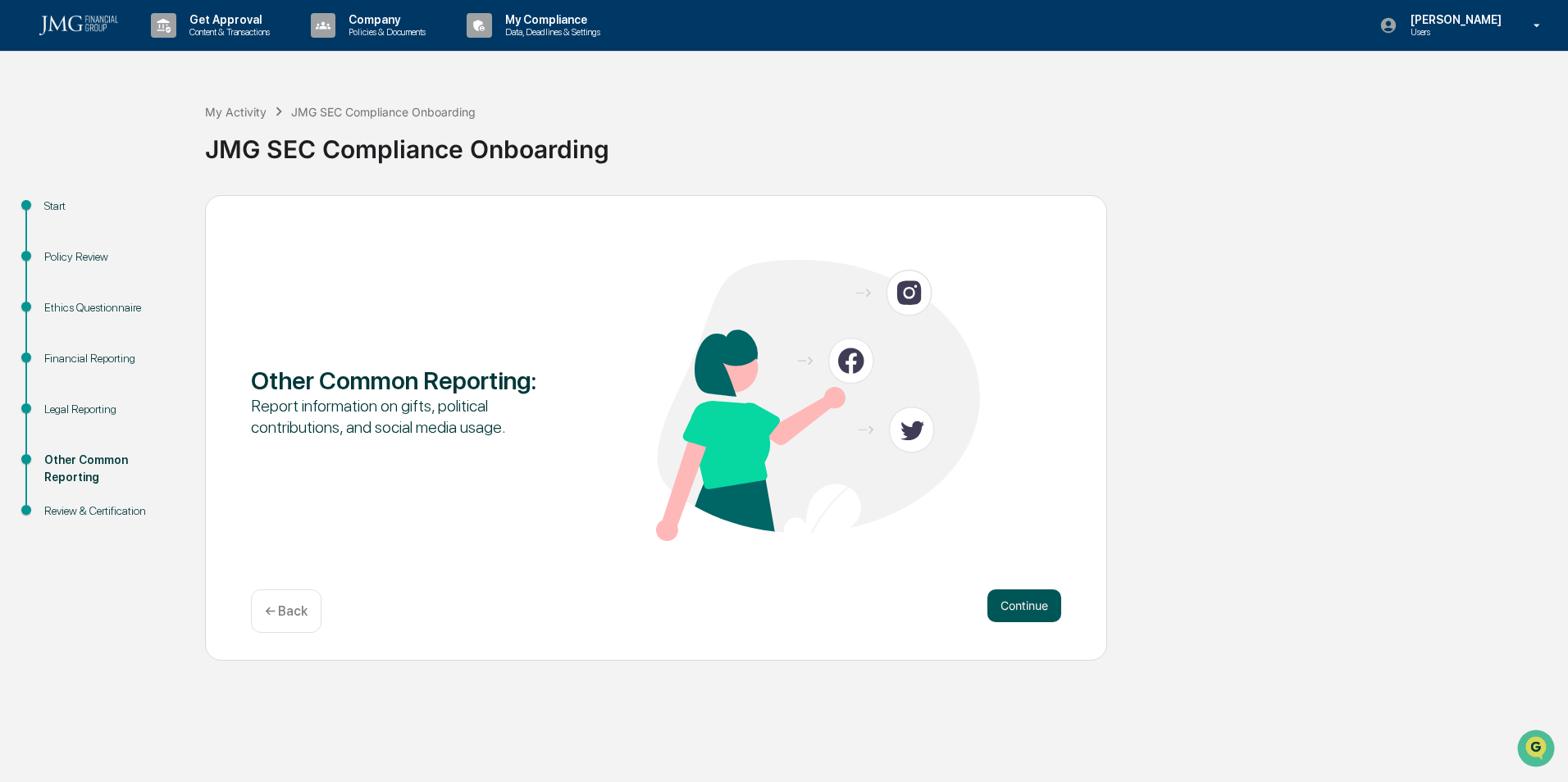
click at [1002, 597] on button "Continue" at bounding box center [1024, 606] width 74 height 33
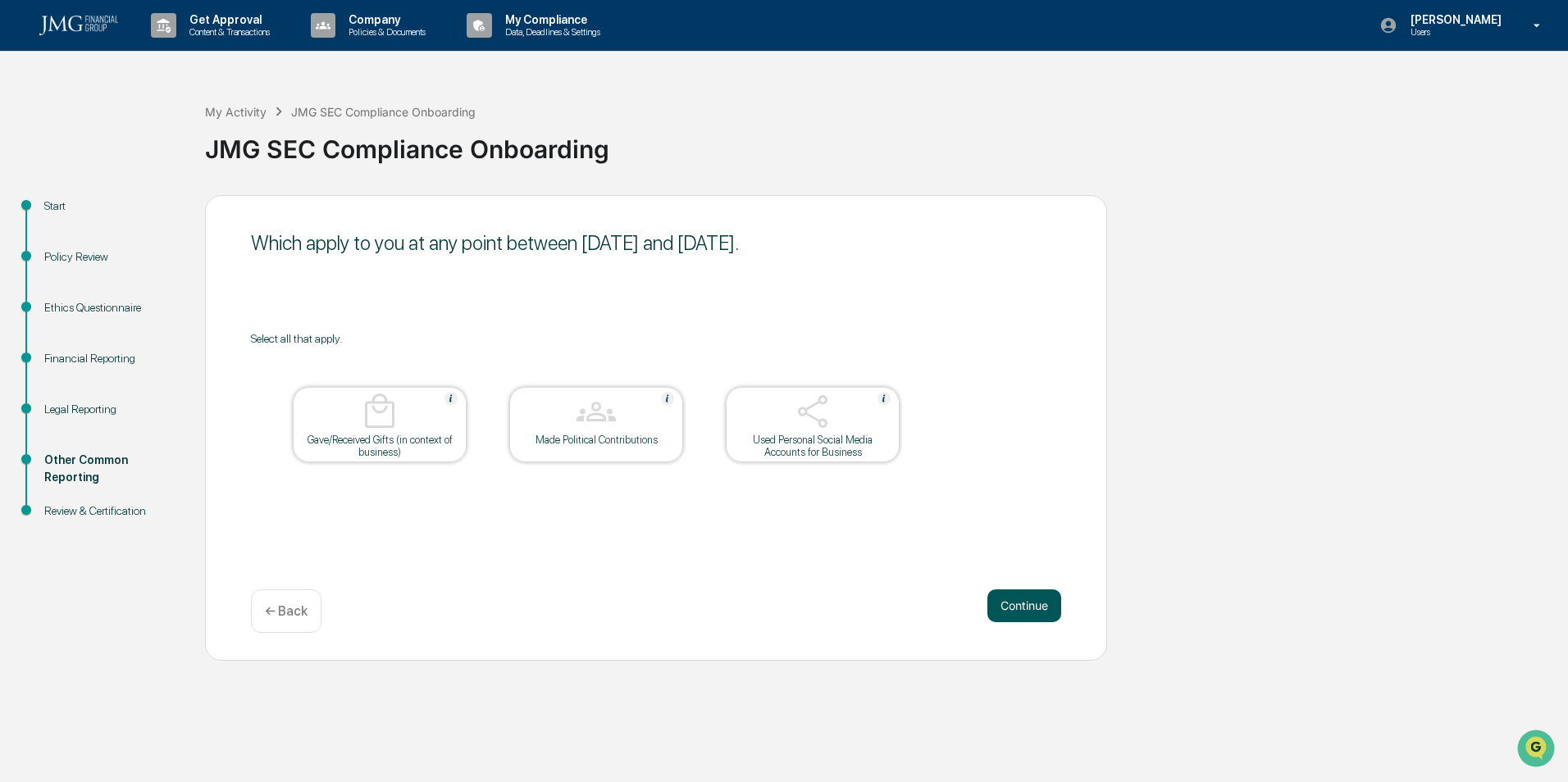
click at [1012, 602] on button "Continue" at bounding box center [1024, 606] width 74 height 33
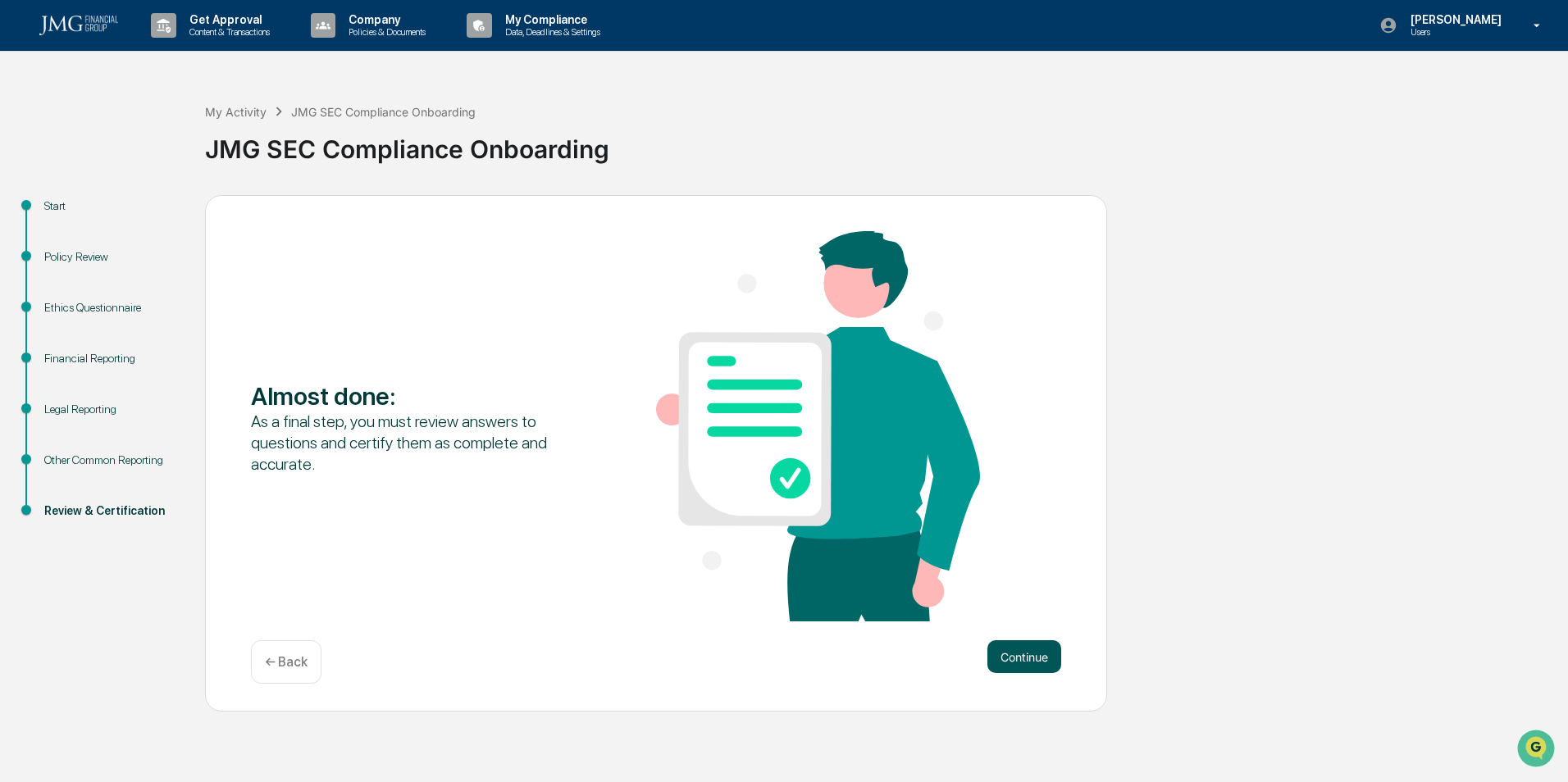
click at [1012, 640] on button "Continue" at bounding box center [1024, 656] width 74 height 33
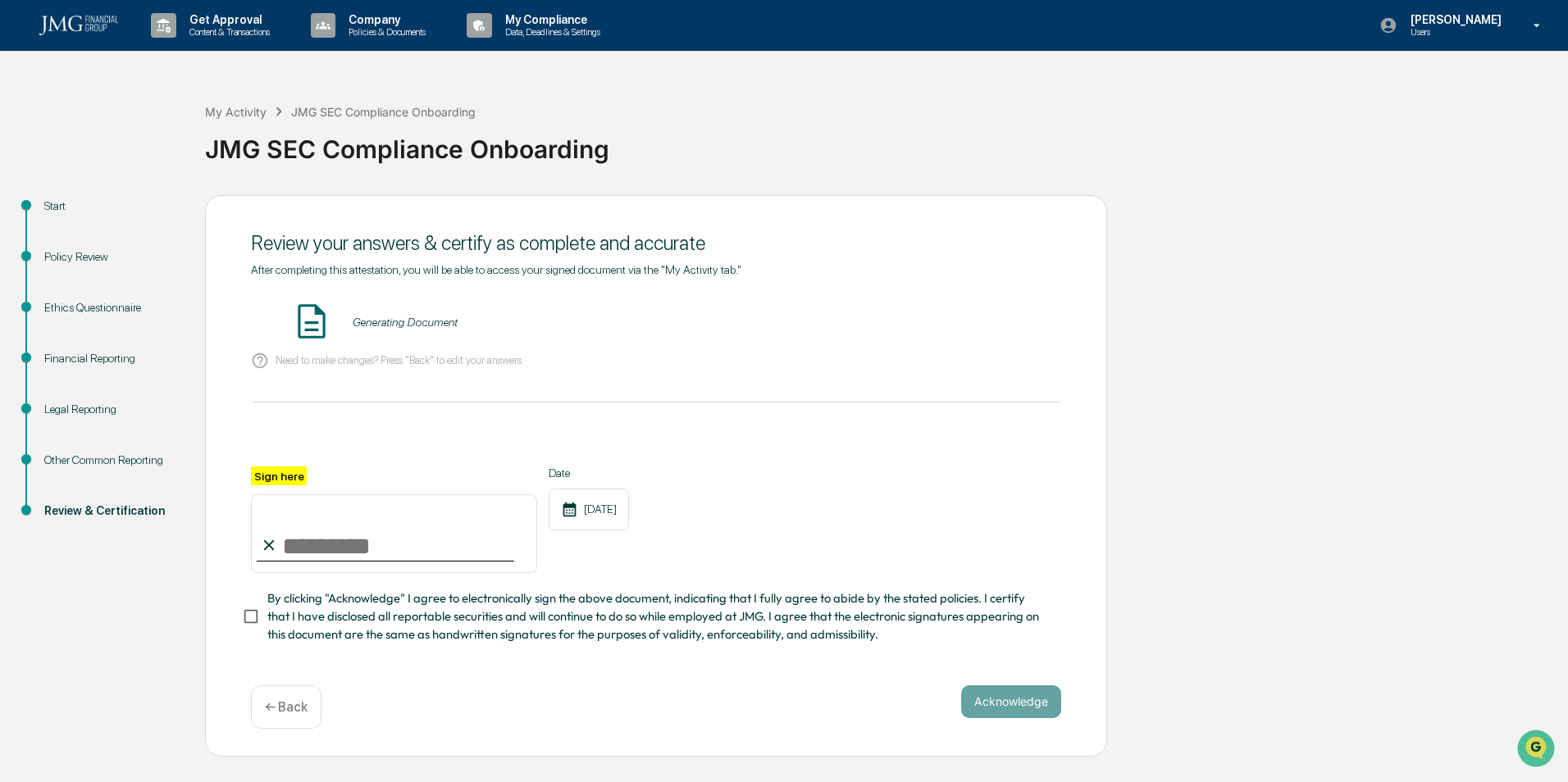
drag, startPoint x: 386, startPoint y: 325, endPoint x: 371, endPoint y: 327, distance: 15.1
click at [371, 327] on div "Generating Document" at bounding box center [405, 322] width 105 height 13
drag, startPoint x: 371, startPoint y: 327, endPoint x: 314, endPoint y: 318, distance: 57.7
click at [314, 318] on img at bounding box center [312, 321] width 41 height 41
click at [315, 313] on img at bounding box center [312, 321] width 41 height 41
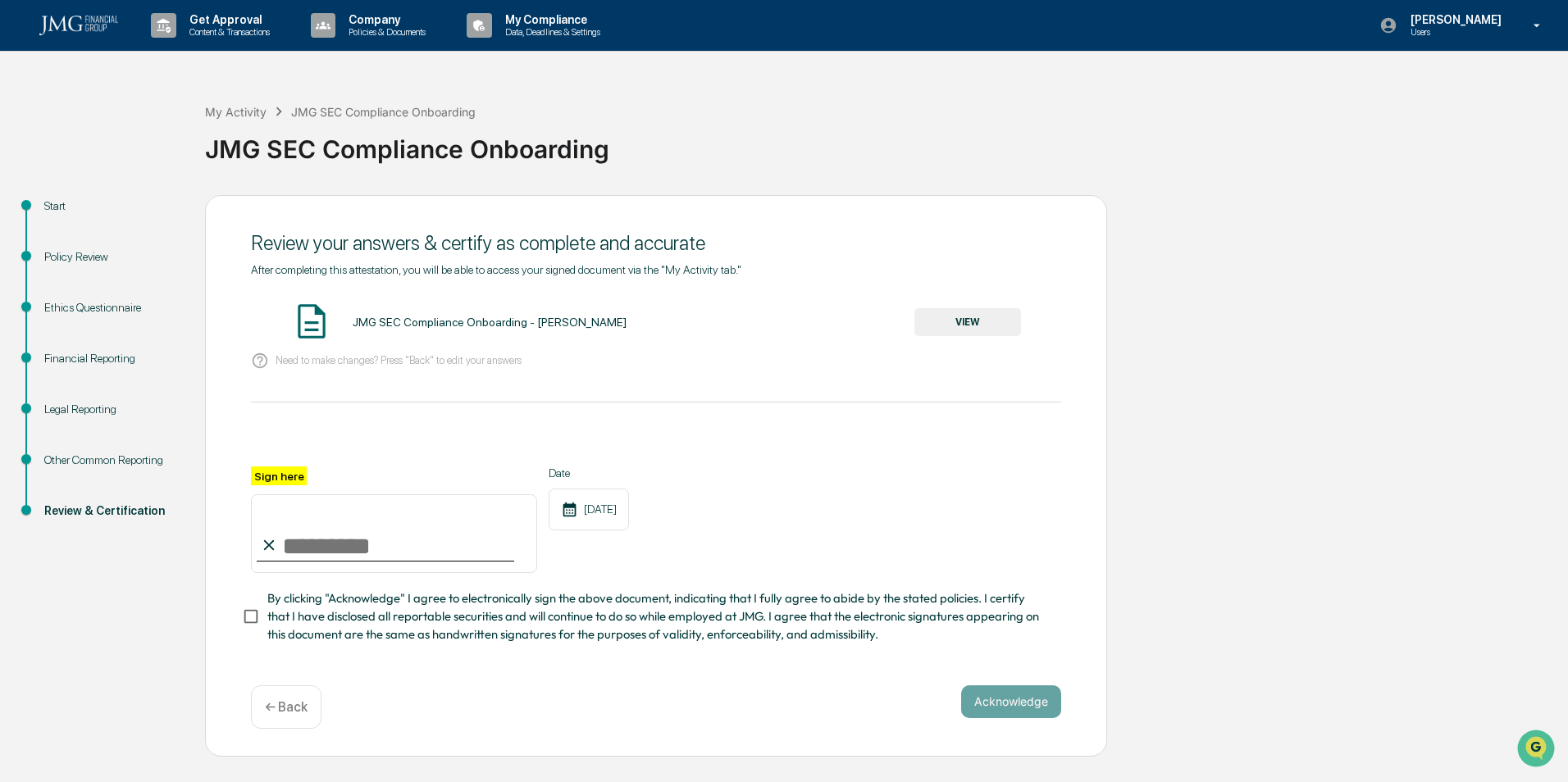
click at [470, 322] on div "JMG SEC Compliance Onboarding - [PERSON_NAME]" at bounding box center [489, 322] width 273 height 13
click at [978, 313] on button "VIEW" at bounding box center [968, 322] width 106 height 28
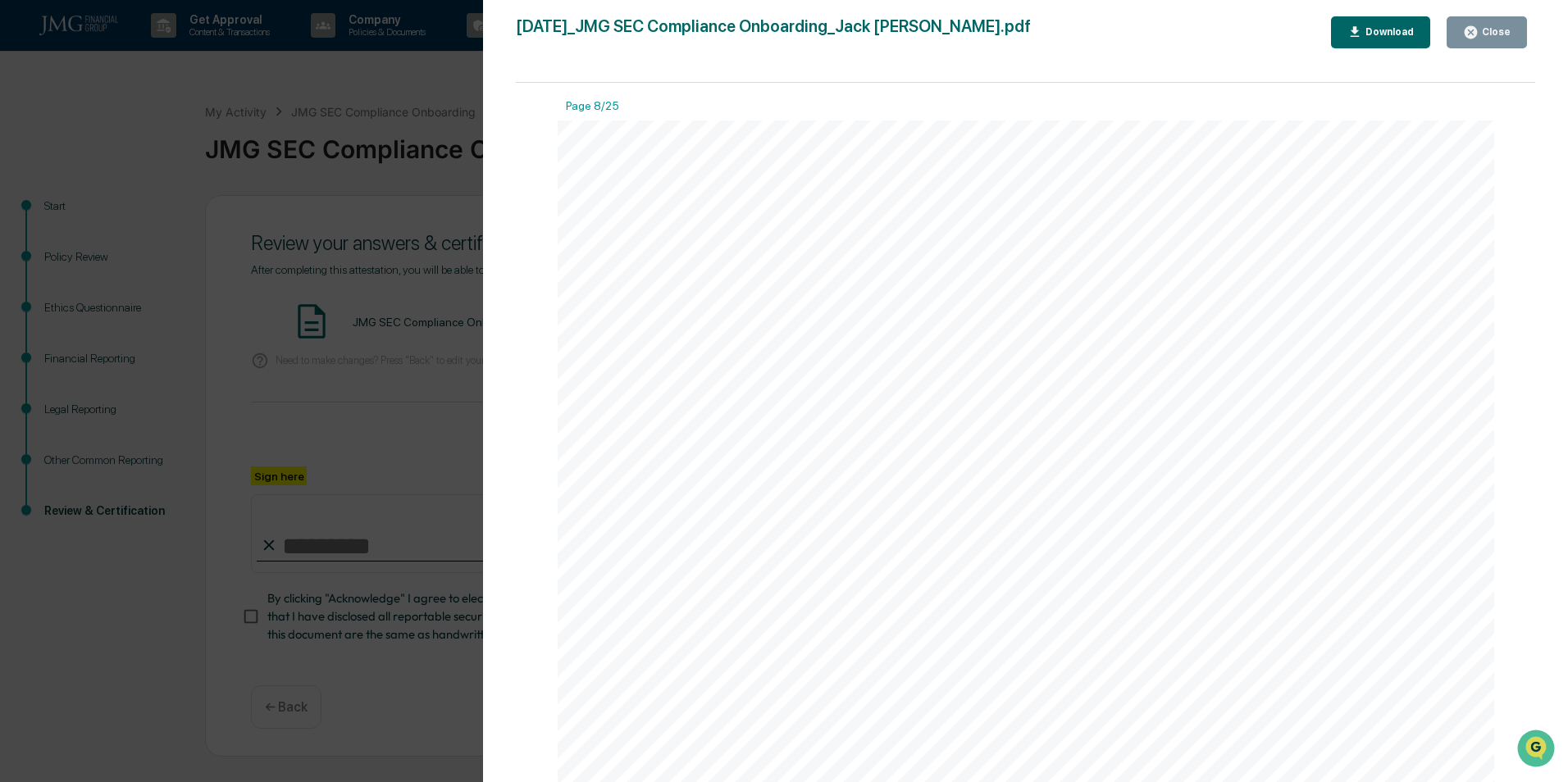
scroll to position [9594, 0]
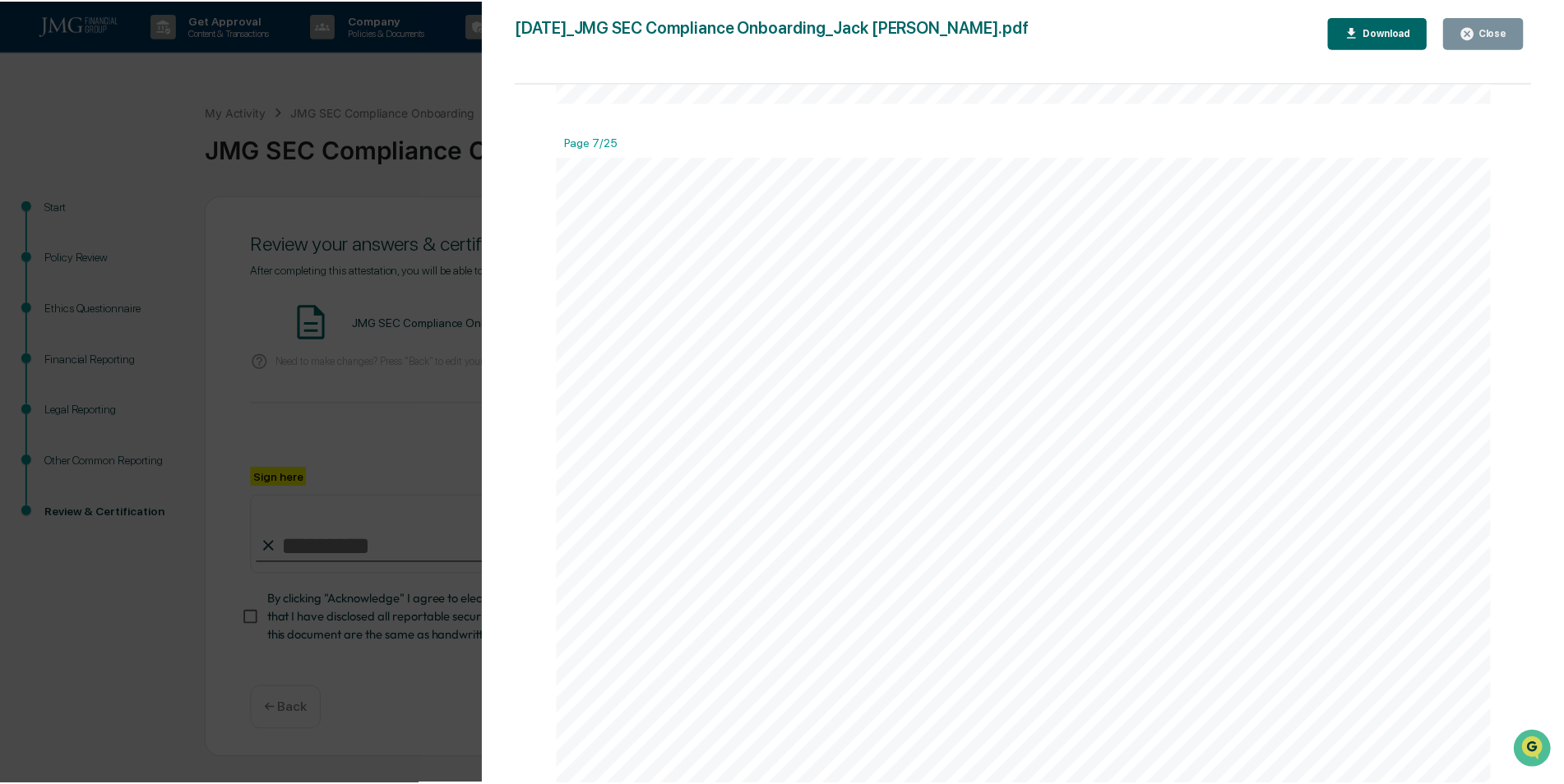
scroll to position [7892, 0]
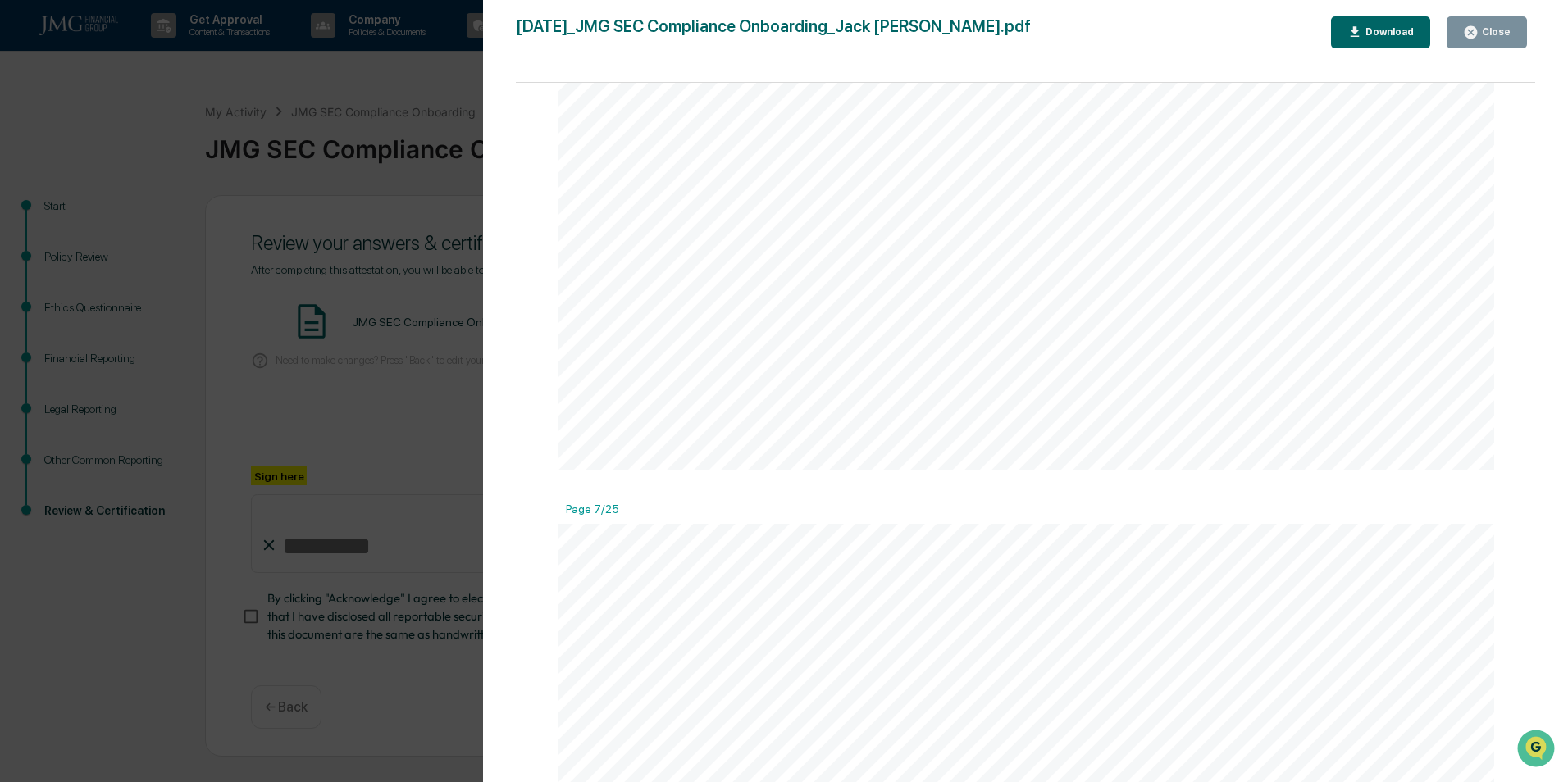
click at [1488, 34] on div "Close" at bounding box center [1494, 32] width 32 height 11
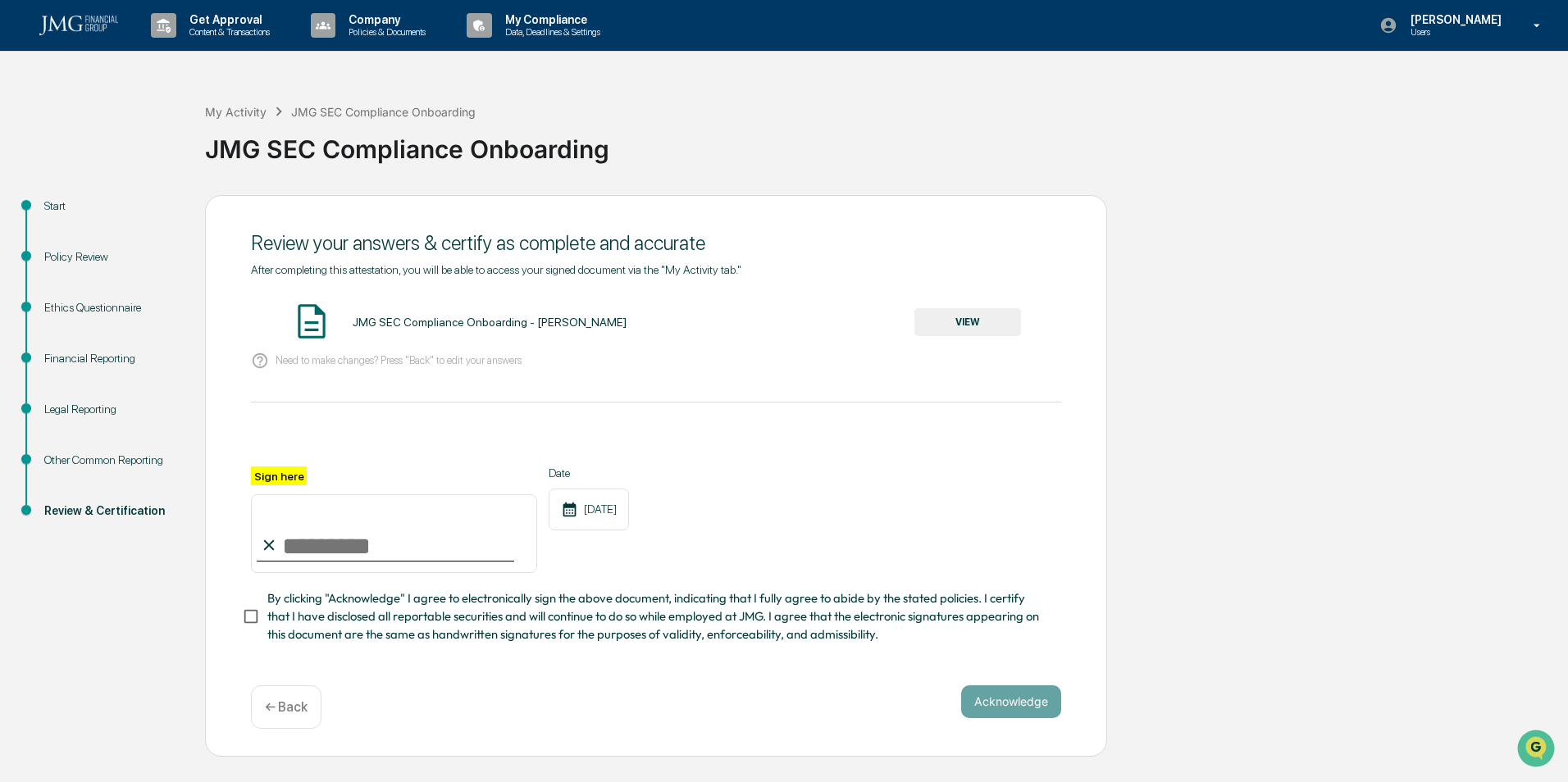
click at [393, 250] on div "Review your answers & certify as complete and accurate" at bounding box center [656, 243] width 810 height 23
click at [286, 708] on p "← Back" at bounding box center [287, 707] width 43 height 16
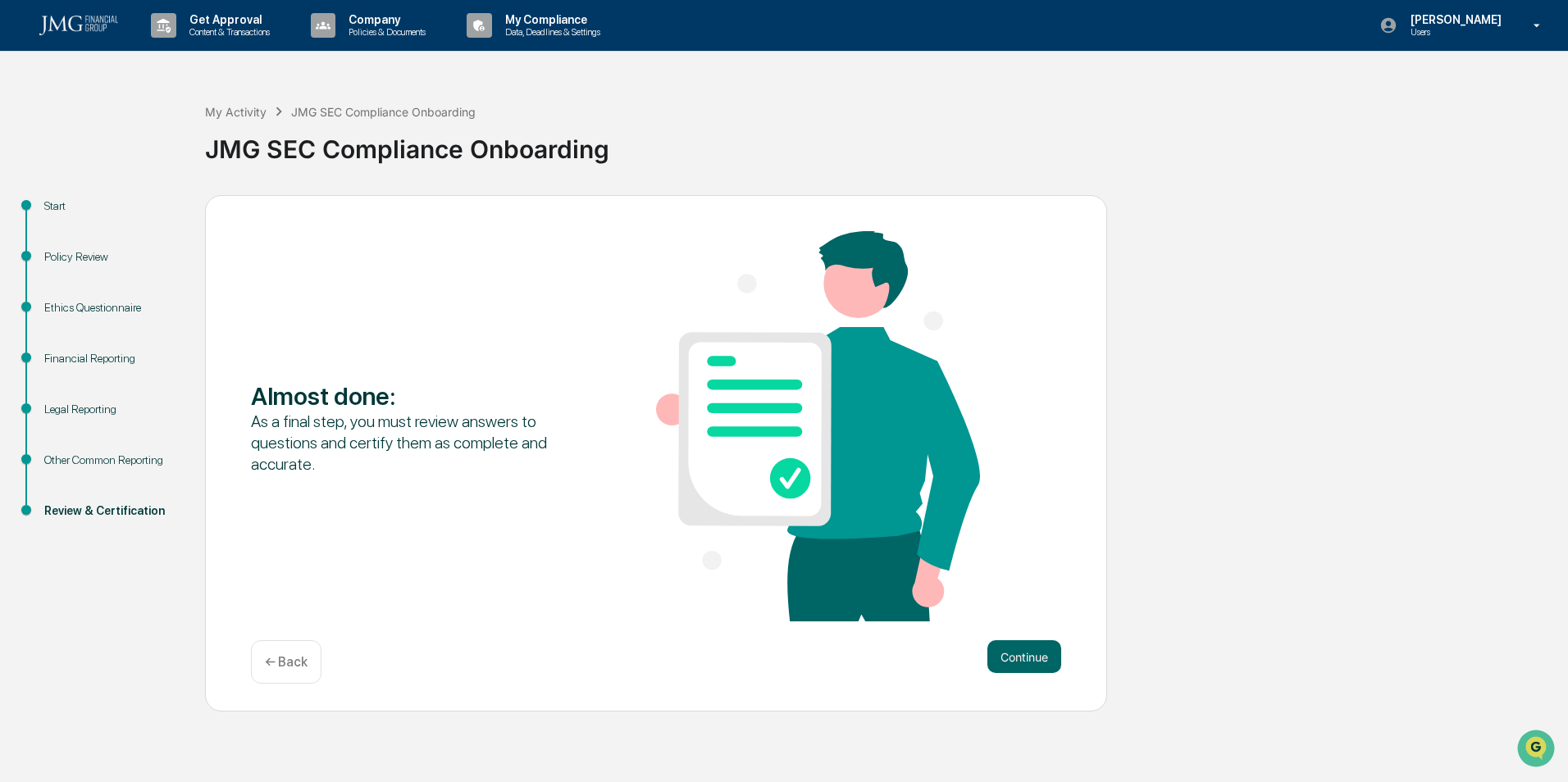
click at [281, 646] on div "← Back" at bounding box center [287, 662] width 71 height 44
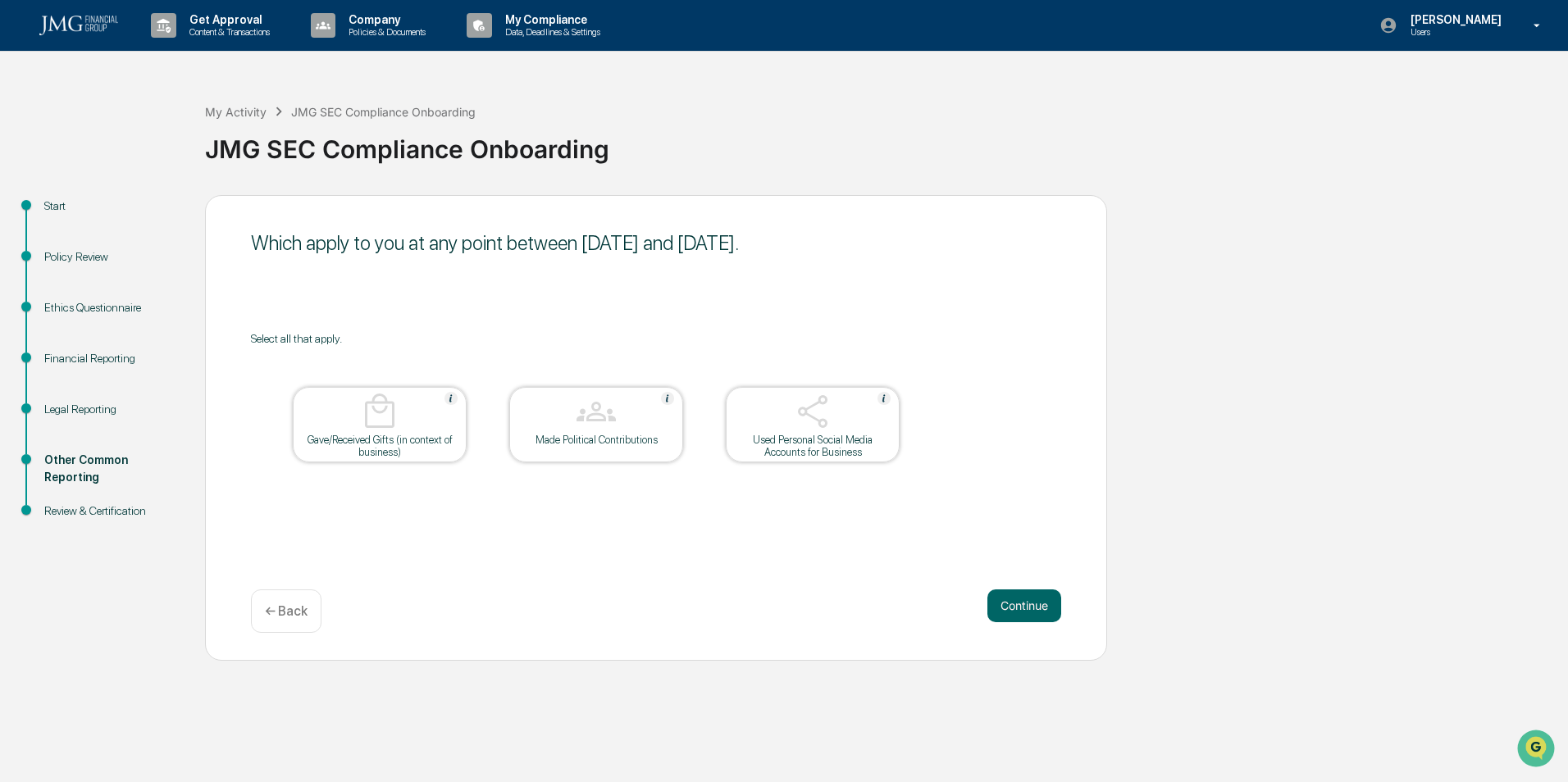
click at [290, 616] on p "← Back" at bounding box center [287, 611] width 43 height 16
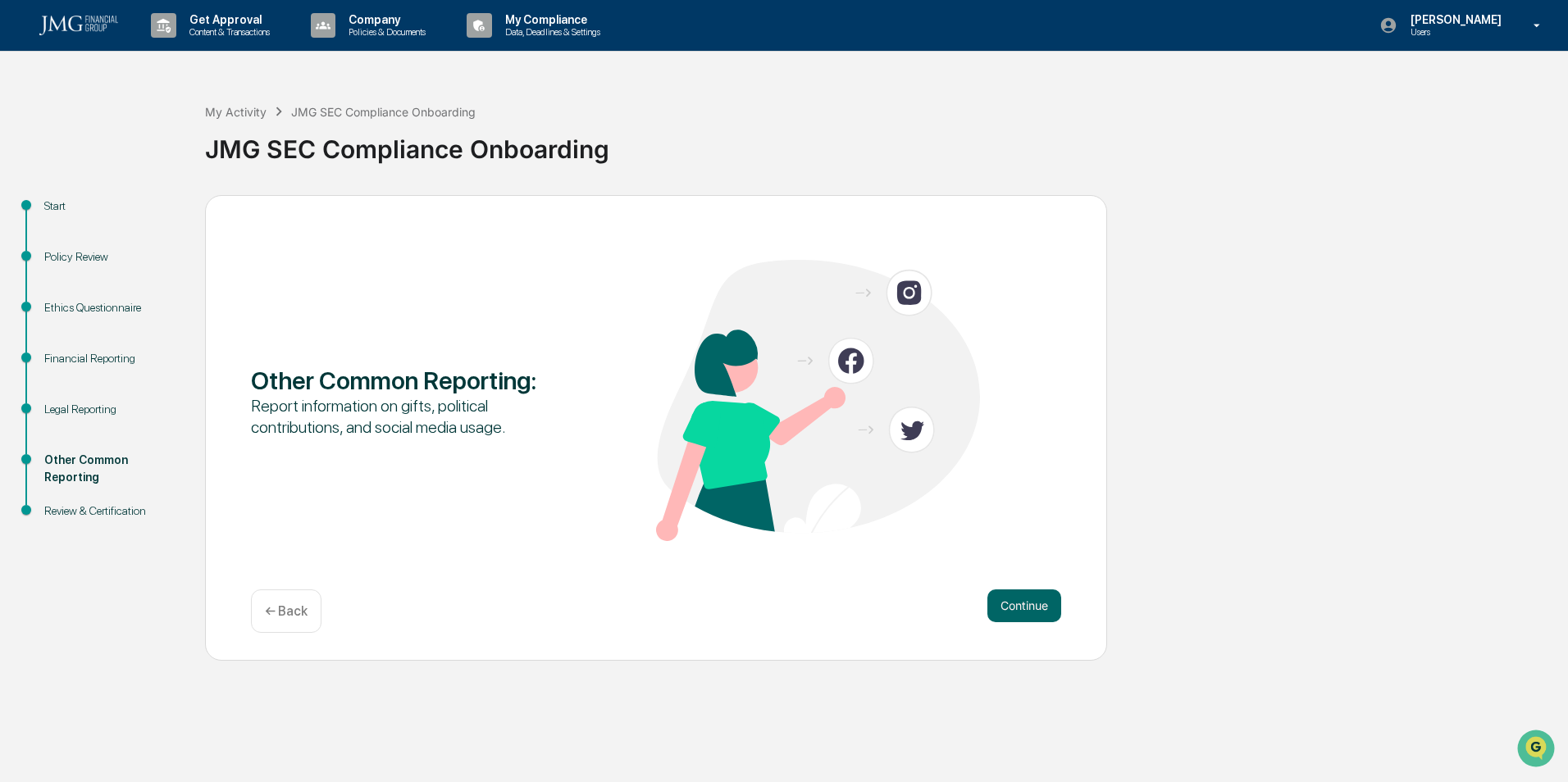
click at [289, 616] on p "← Back" at bounding box center [287, 611] width 43 height 16
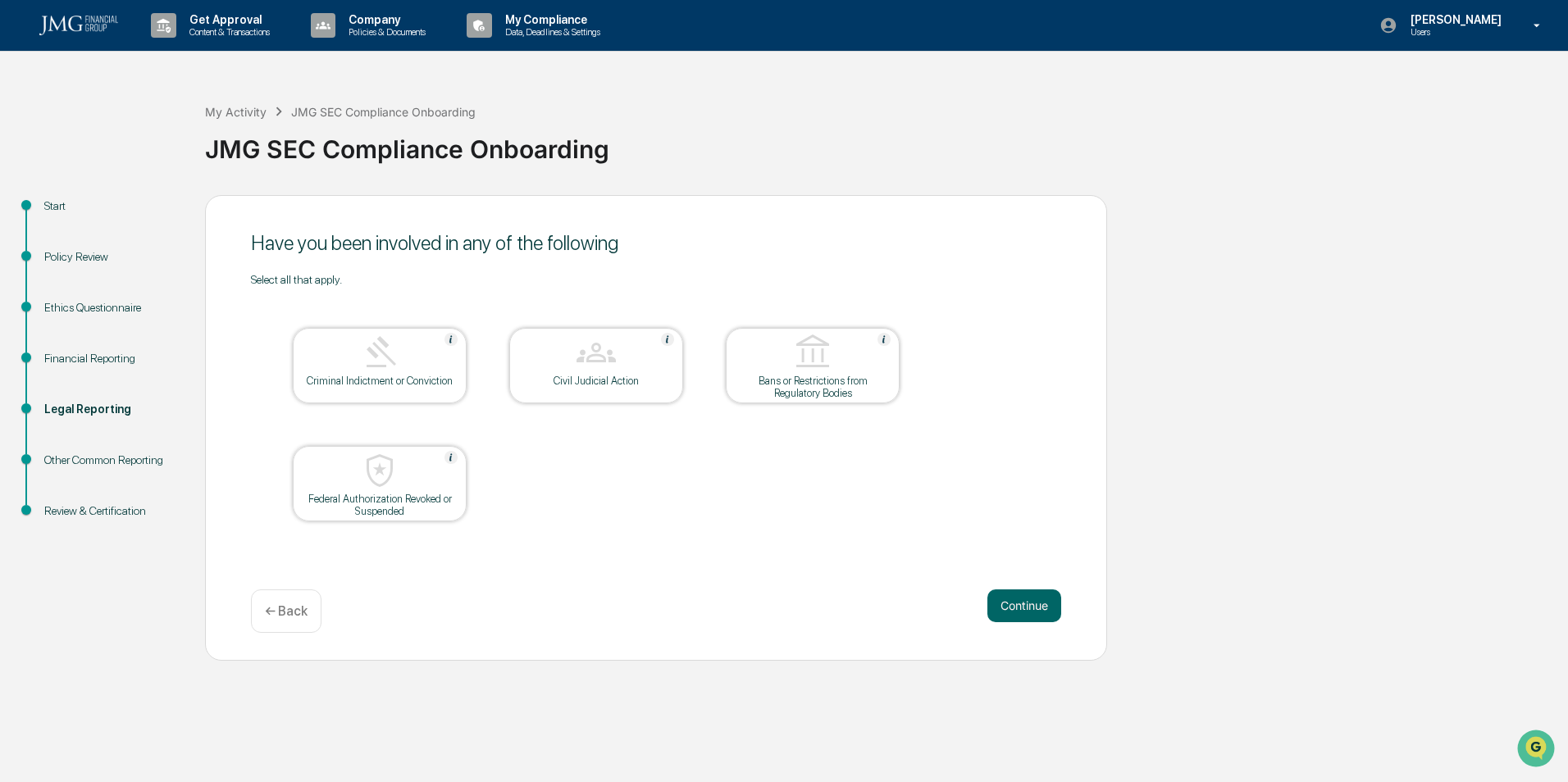
click at [289, 616] on p "← Back" at bounding box center [287, 611] width 43 height 16
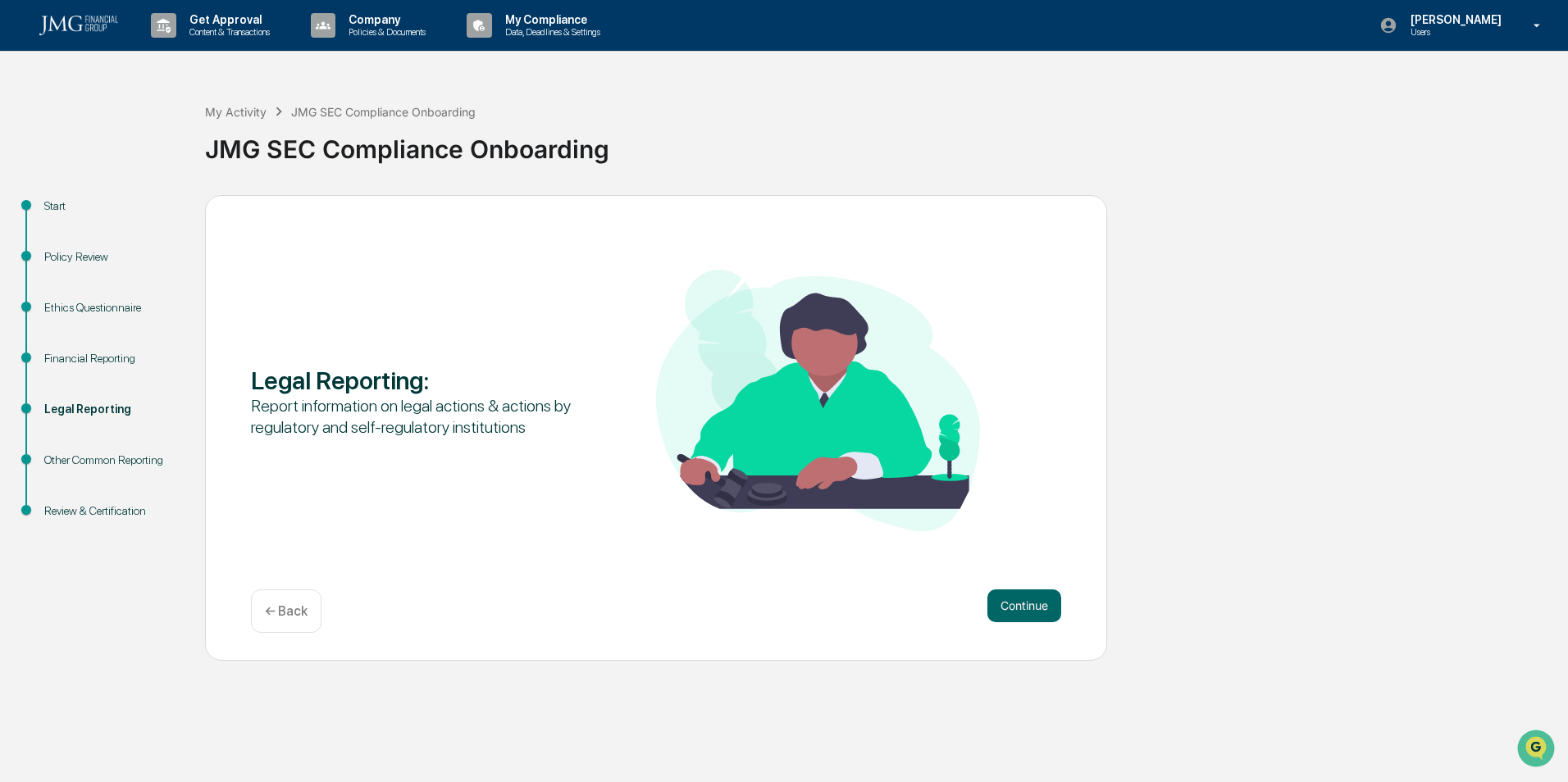
click at [287, 615] on p "← Back" at bounding box center [287, 611] width 43 height 16
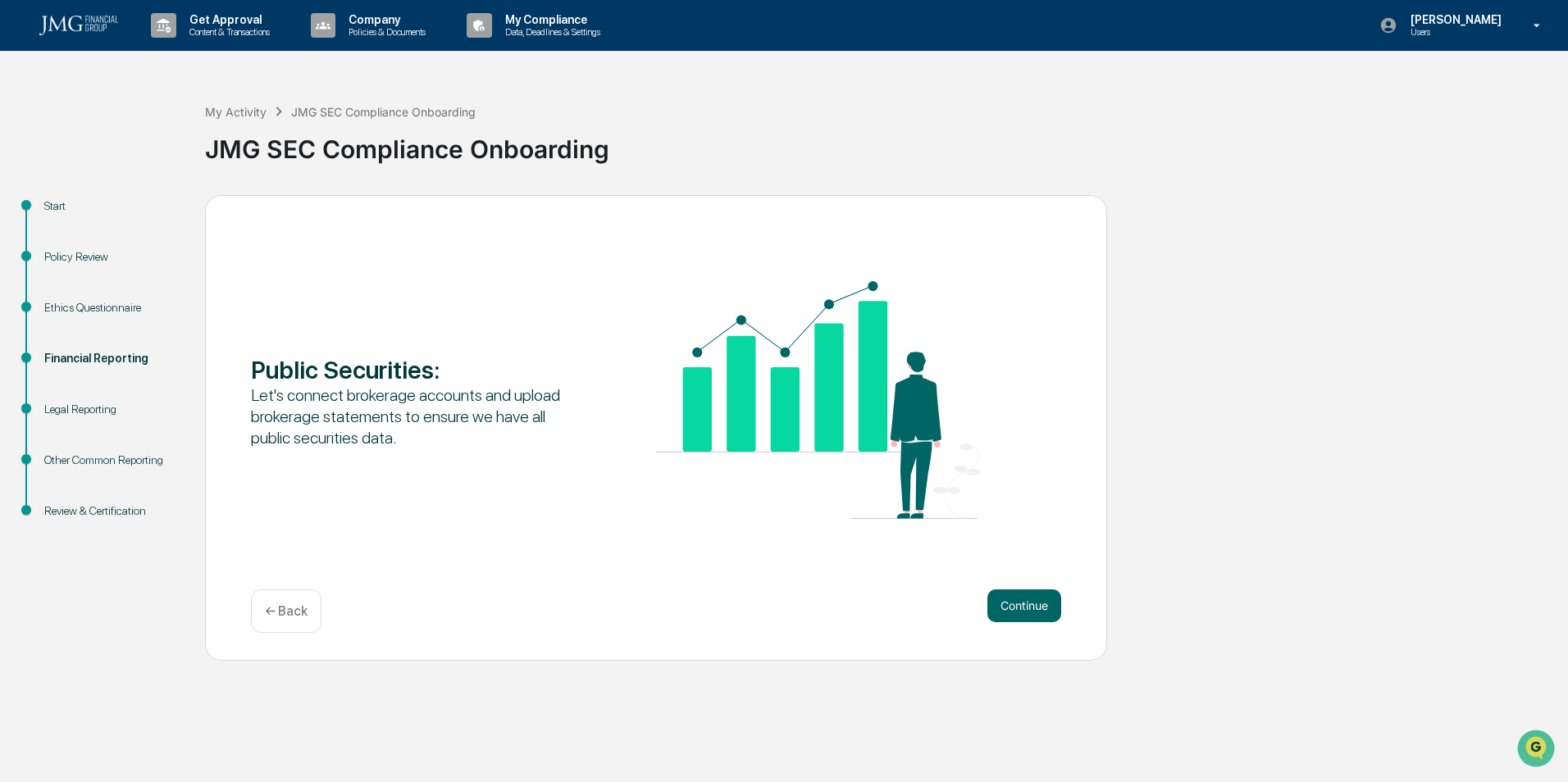
click at [285, 615] on p "← Back" at bounding box center [287, 611] width 43 height 16
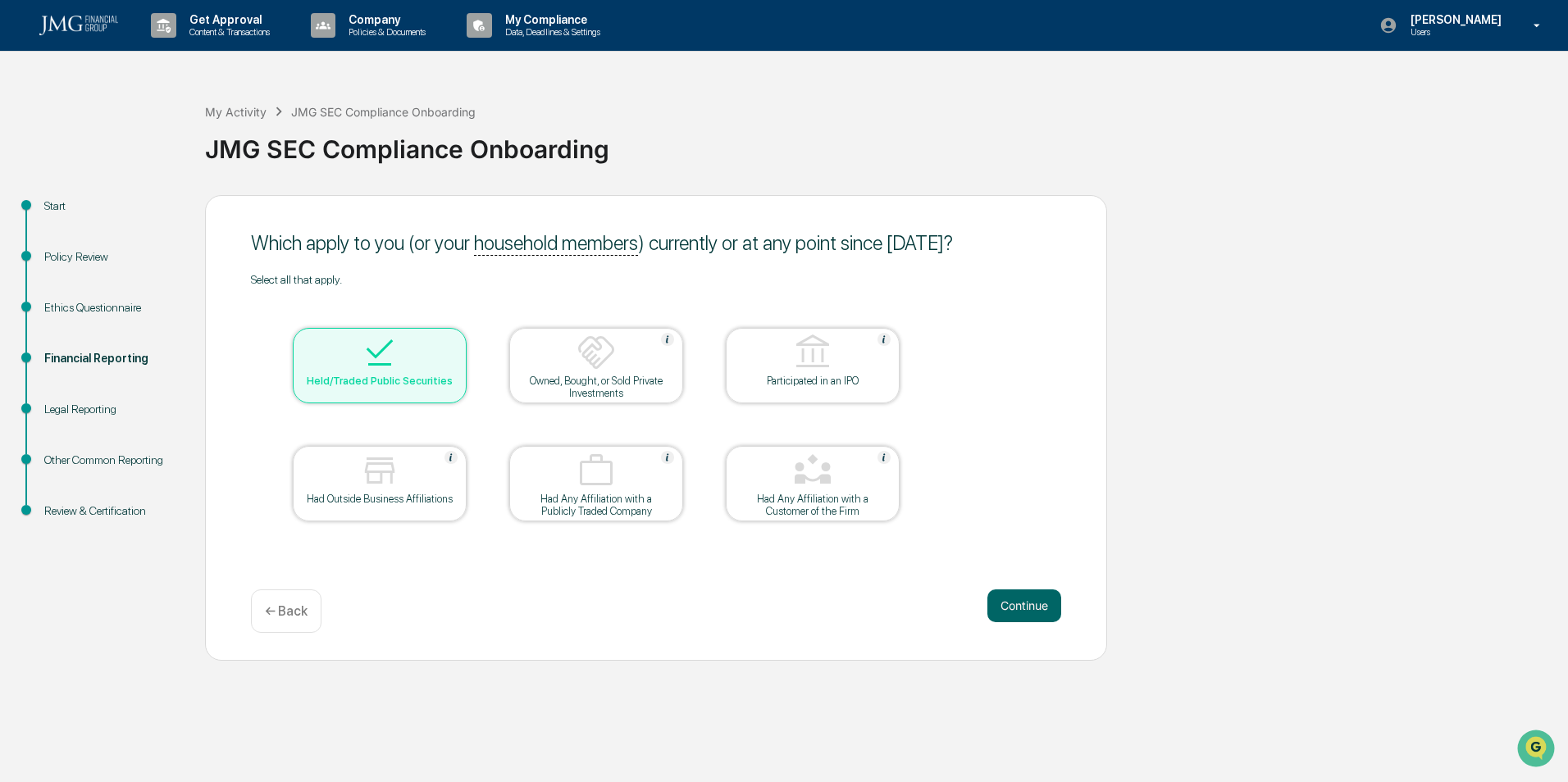
click at [283, 616] on p "← Back" at bounding box center [287, 611] width 43 height 16
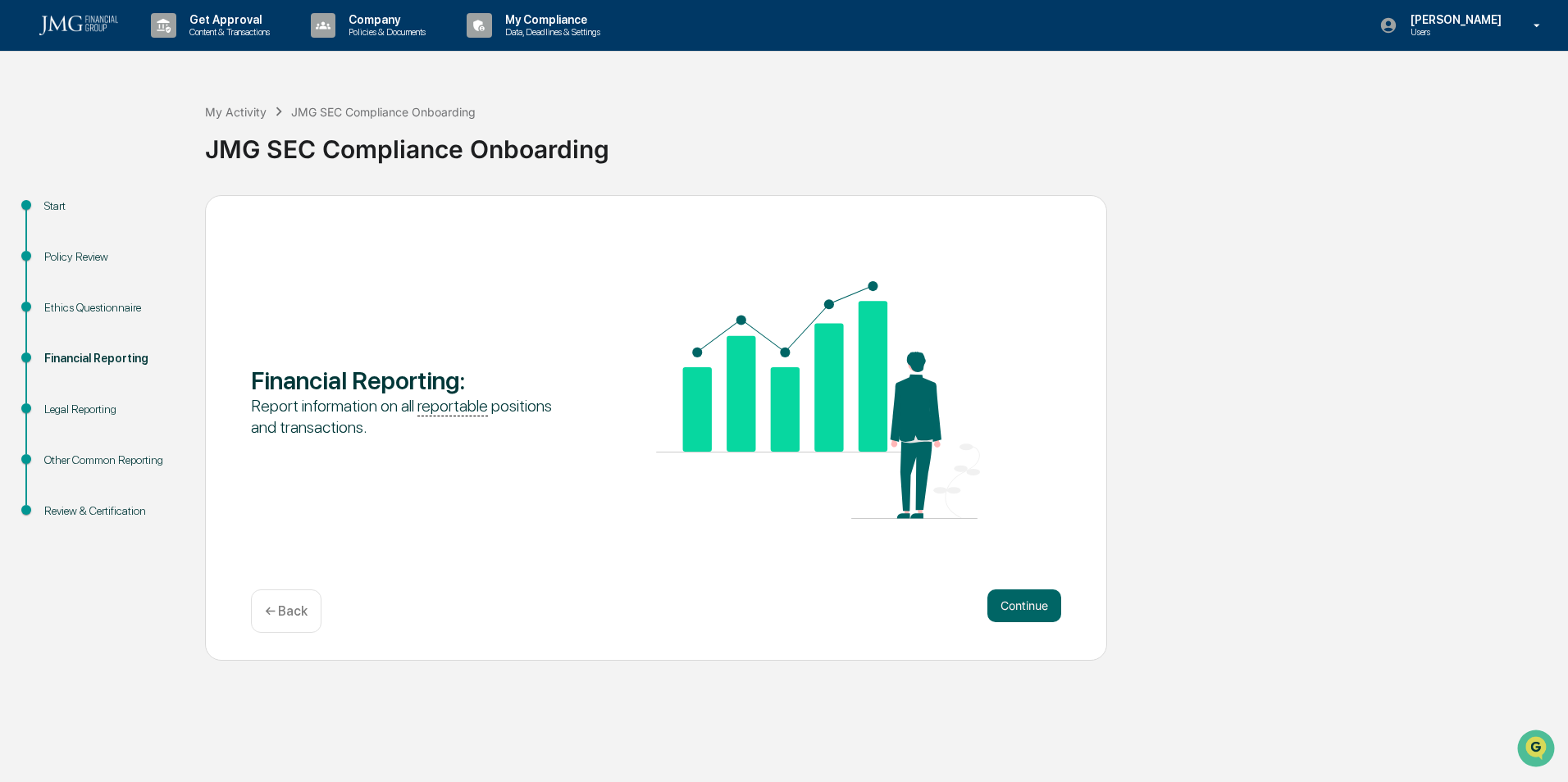
click at [282, 617] on p "← Back" at bounding box center [287, 611] width 43 height 16
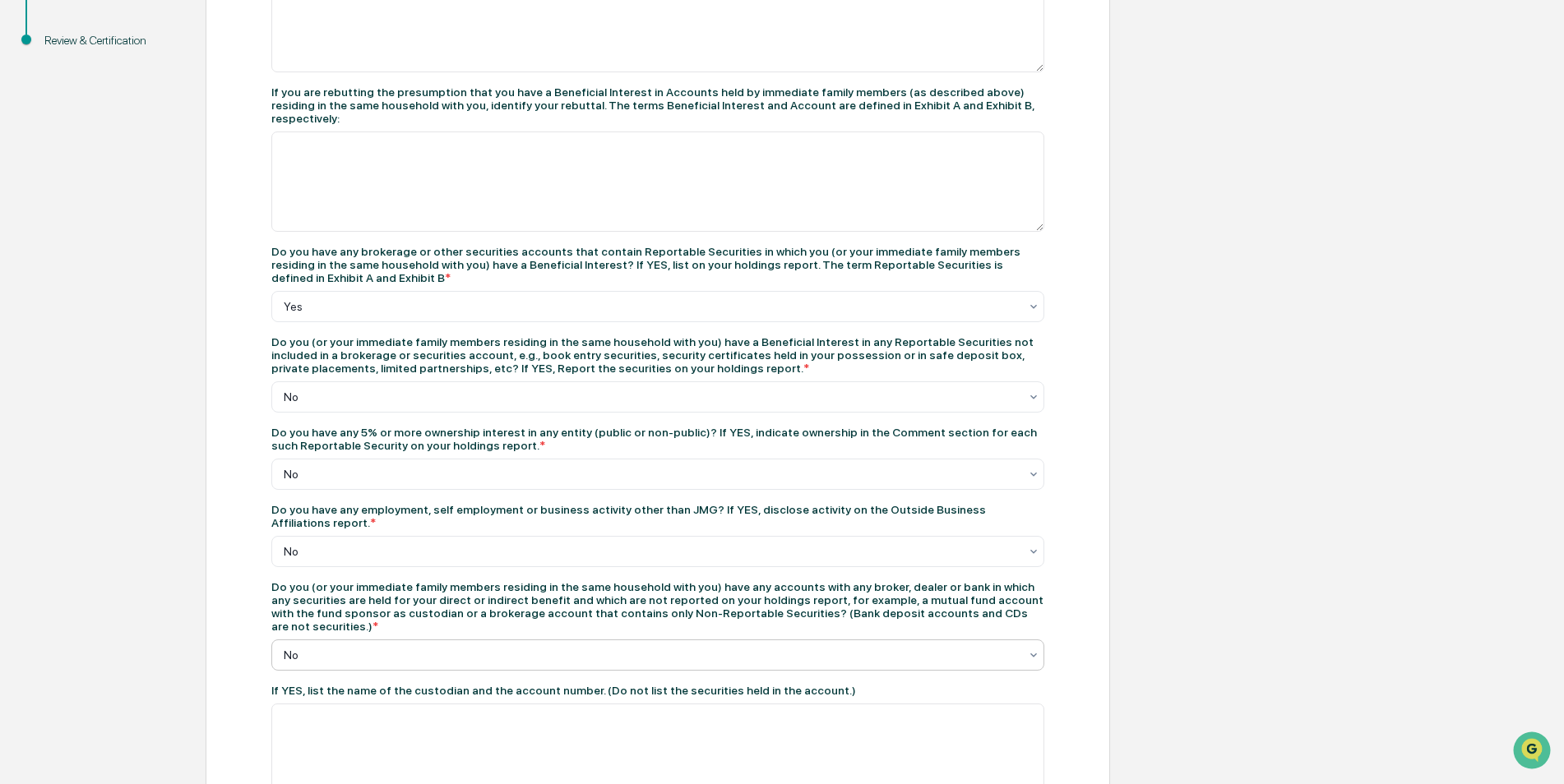
scroll to position [701, 0]
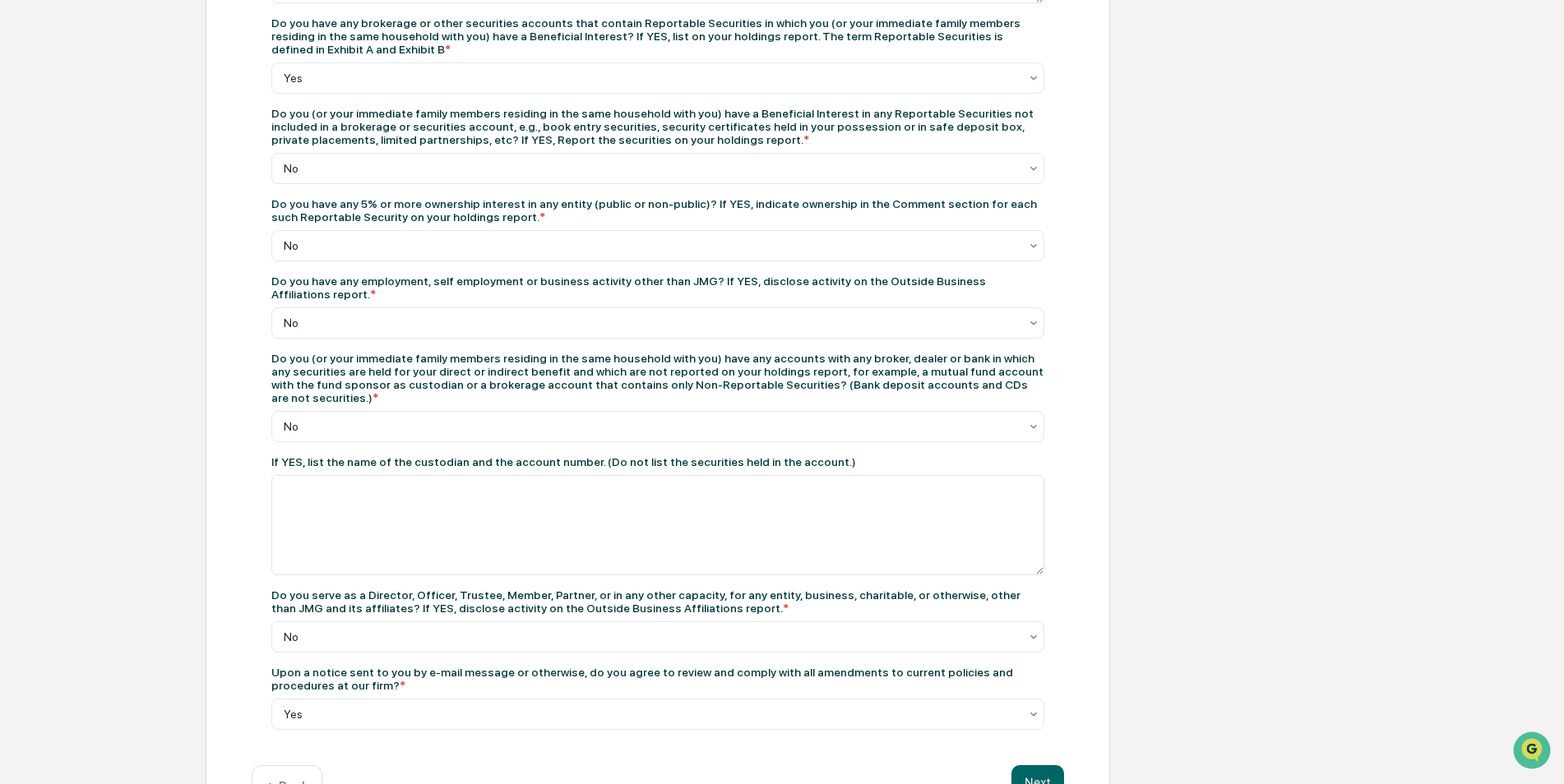
click at [290, 779] on p "← Back" at bounding box center [287, 787] width 43 height 16
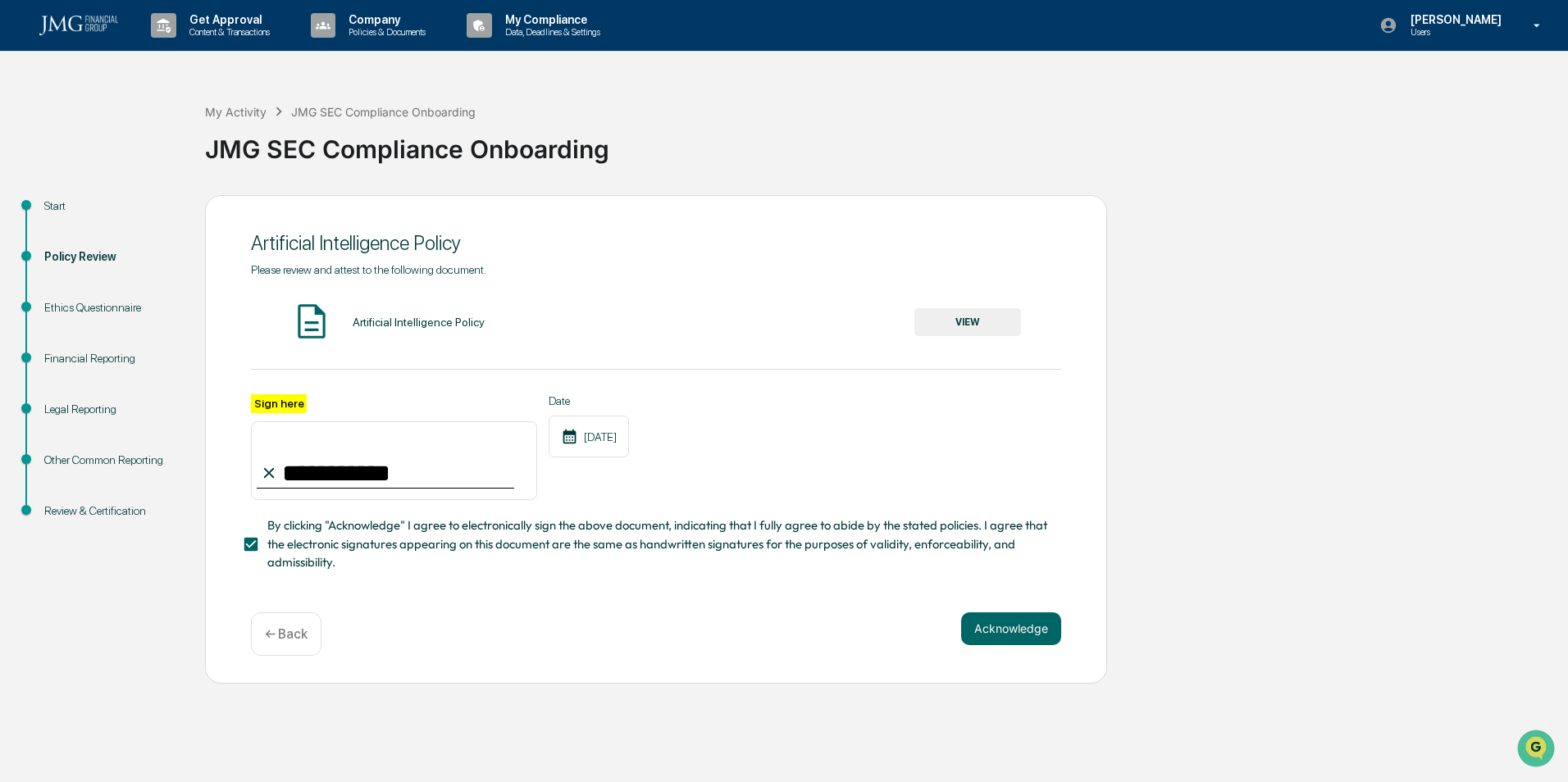
click at [299, 653] on div "← Back" at bounding box center [287, 634] width 71 height 44
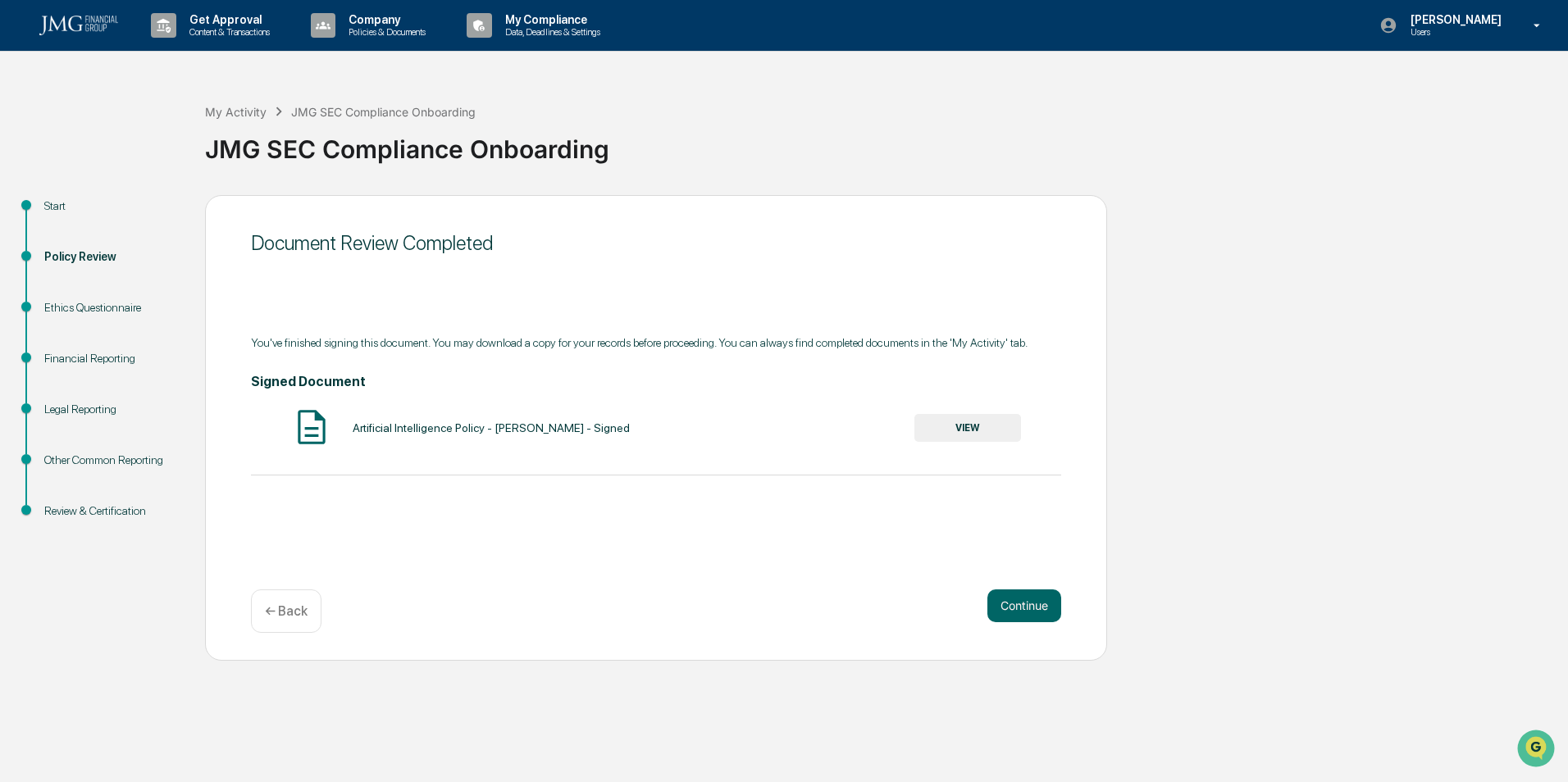
click at [371, 429] on div "Artificial Intelligence Policy - [PERSON_NAME] - Signed" at bounding box center [491, 428] width 277 height 13
click at [284, 598] on div "← Back" at bounding box center [287, 611] width 71 height 44
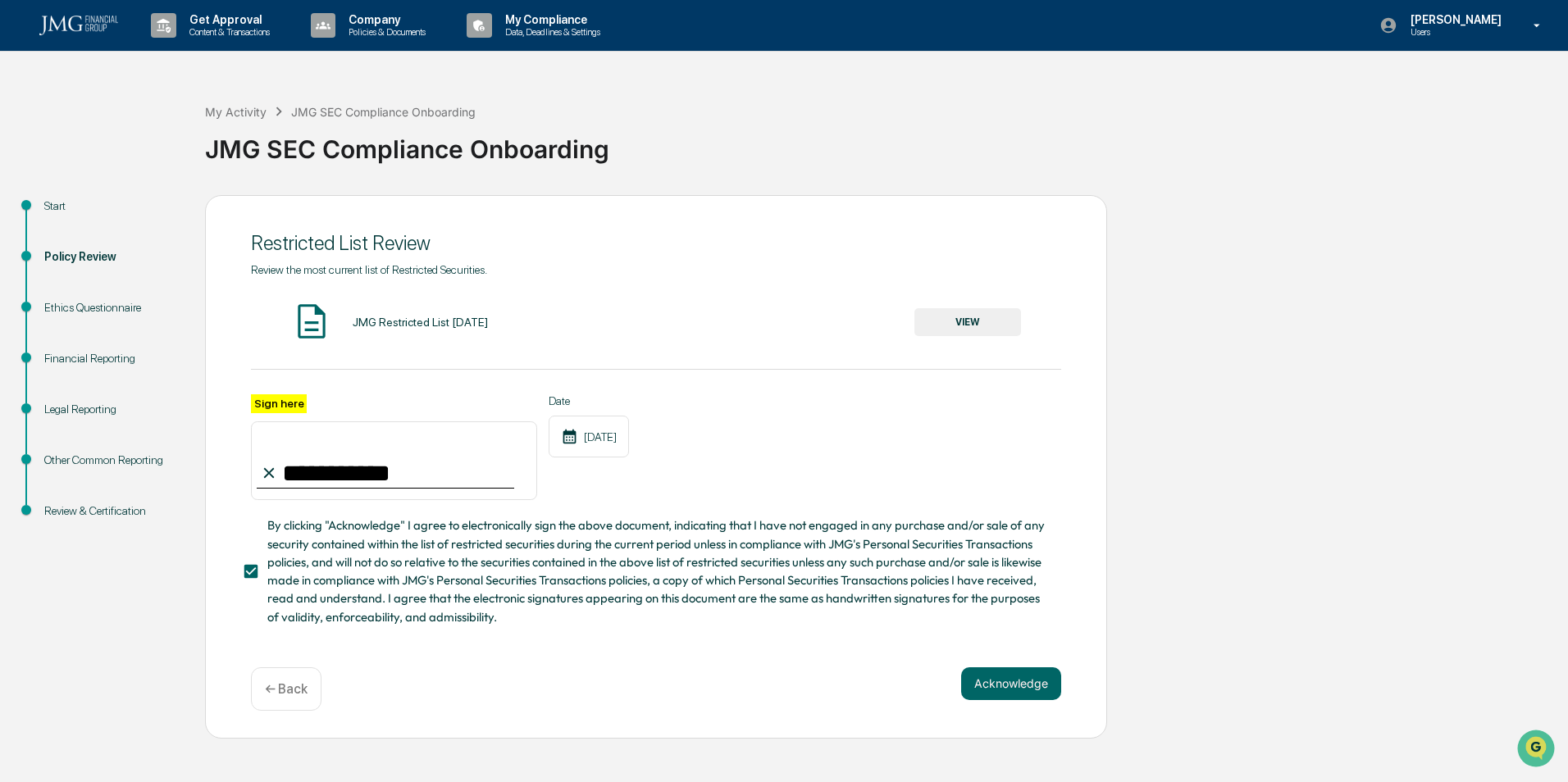
click at [283, 692] on p "← Back" at bounding box center [287, 689] width 43 height 16
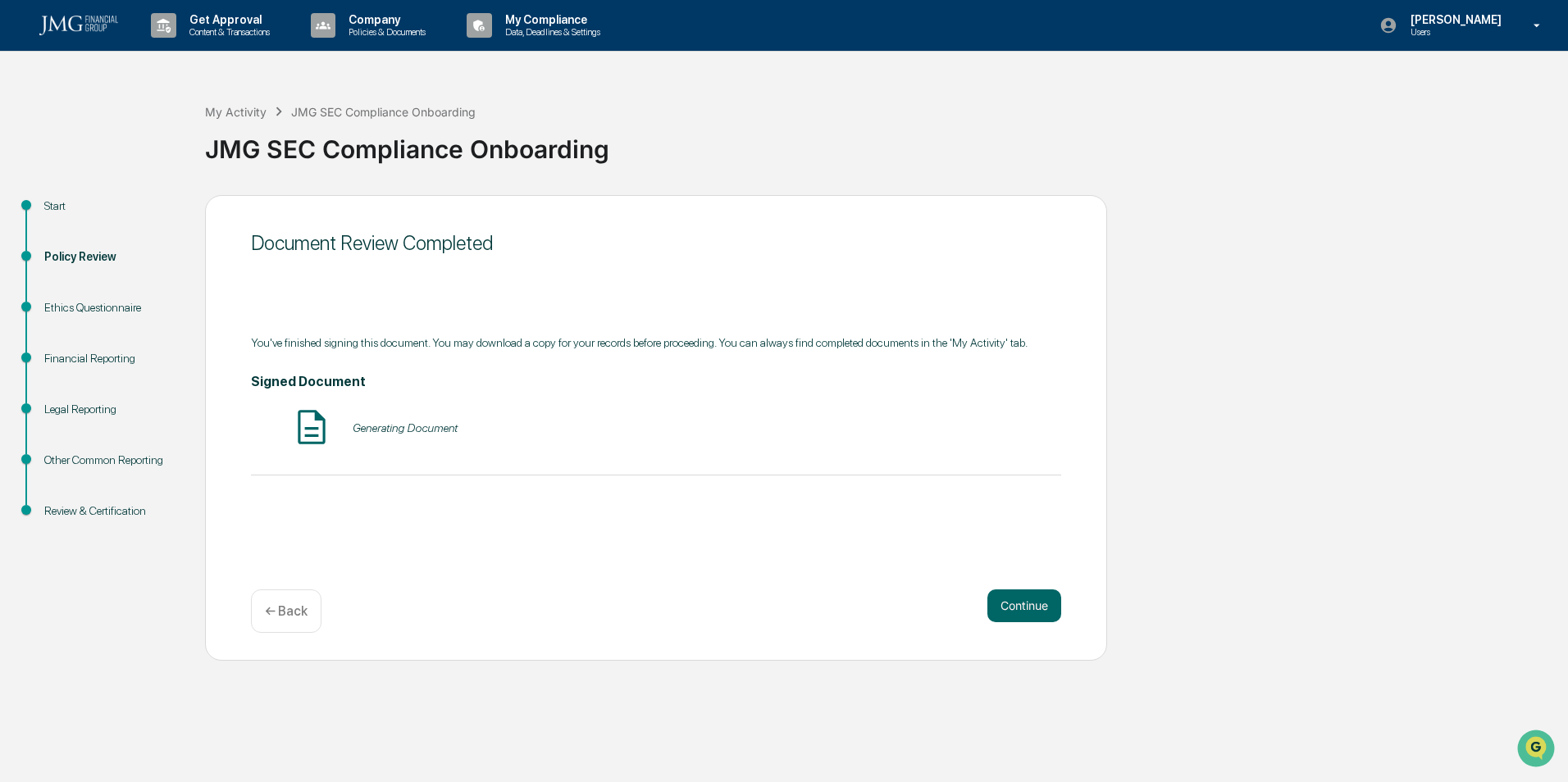
click at [383, 442] on div "Generating Document" at bounding box center [656, 428] width 810 height 44
click at [307, 593] on div "← Back" at bounding box center [287, 611] width 71 height 44
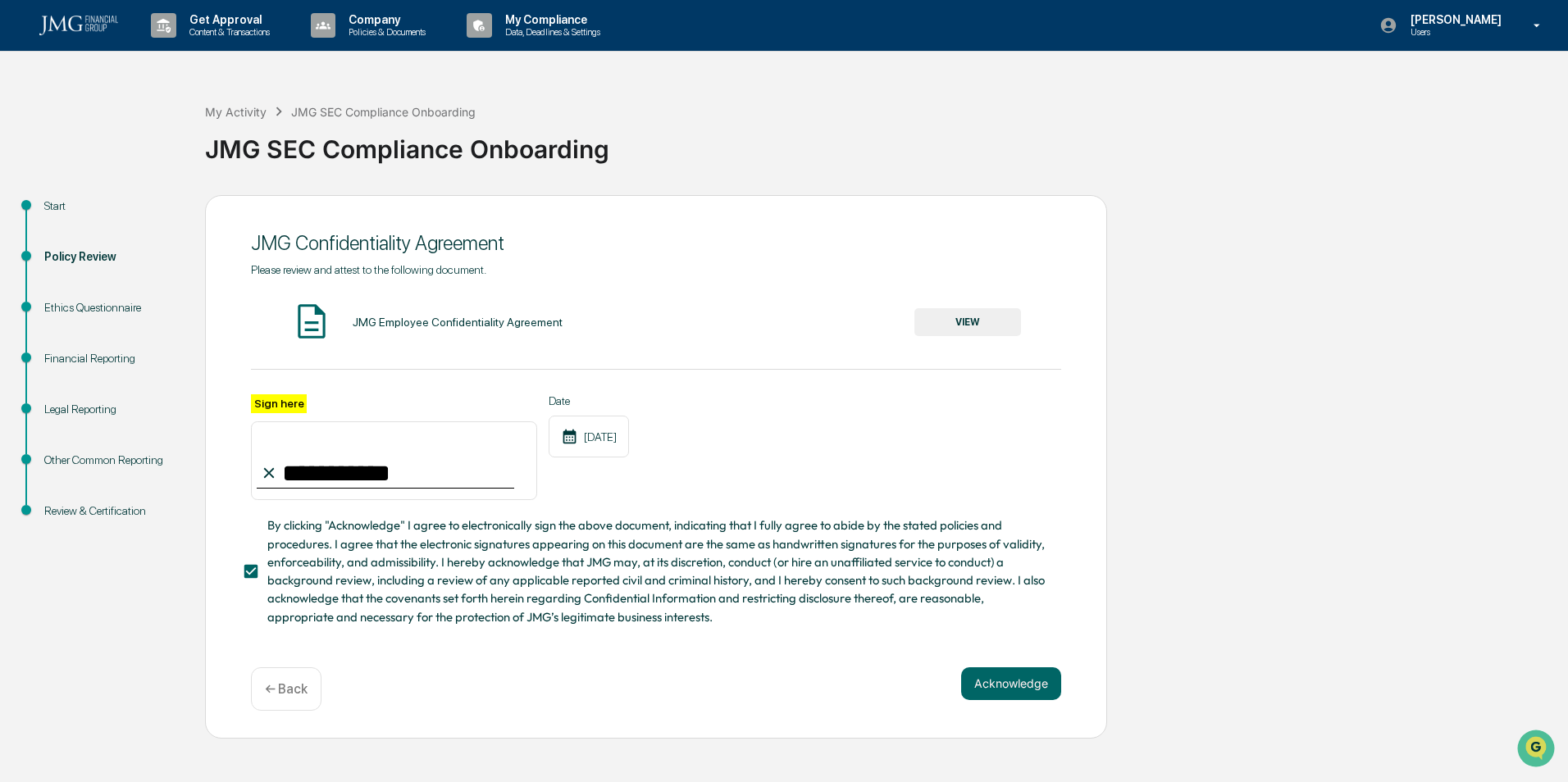
click at [302, 668] on div "**********" at bounding box center [656, 467] width 903 height 544
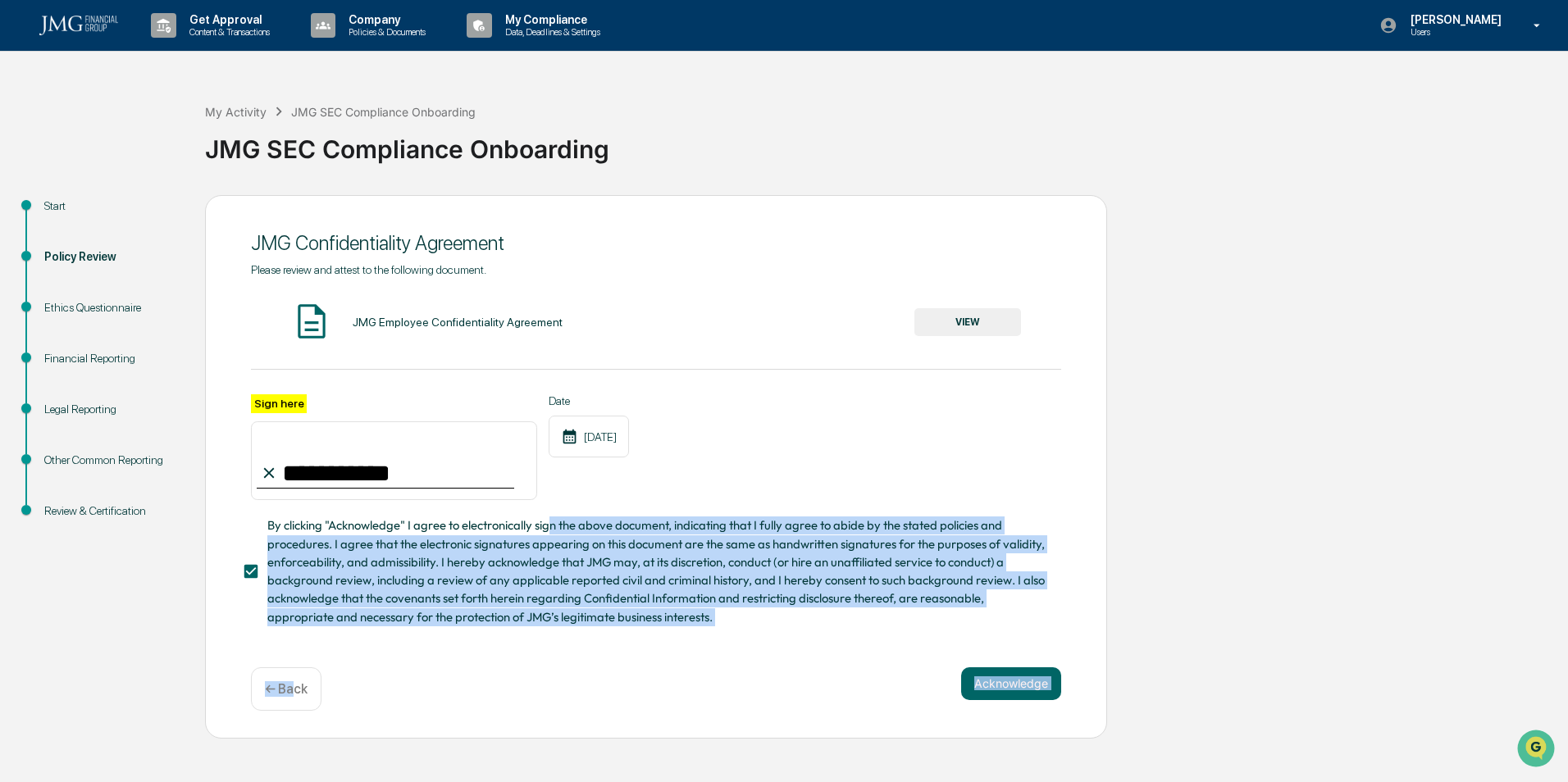
drag, startPoint x: 292, startPoint y: 676, endPoint x: 687, endPoint y: 429, distance: 465.9
click at [687, 429] on div "**********" at bounding box center [656, 467] width 903 height 544
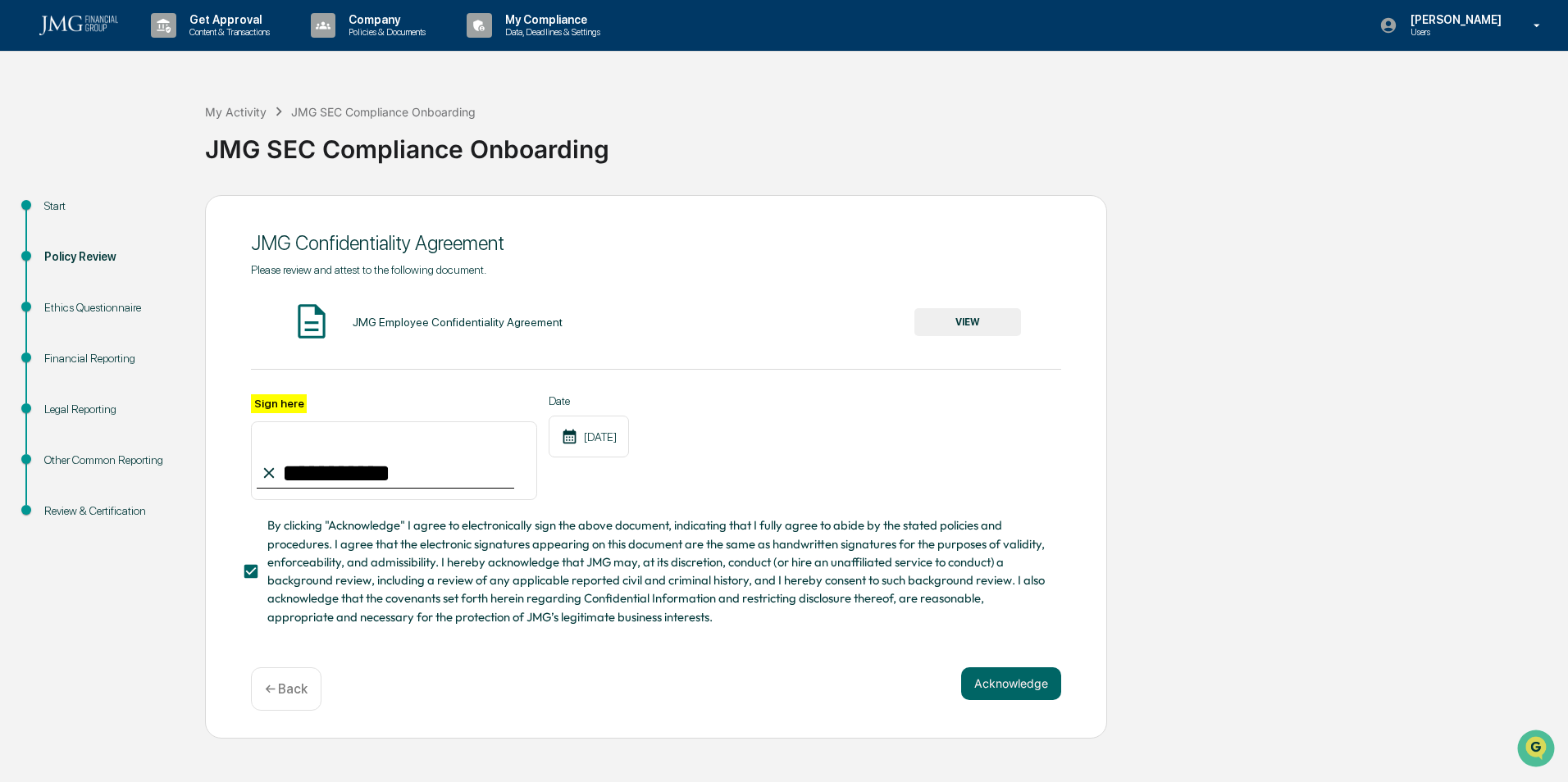
drag, startPoint x: 687, startPoint y: 429, endPoint x: 855, endPoint y: 414, distance: 168.7
click at [856, 417] on div "**********" at bounding box center [656, 448] width 810 height 106
click at [959, 314] on button "VIEW" at bounding box center [968, 322] width 106 height 28
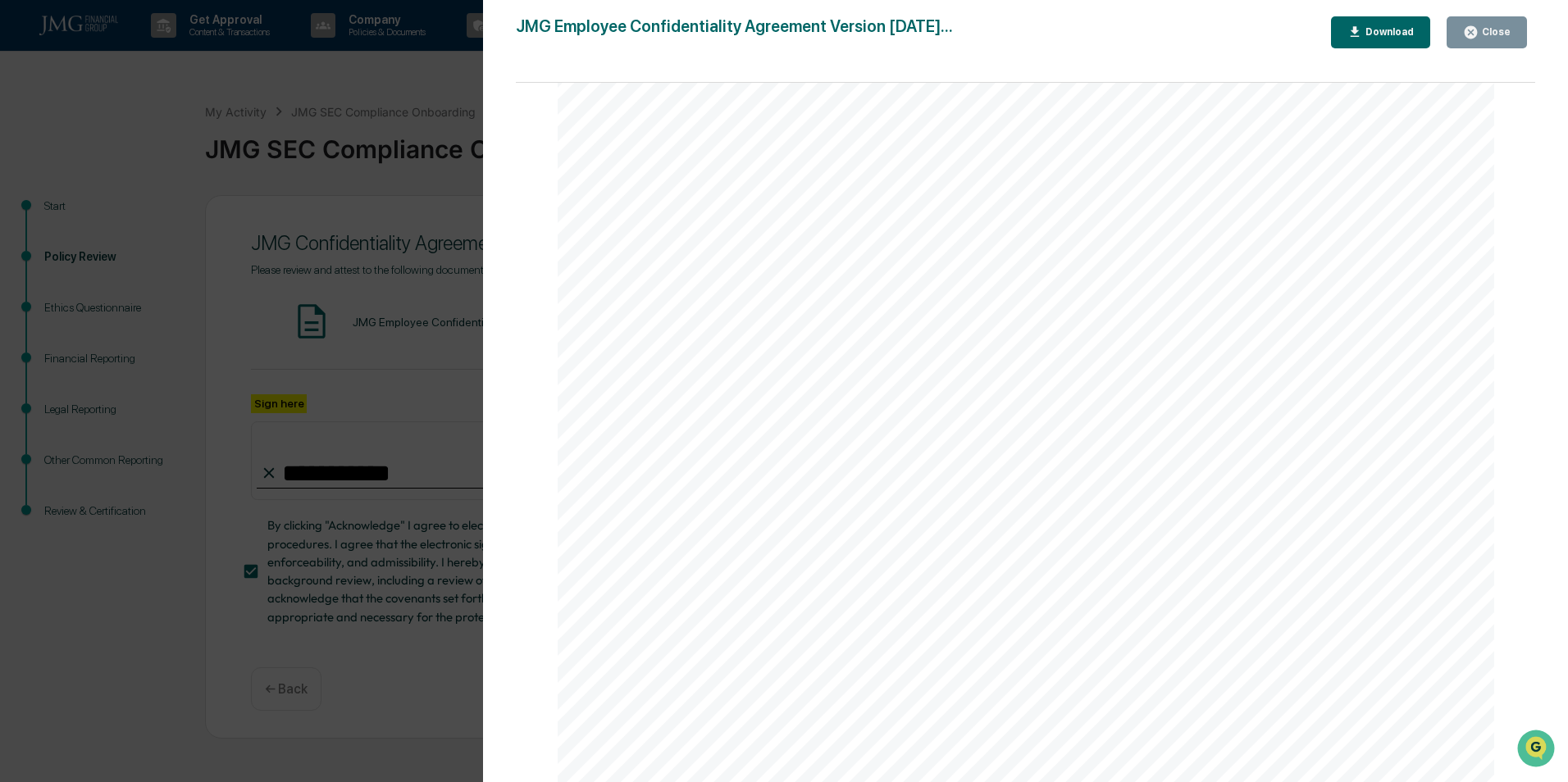
scroll to position [3082, 0]
click at [1486, 44] on button "Close" at bounding box center [1487, 33] width 80 height 32
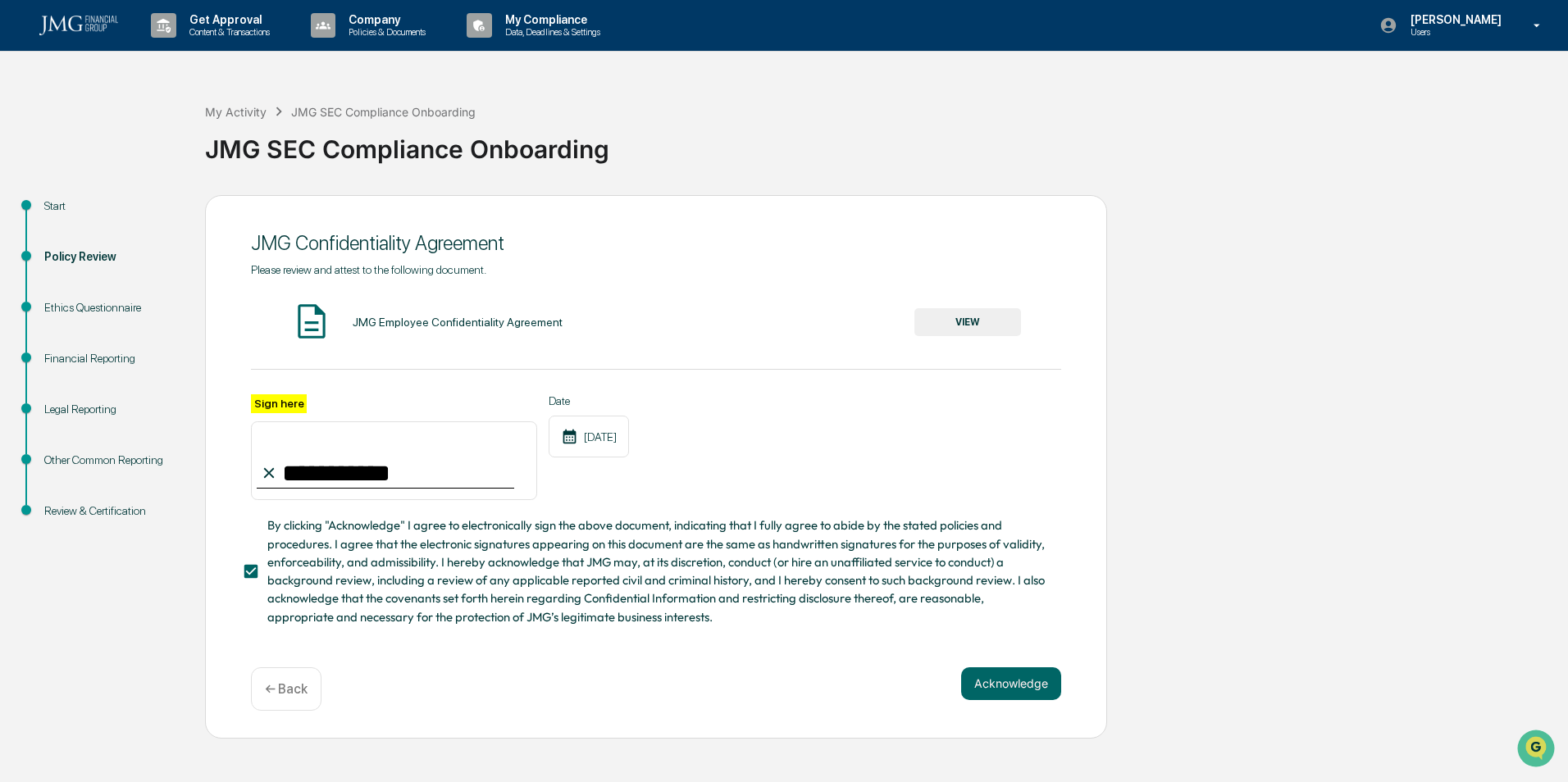
click at [301, 693] on p "← Back" at bounding box center [287, 689] width 43 height 16
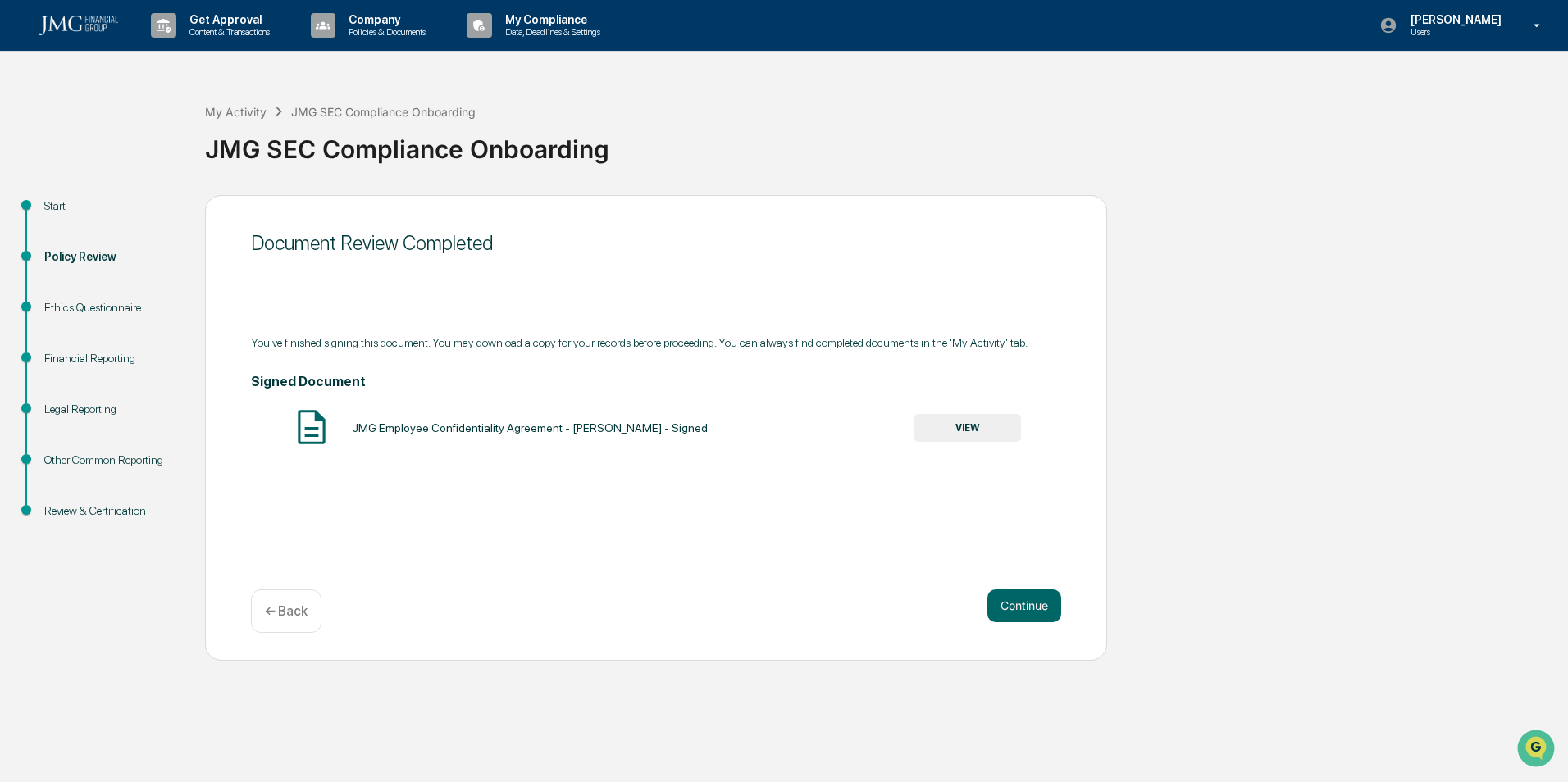
click at [943, 421] on button "VIEW" at bounding box center [968, 428] width 106 height 28
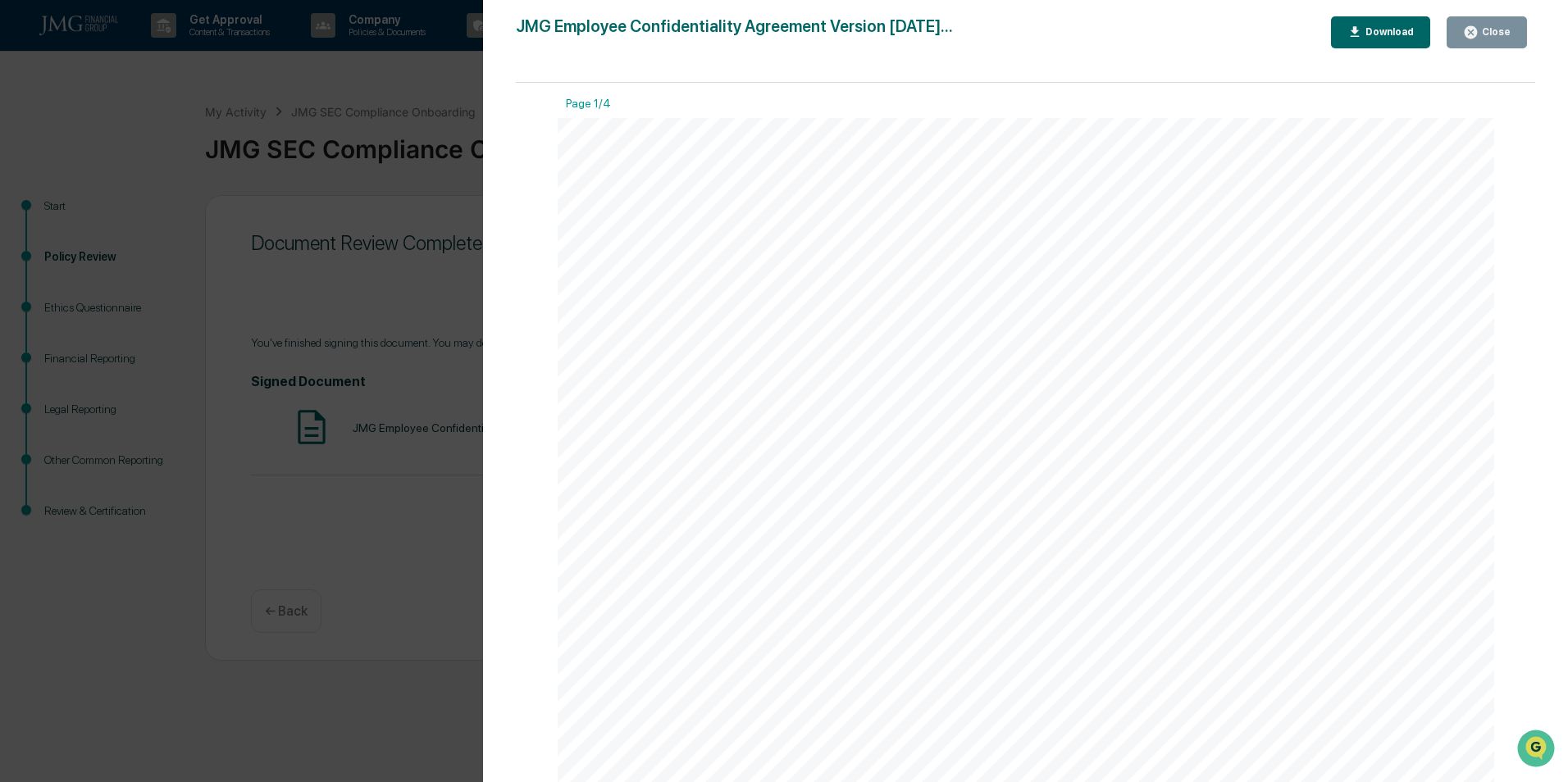
scroll to position [0, 0]
click at [1499, 34] on div "Close" at bounding box center [1494, 32] width 32 height 11
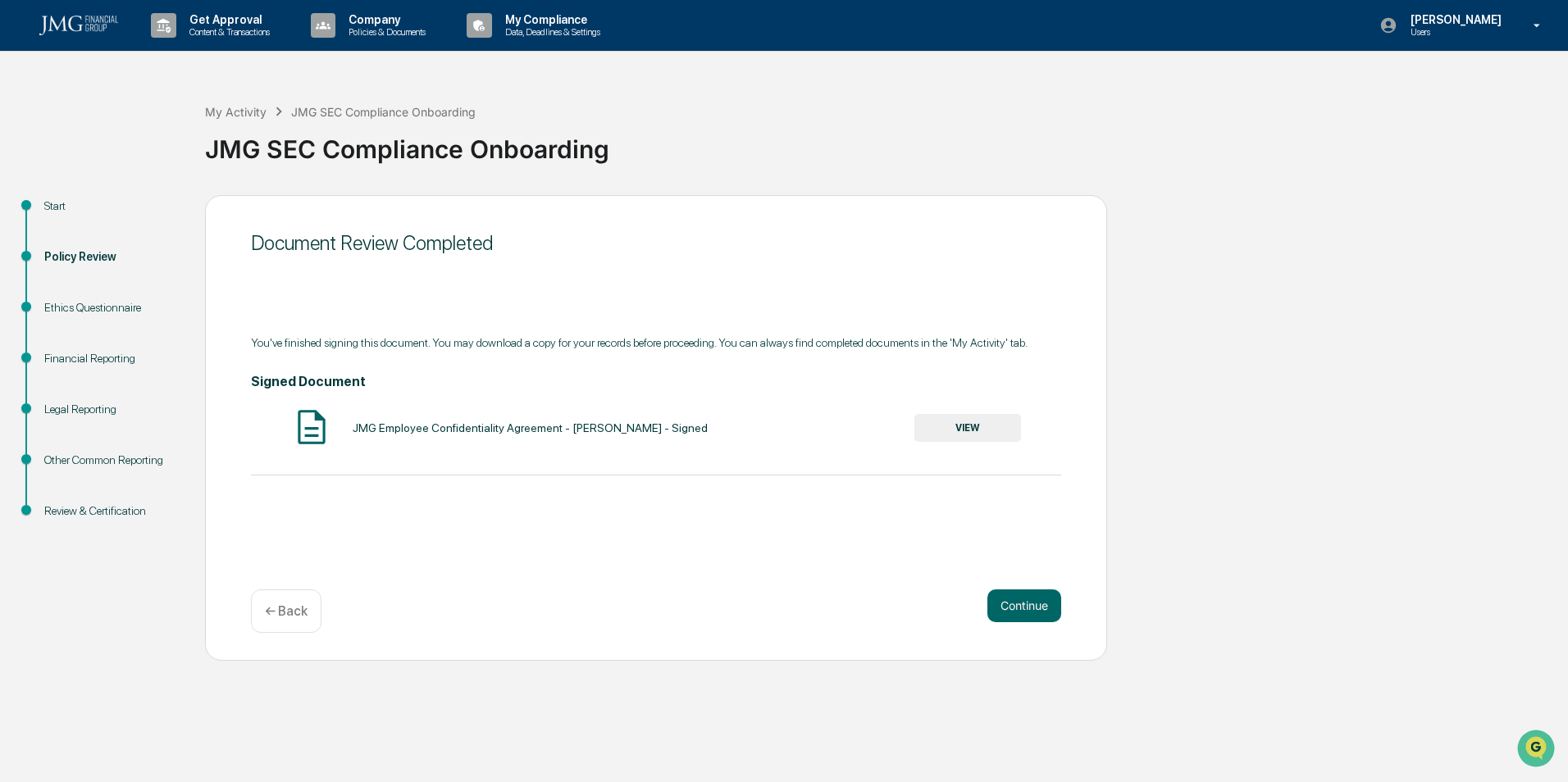
click at [257, 625] on div "← Back" at bounding box center [287, 611] width 71 height 44
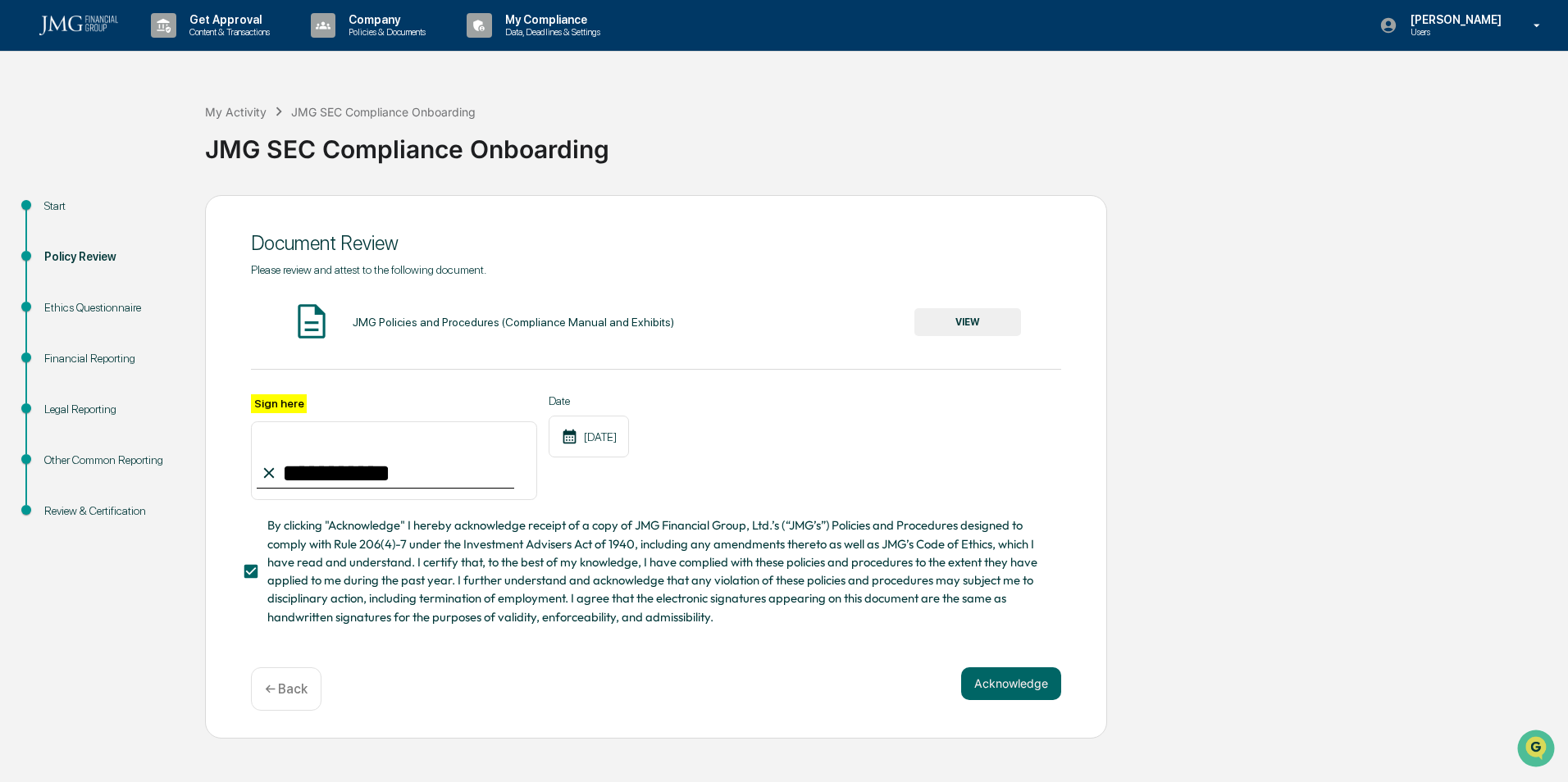
click at [271, 697] on p "← Back" at bounding box center [287, 689] width 43 height 16
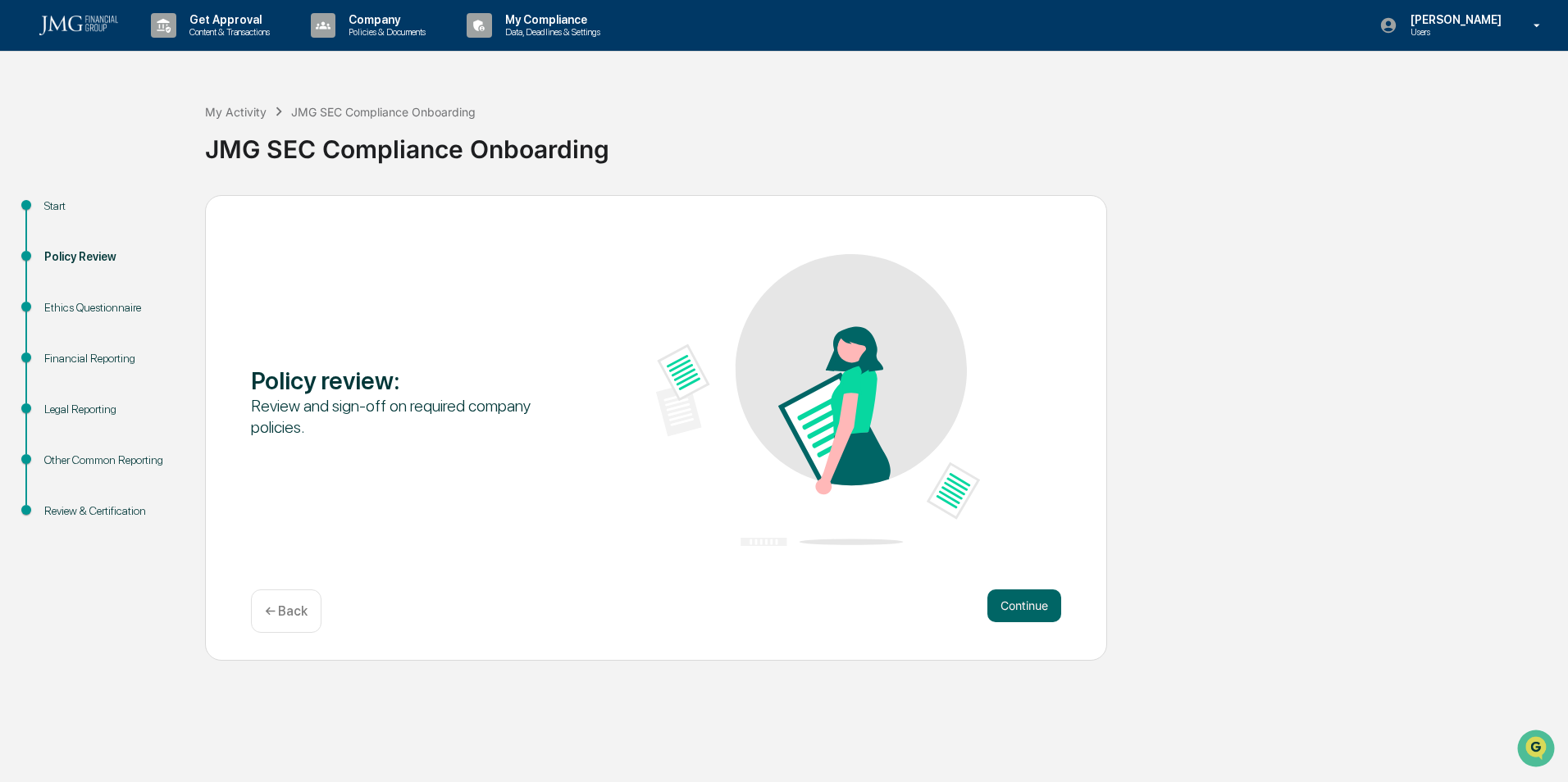
drag, startPoint x: 271, startPoint y: 700, endPoint x: 286, endPoint y: 442, distance: 258.4
click at [286, 442] on div "Policy review : Review and sign-off on required company policies." at bounding box center [656, 401] width 810 height 295
click at [267, 608] on p "← Back" at bounding box center [287, 611] width 43 height 16
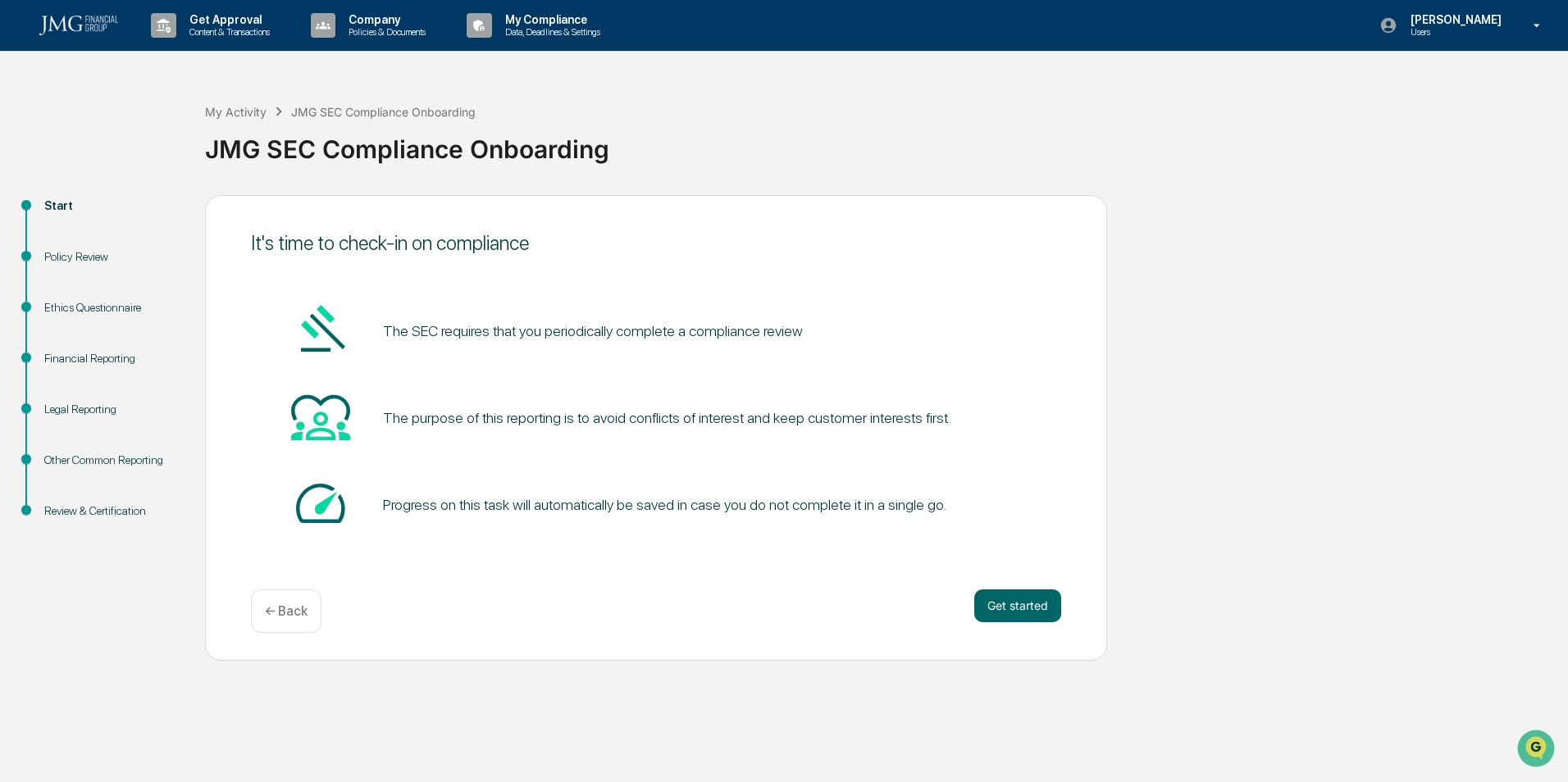
click at [269, 593] on div "← Back" at bounding box center [287, 611] width 71 height 44
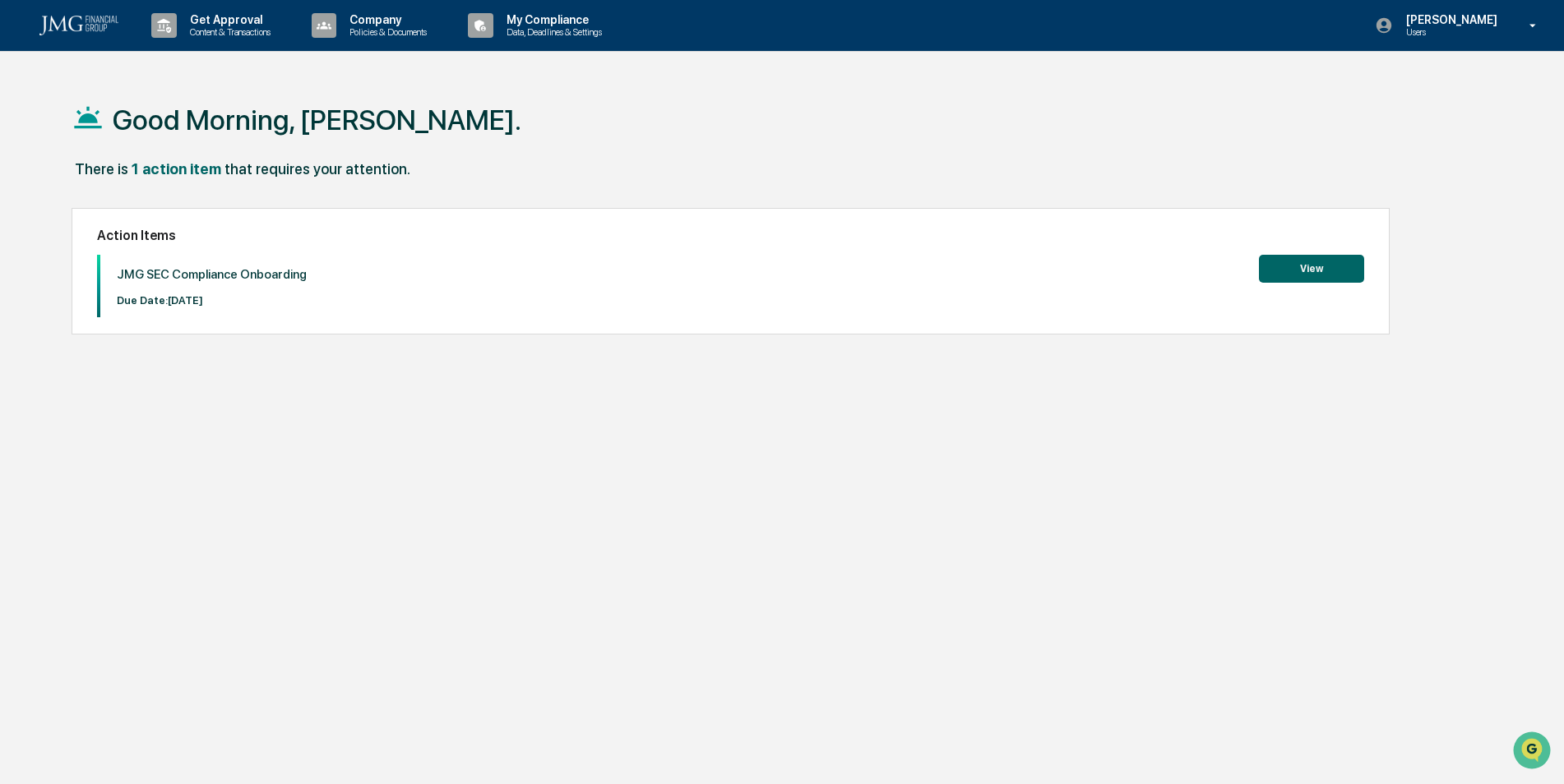
click at [1276, 264] on button "View" at bounding box center [1311, 269] width 105 height 28
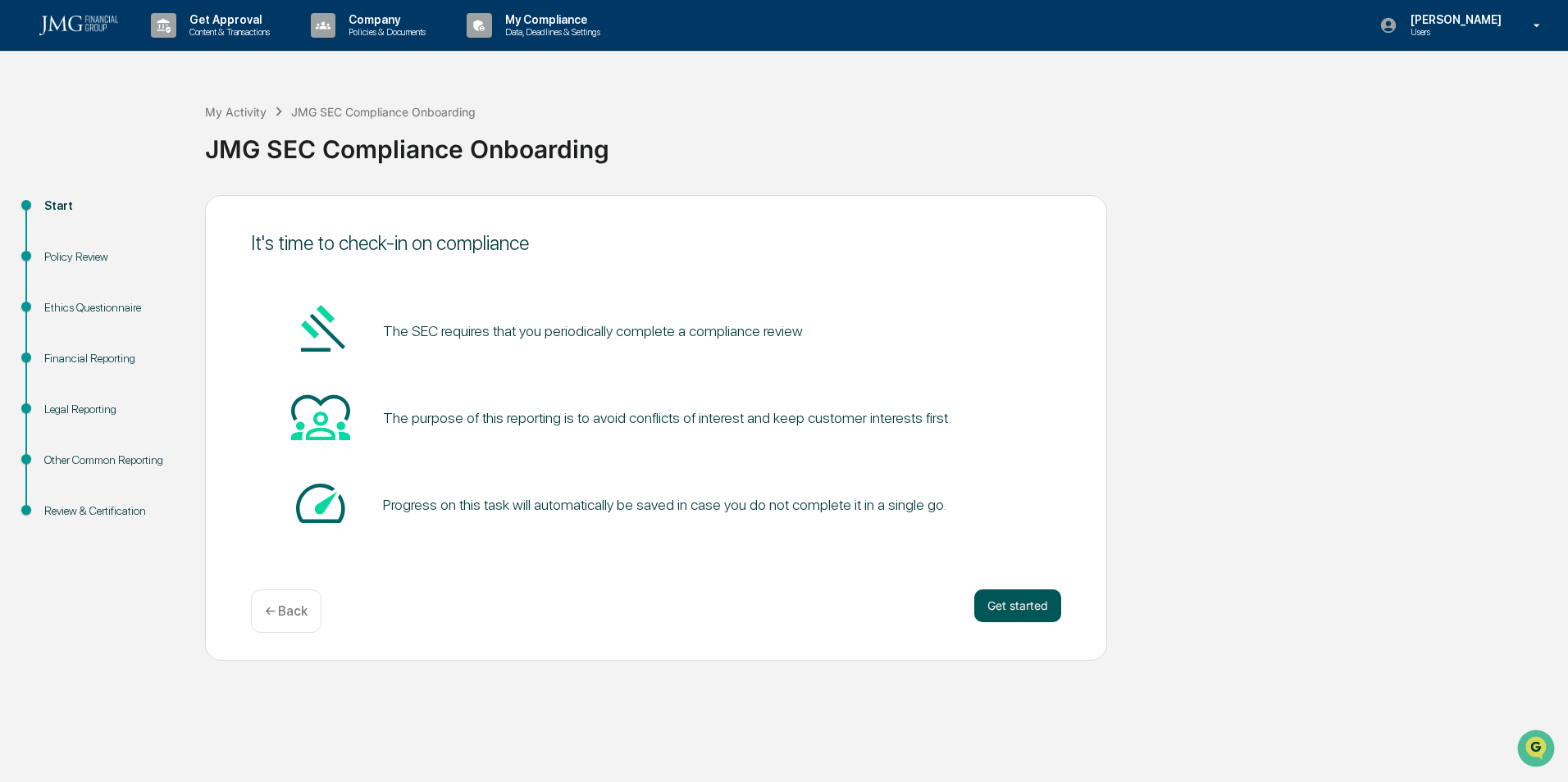
click at [1010, 607] on button "Get started" at bounding box center [1017, 606] width 87 height 33
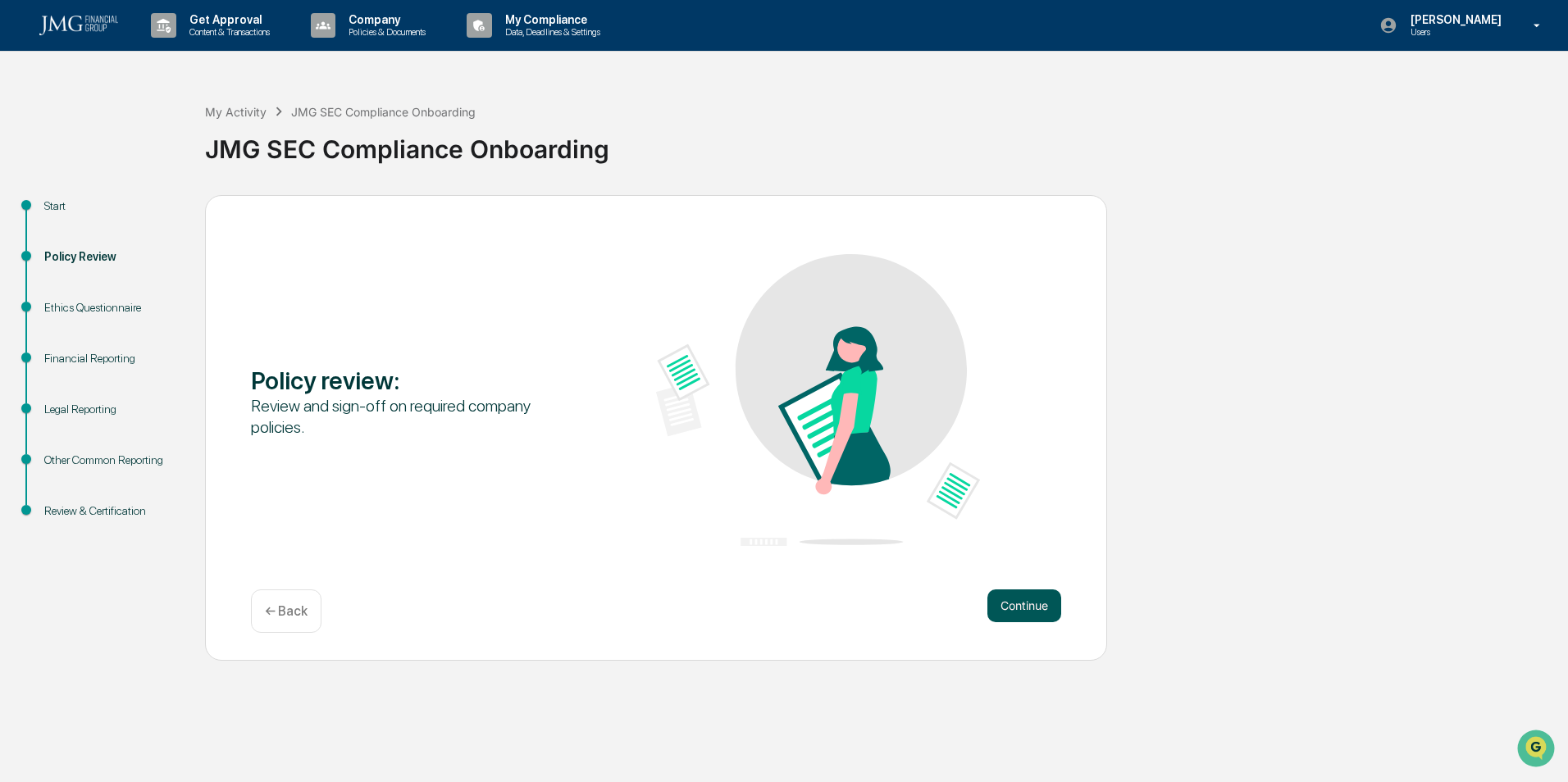
click at [999, 595] on button "Continue" at bounding box center [1024, 606] width 74 height 33
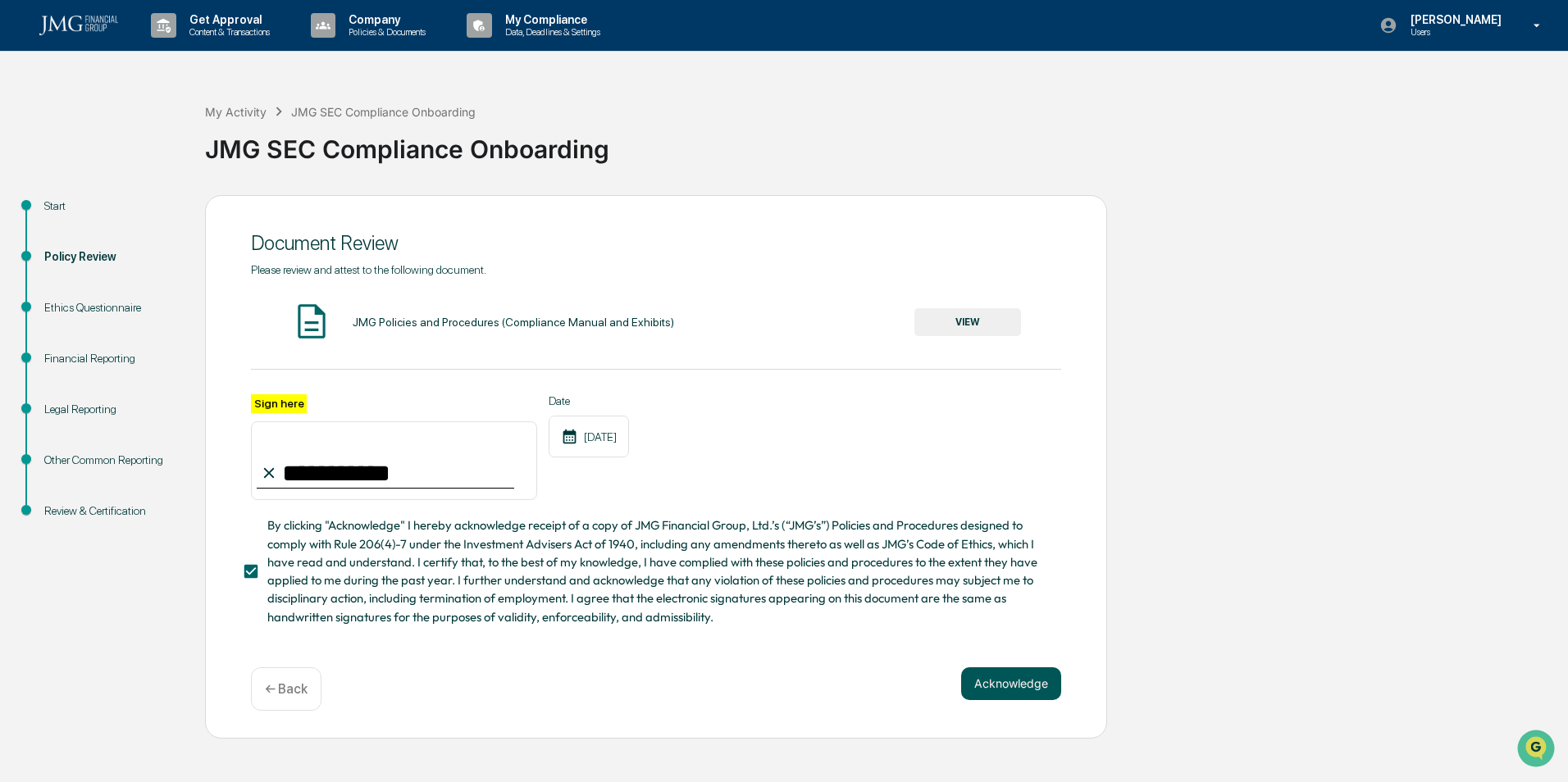
click at [987, 682] on button "Acknowledge" at bounding box center [1011, 683] width 100 height 33
